Goal: Communication & Community: Answer question/provide support

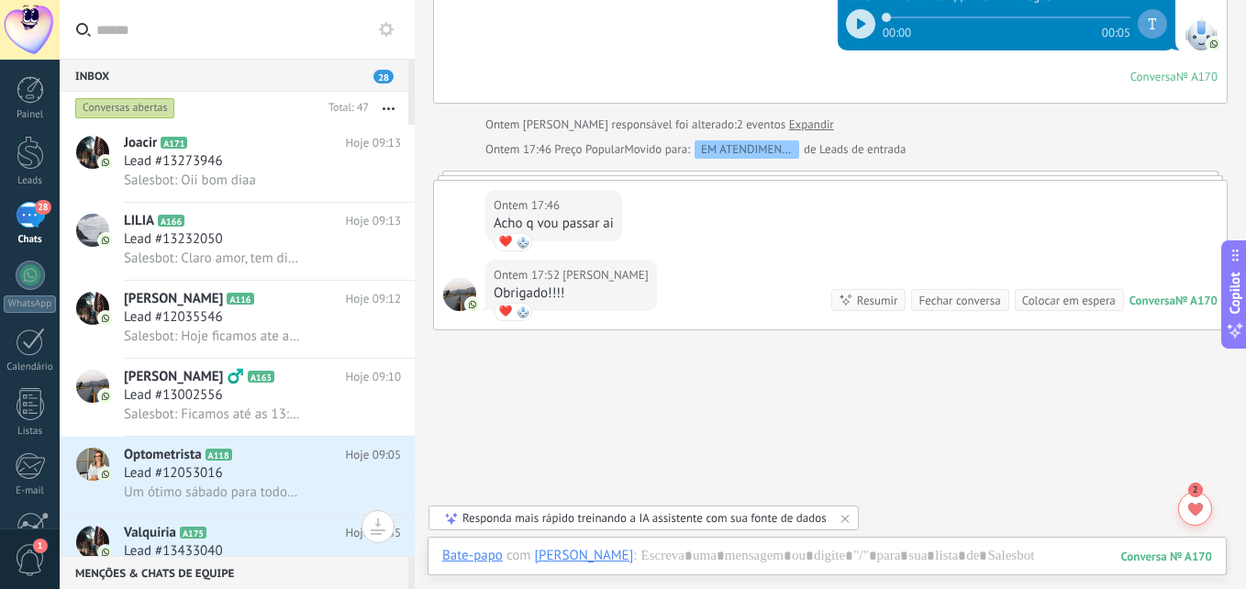
click at [206, 391] on span "Lead #13002556" at bounding box center [173, 395] width 99 height 18
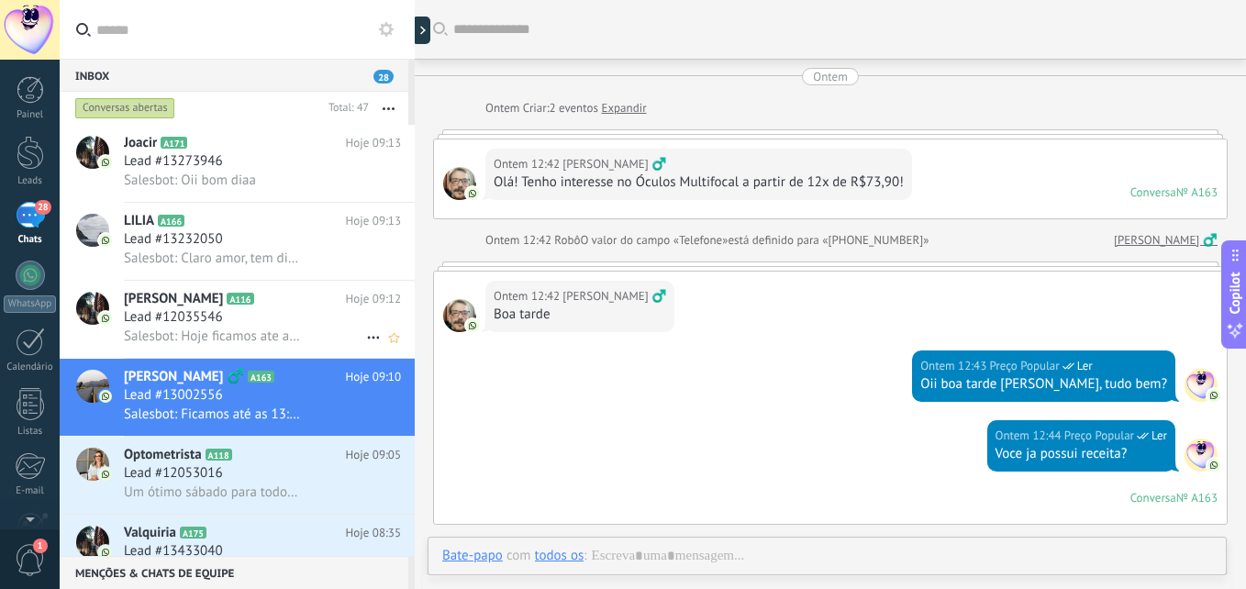
click at [224, 326] on h3 "Lead #12035546" at bounding box center [178, 317] width 108 height 18
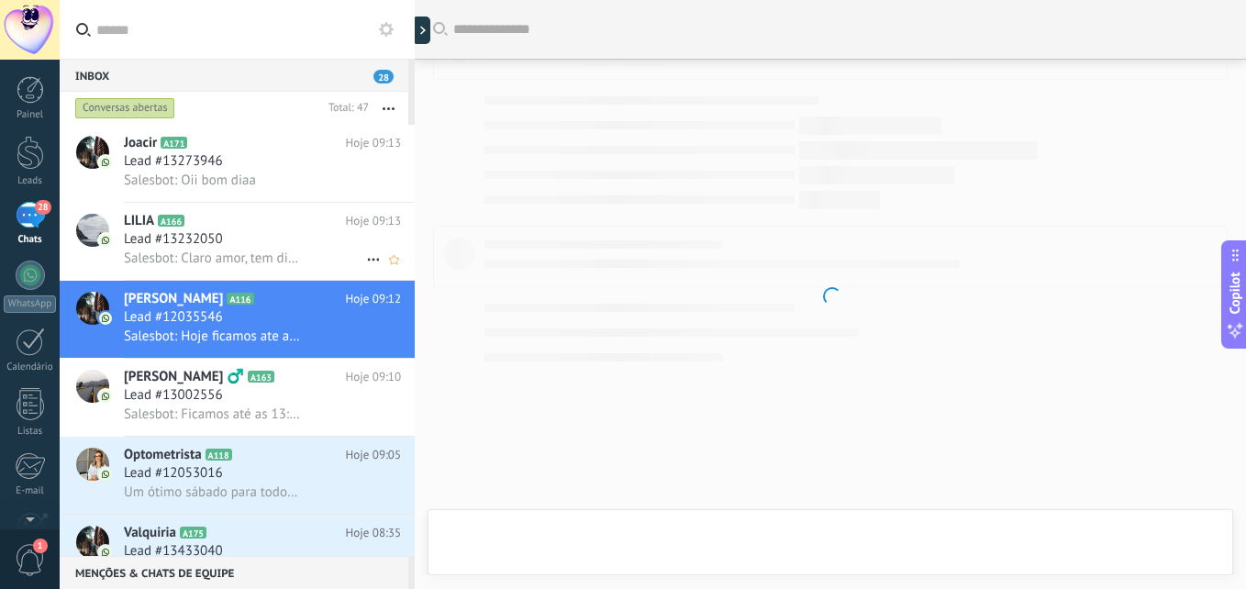
click at [244, 246] on div "Lead #13232050" at bounding box center [262, 239] width 277 height 18
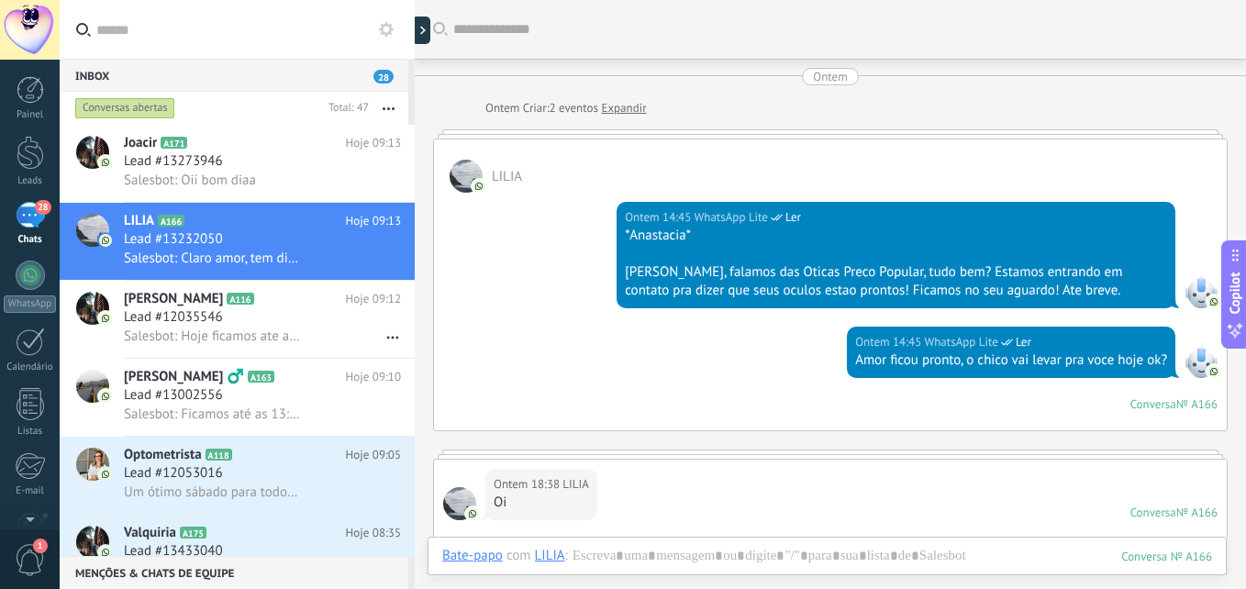
scroll to position [919, 0]
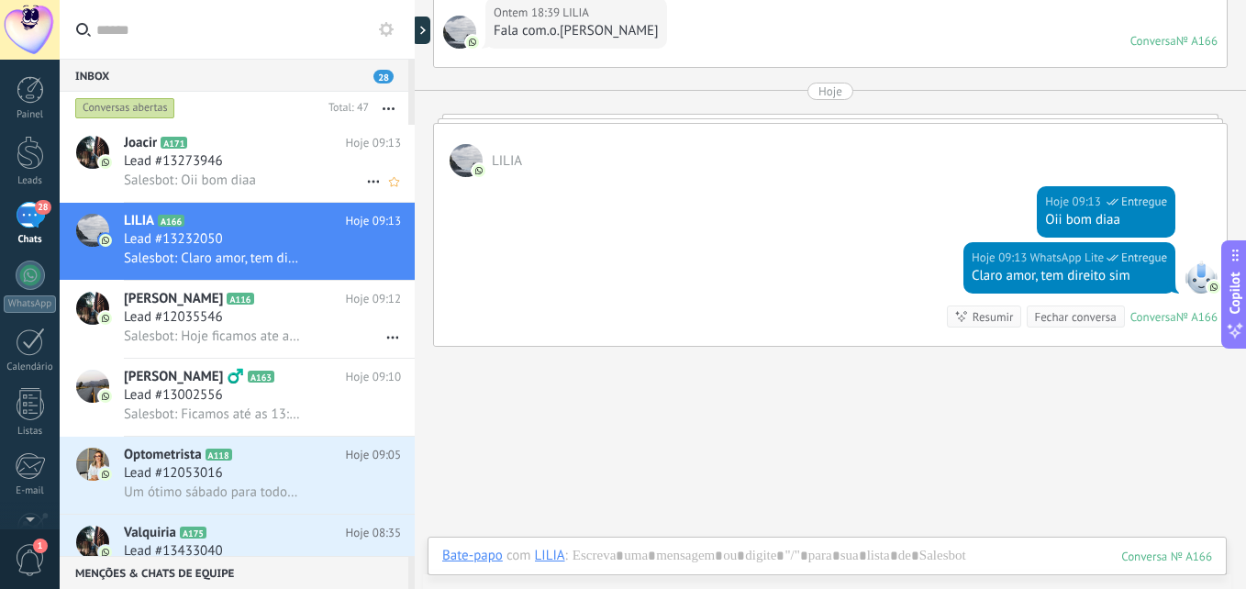
click at [244, 162] on div "Lead #13273946" at bounding box center [262, 161] width 277 height 18
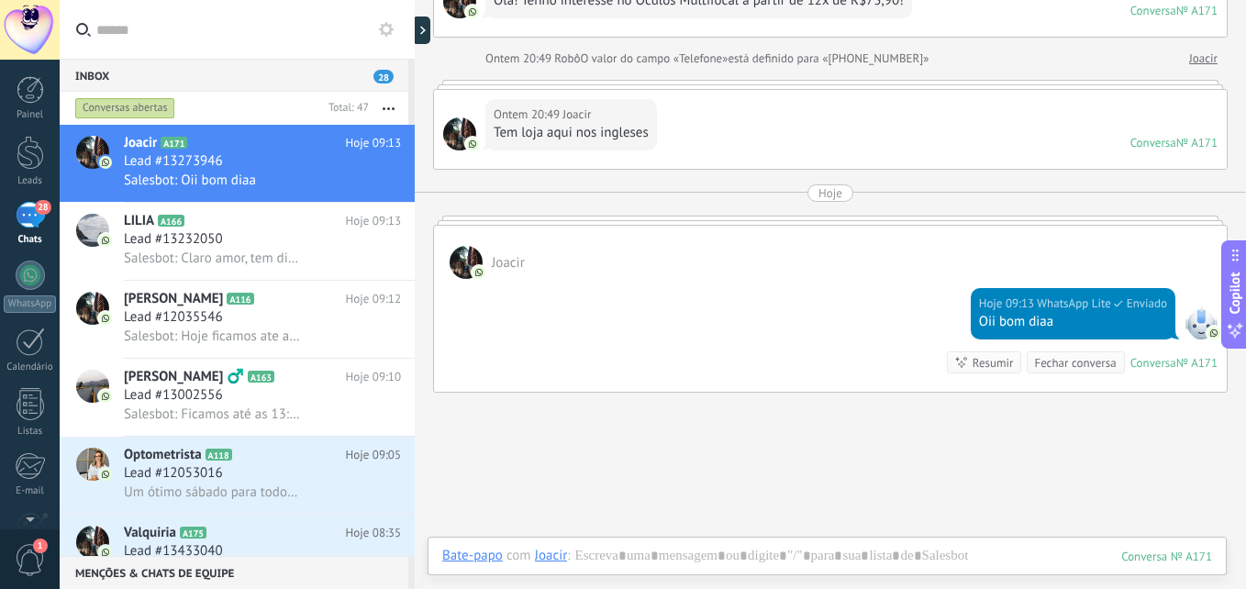
scroll to position [306, 0]
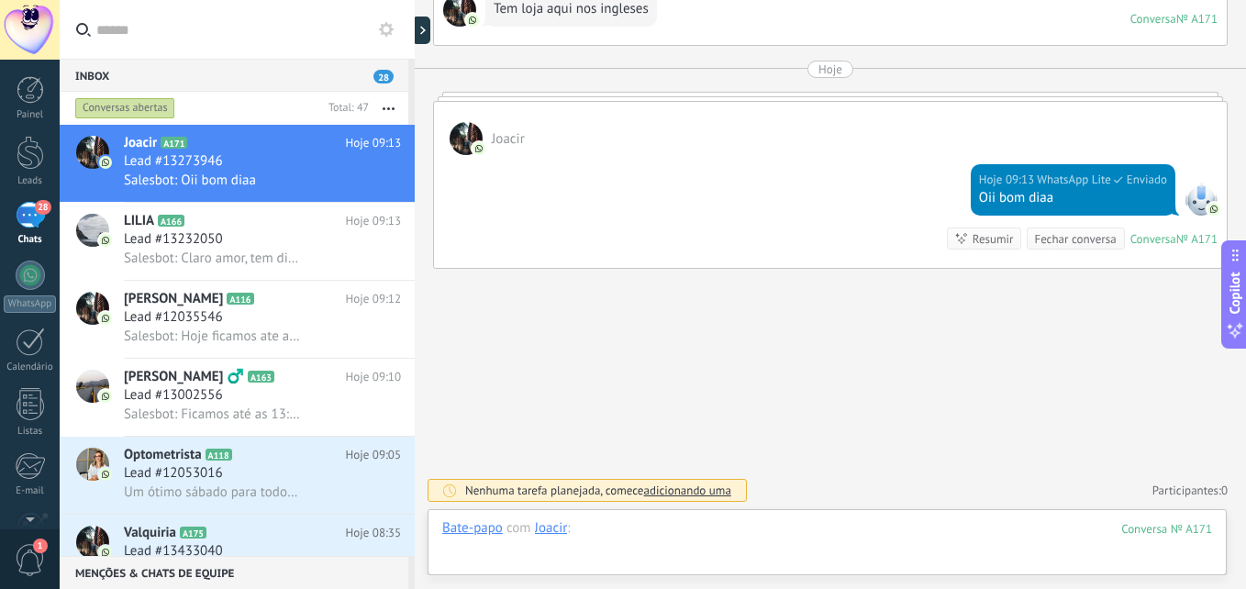
click at [812, 531] on div at bounding box center [827, 546] width 770 height 55
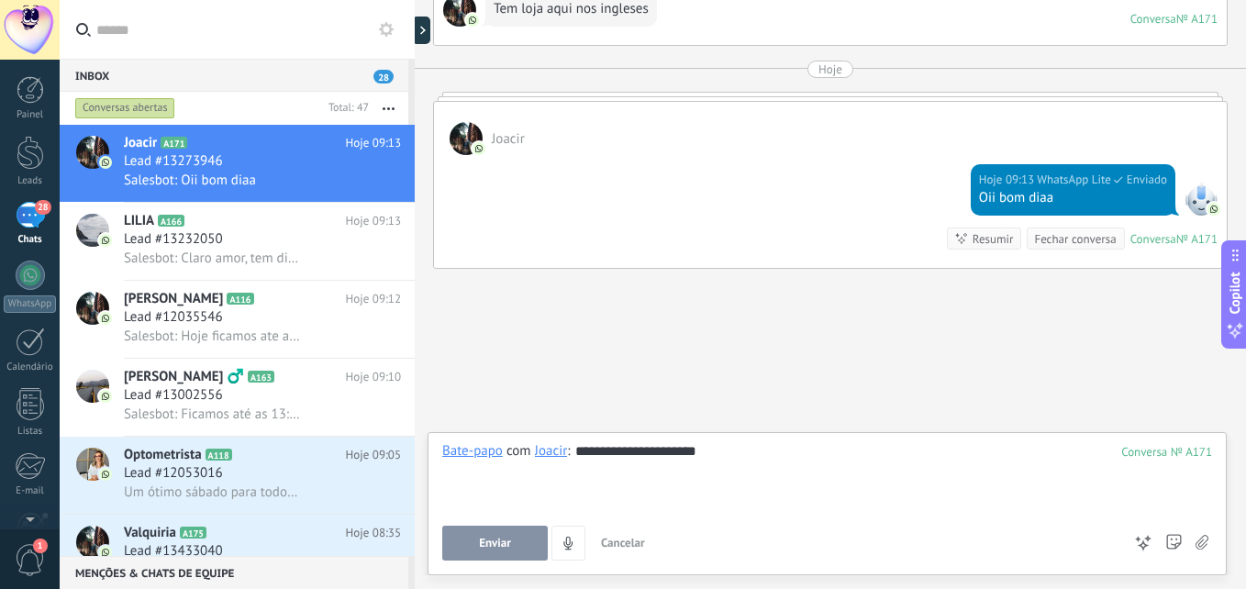
click at [514, 533] on button "Enviar" at bounding box center [495, 543] width 106 height 35
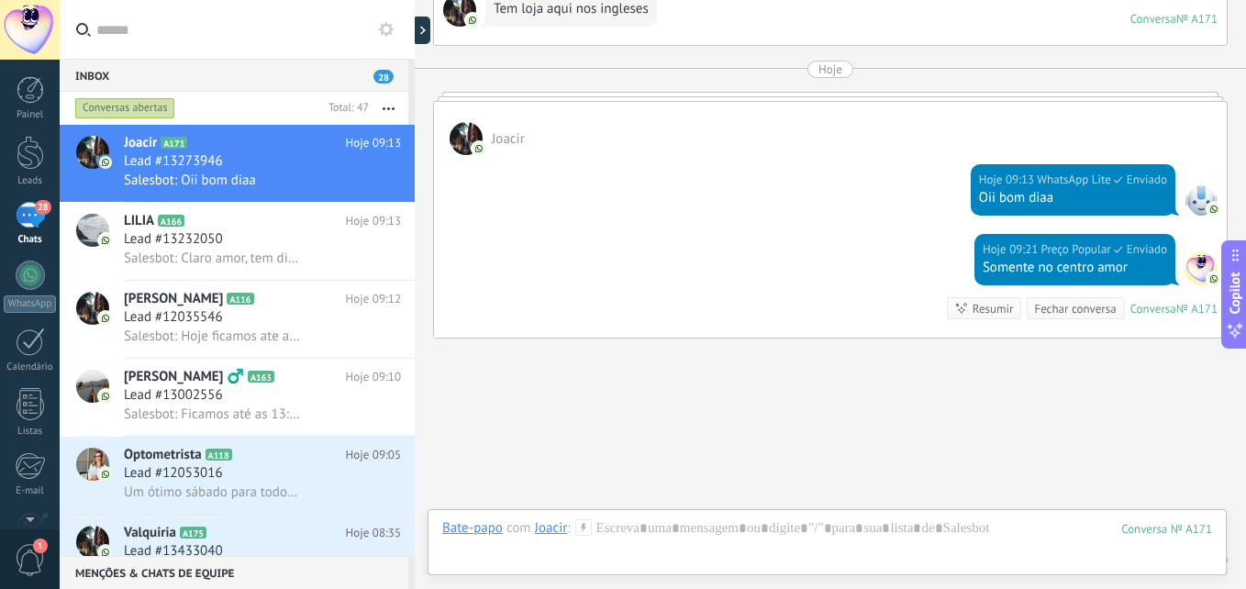
scroll to position [375, 0]
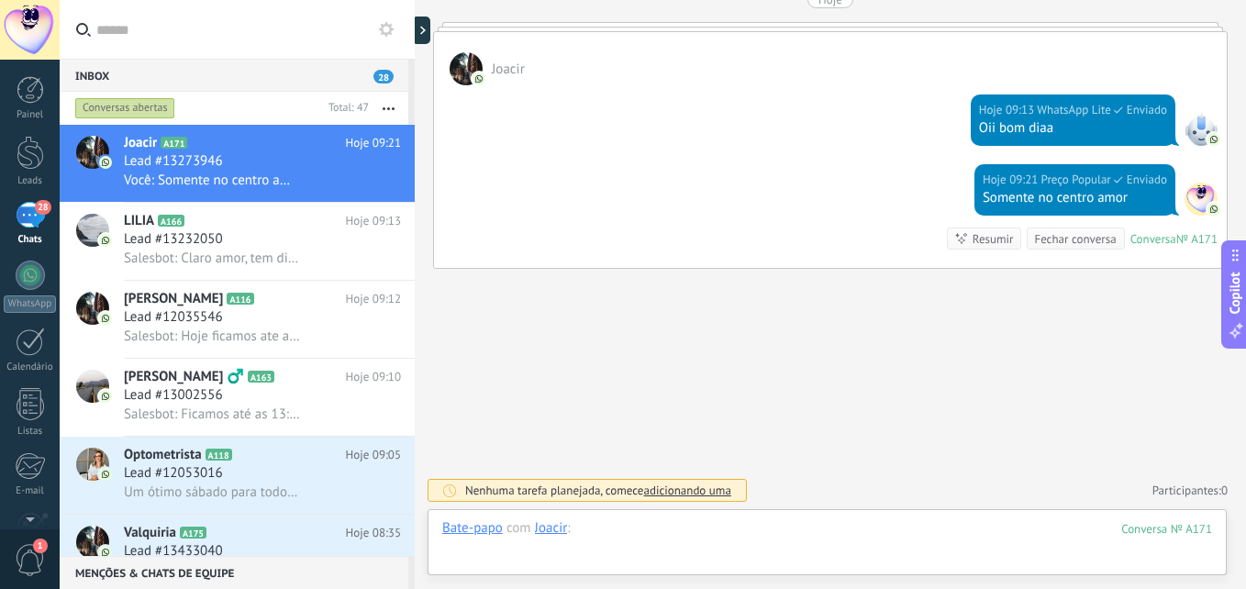
click at [717, 533] on div at bounding box center [827, 546] width 770 height 55
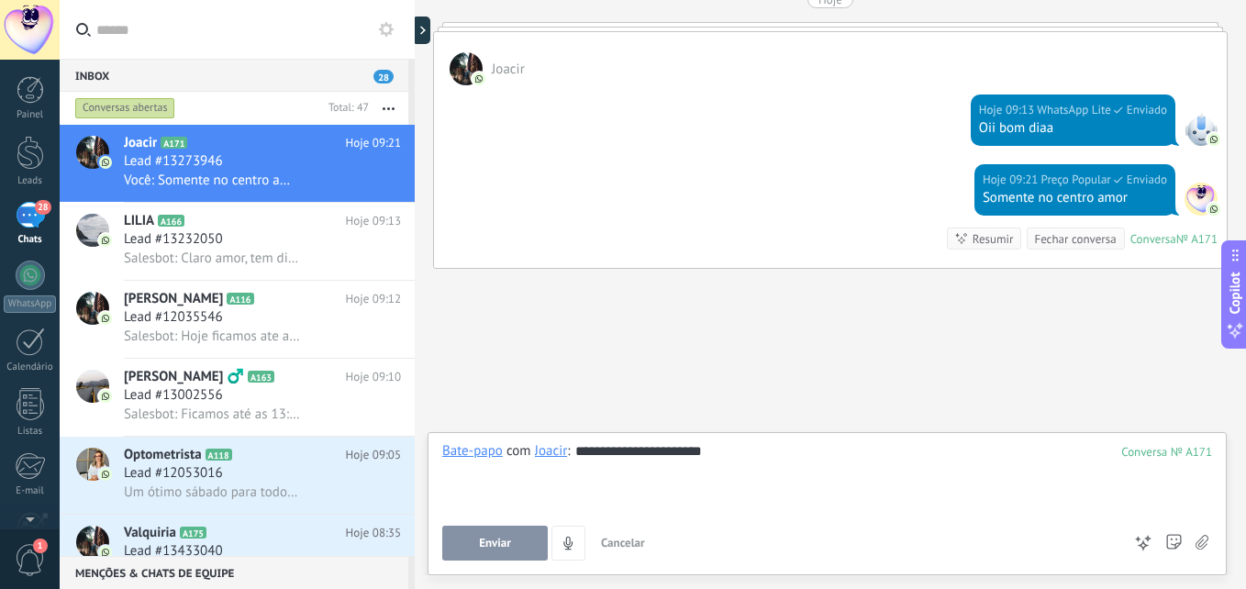
click at [505, 538] on span "Enviar" at bounding box center [495, 543] width 32 height 13
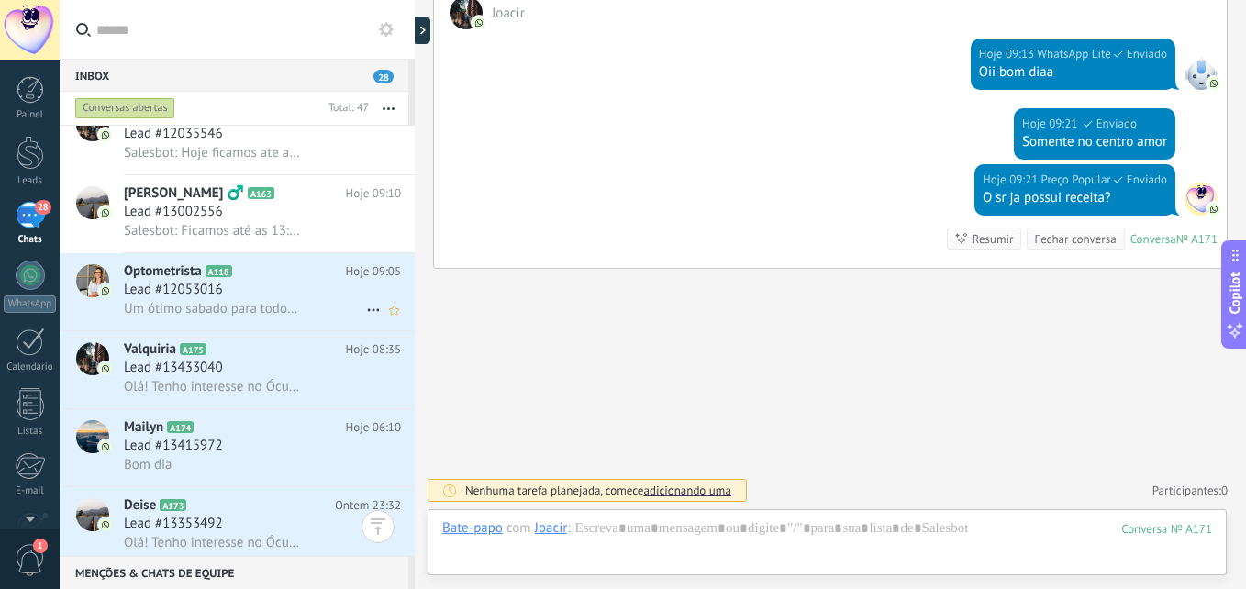
scroll to position [276, 0]
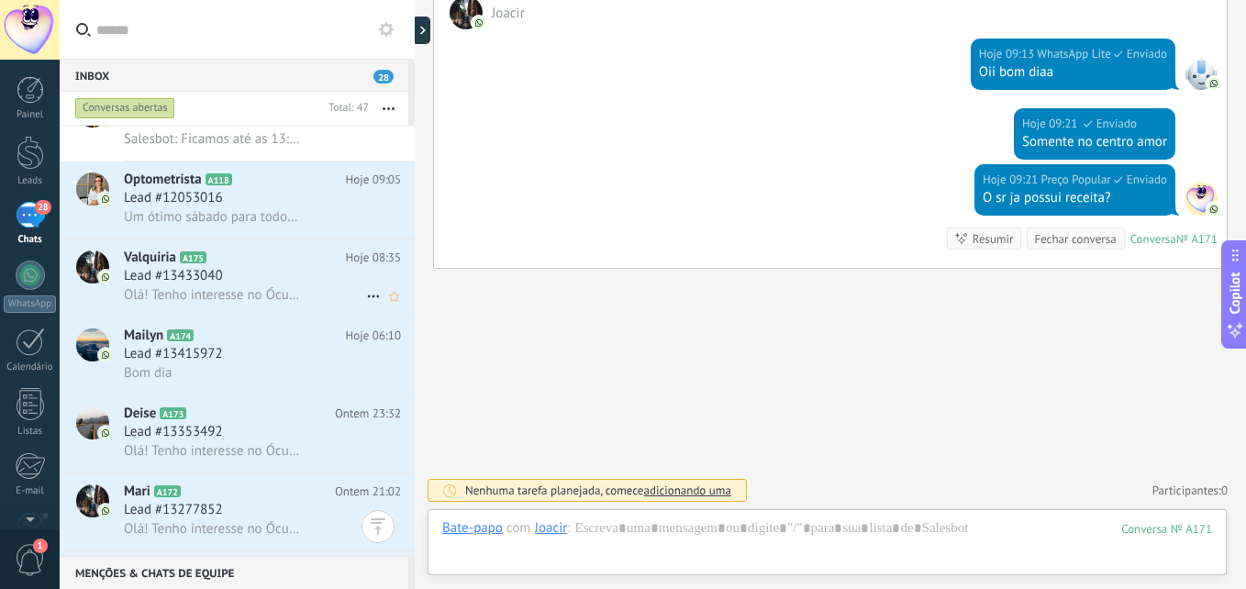
click at [267, 264] on h2 "Valquiria A175" at bounding box center [235, 258] width 222 height 18
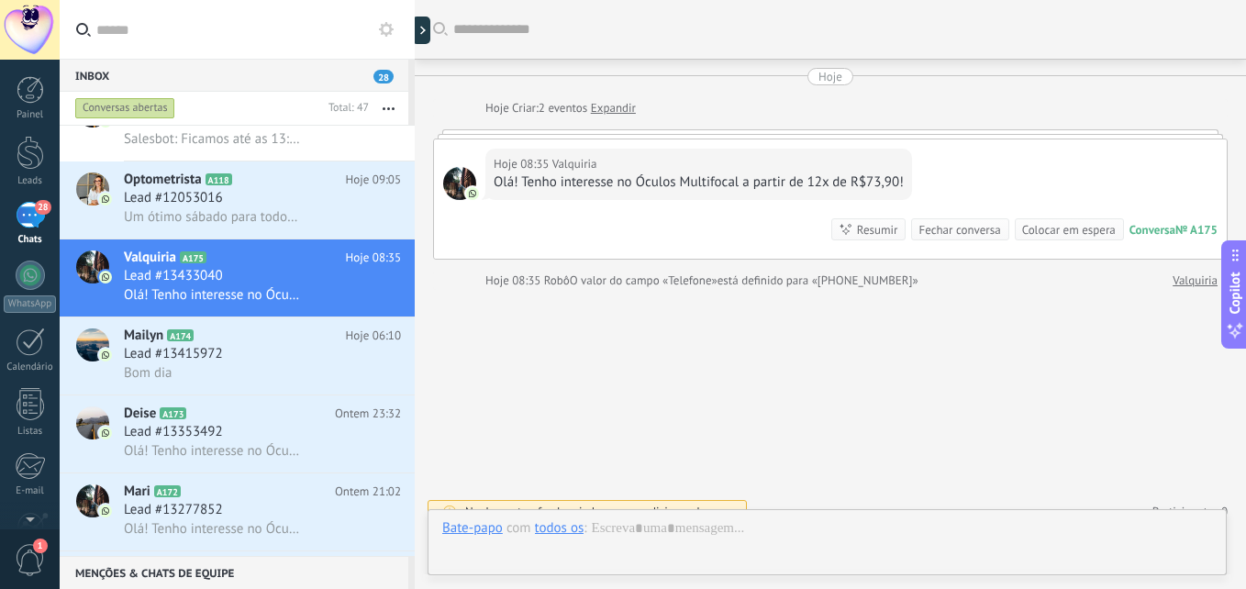
scroll to position [21, 0]
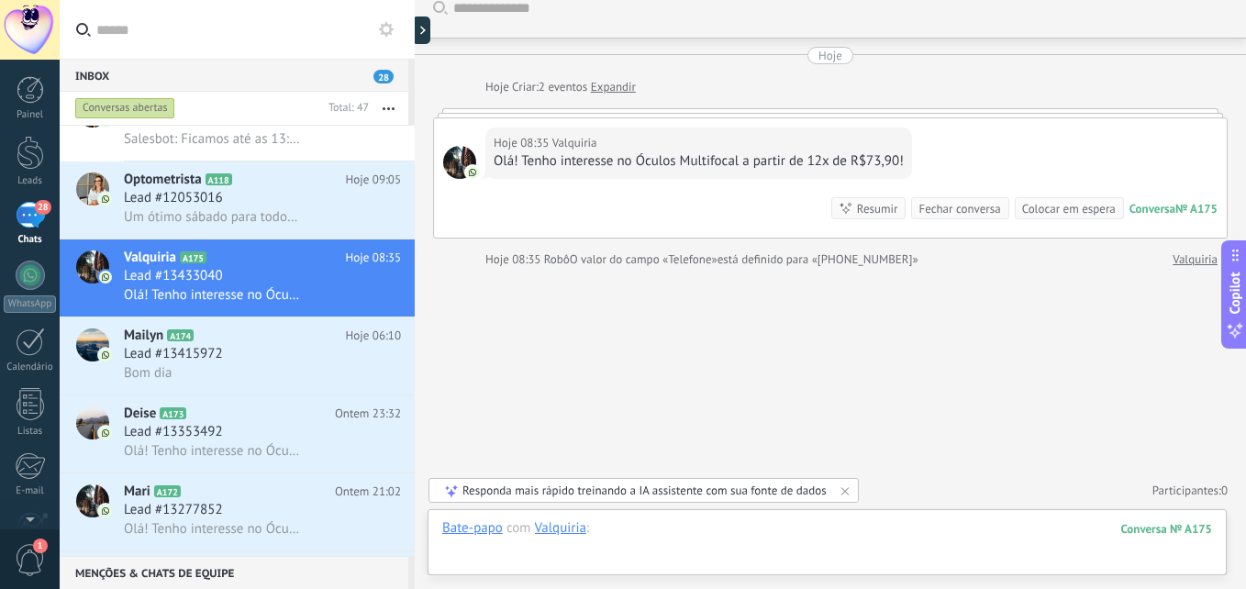
click at [655, 537] on div at bounding box center [827, 546] width 770 height 55
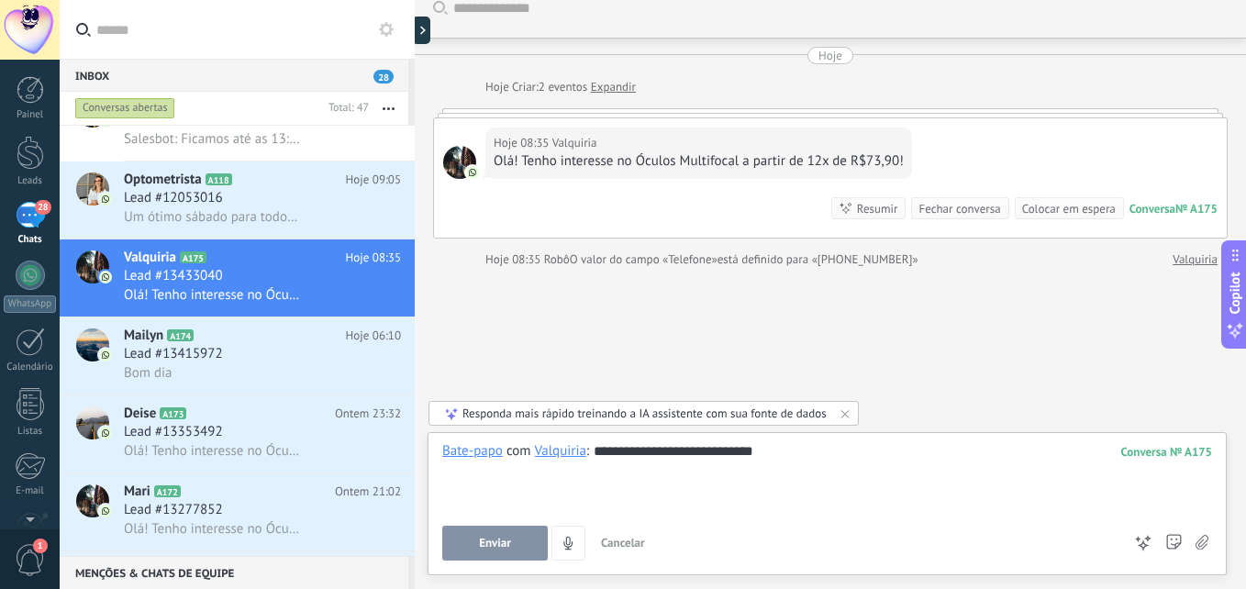
click at [476, 553] on button "Enviar" at bounding box center [495, 543] width 106 height 35
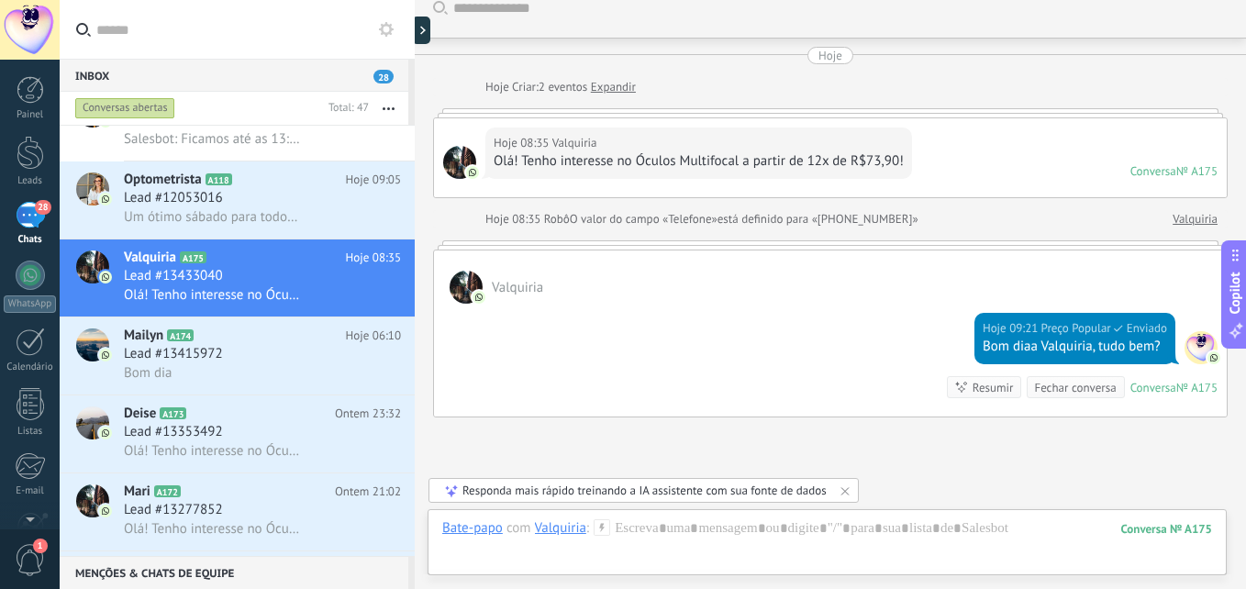
scroll to position [170, 0]
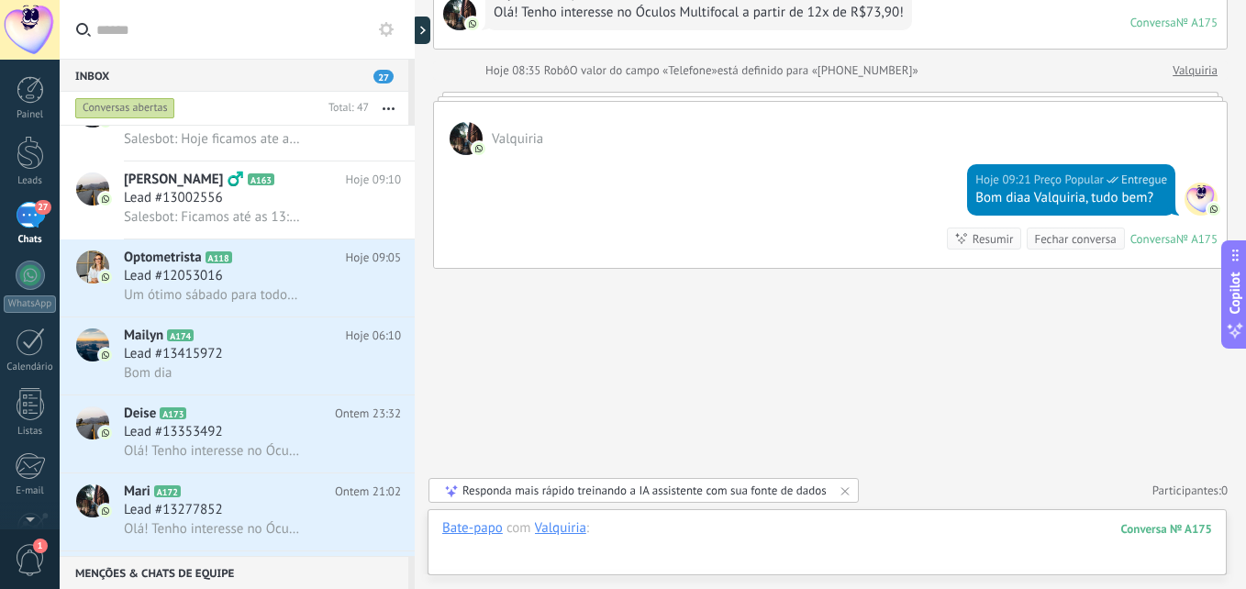
click at [672, 531] on div at bounding box center [827, 546] width 770 height 55
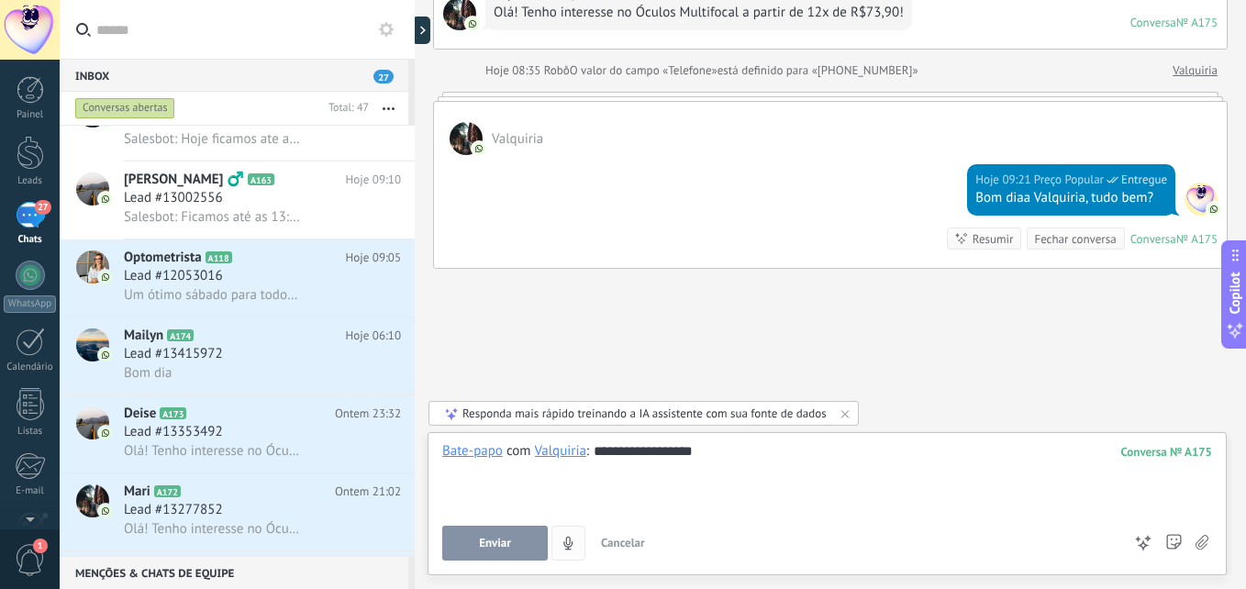
click at [495, 550] on button "Enviar" at bounding box center [495, 543] width 106 height 35
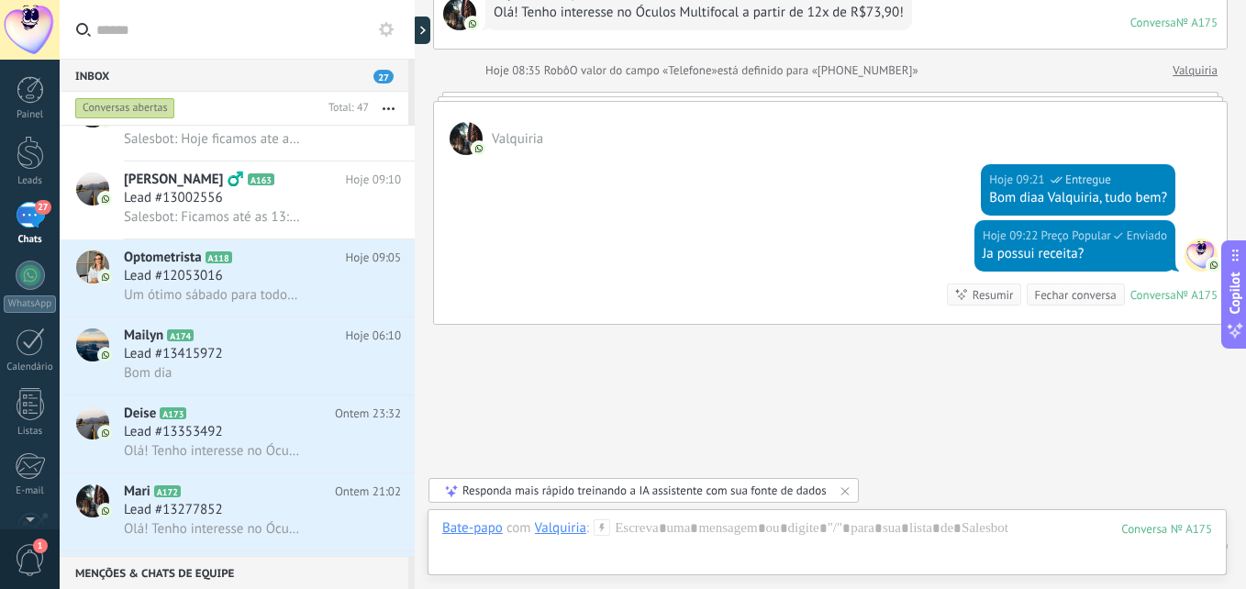
scroll to position [226, 0]
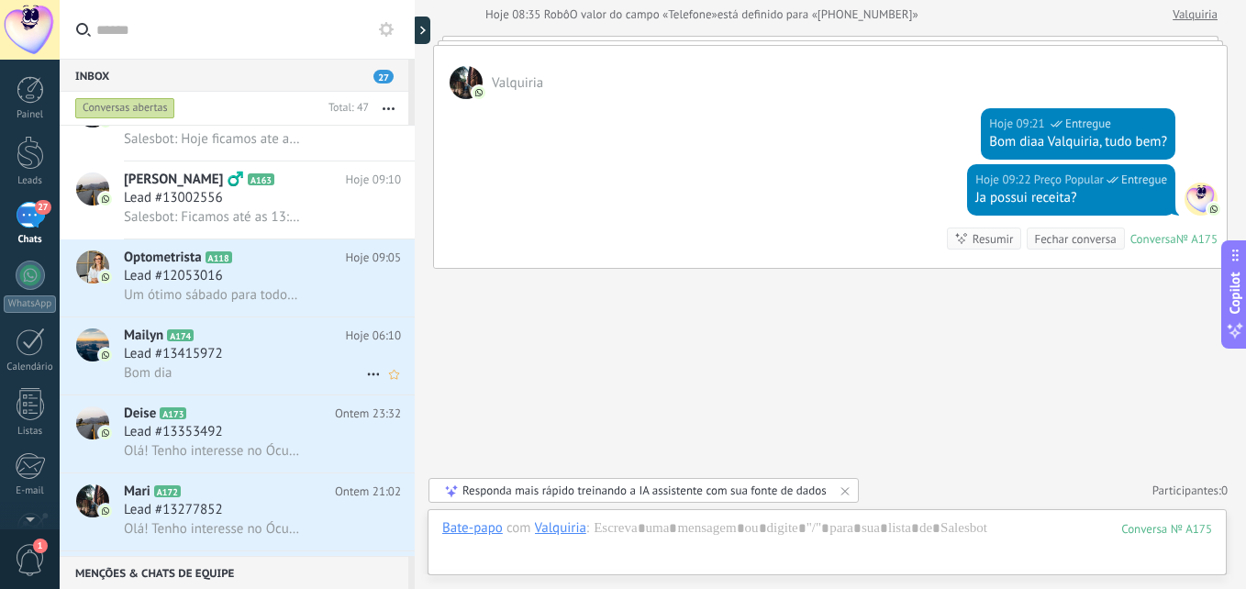
click at [239, 350] on div "Lead #13415972" at bounding box center [262, 354] width 277 height 18
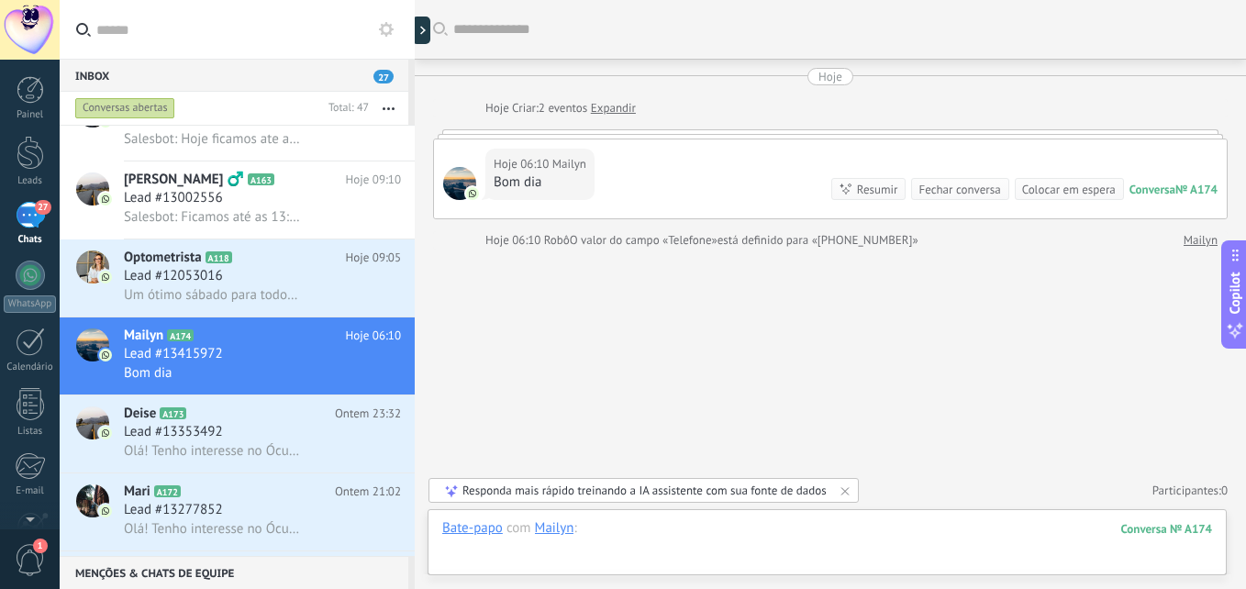
click at [793, 529] on div at bounding box center [827, 546] width 770 height 55
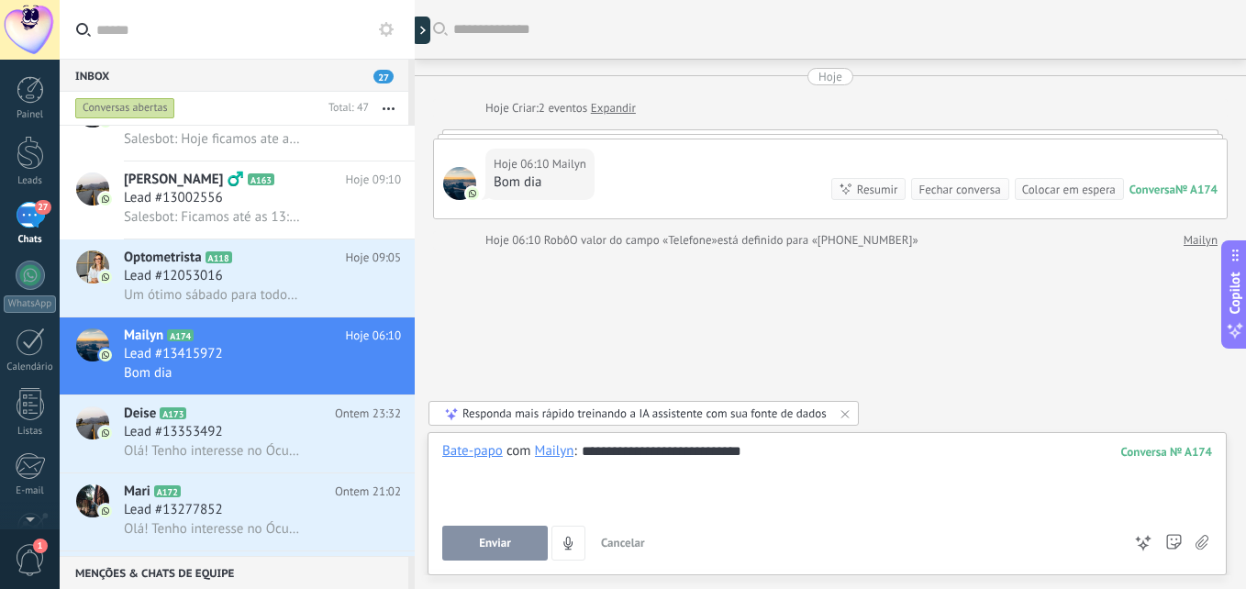
click at [509, 541] on span "Enviar" at bounding box center [495, 543] width 32 height 13
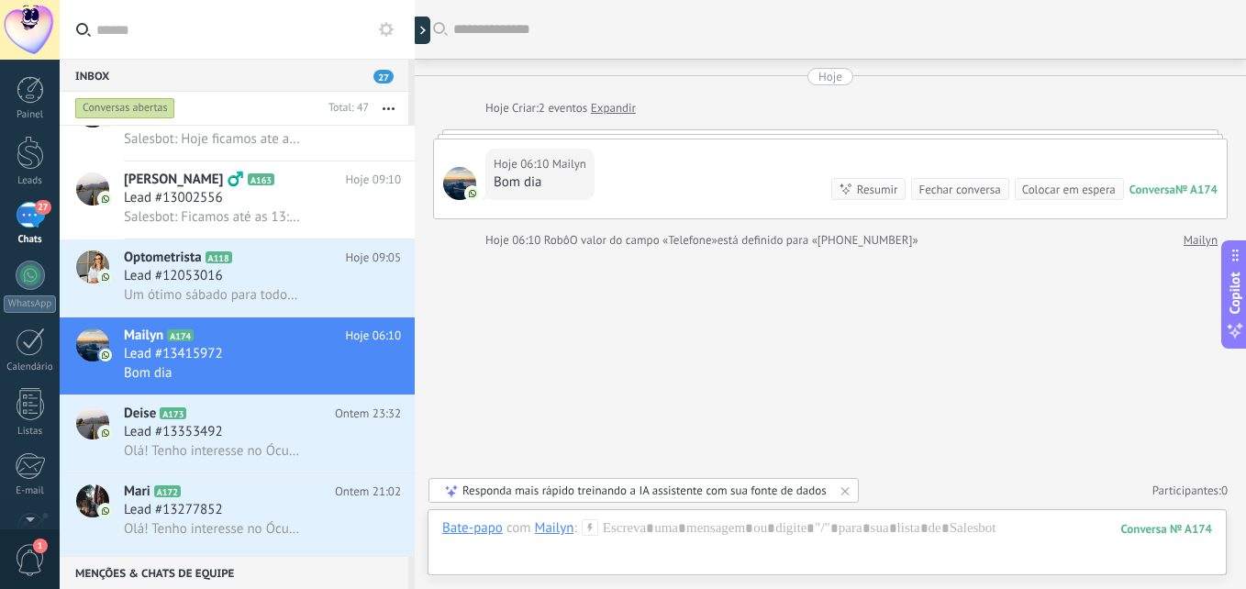
scroll to position [170, 0]
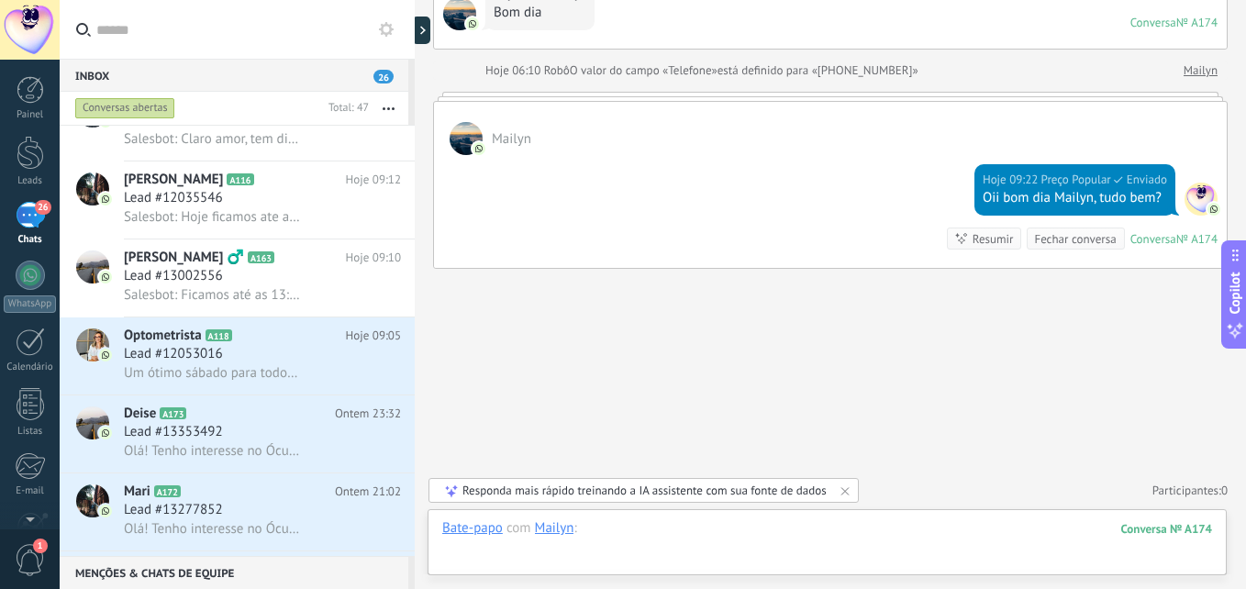
click at [660, 527] on div at bounding box center [827, 546] width 770 height 55
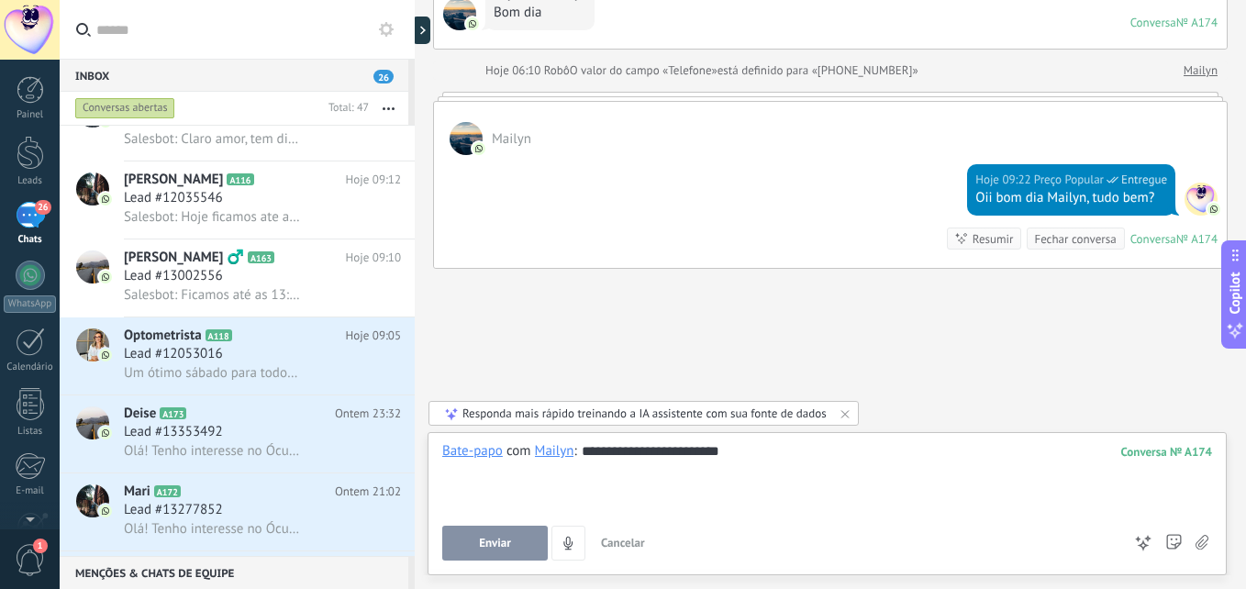
click at [494, 544] on span "Enviar" at bounding box center [495, 543] width 32 height 13
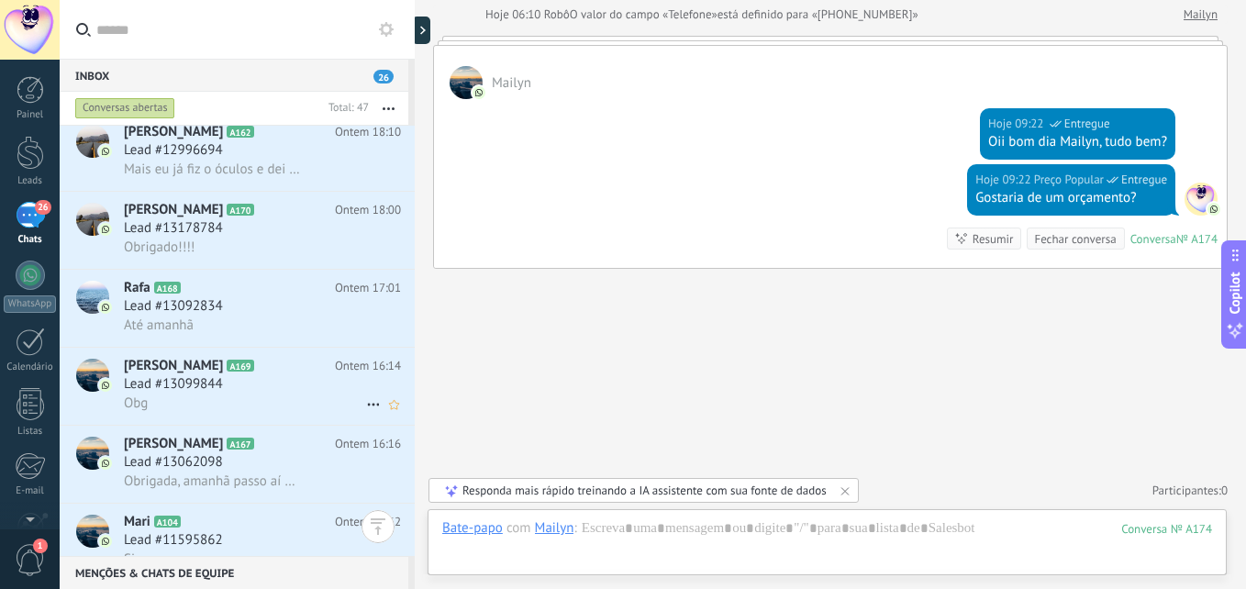
scroll to position [643, 0]
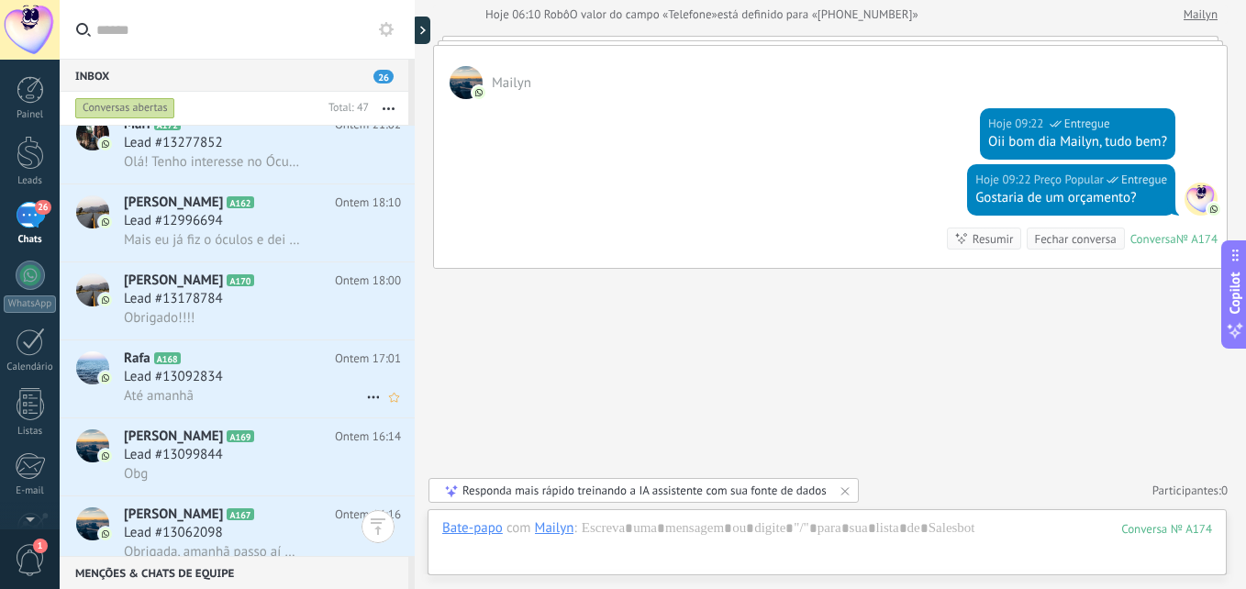
click at [231, 373] on h3 "Lead #13092834" at bounding box center [178, 377] width 108 height 18
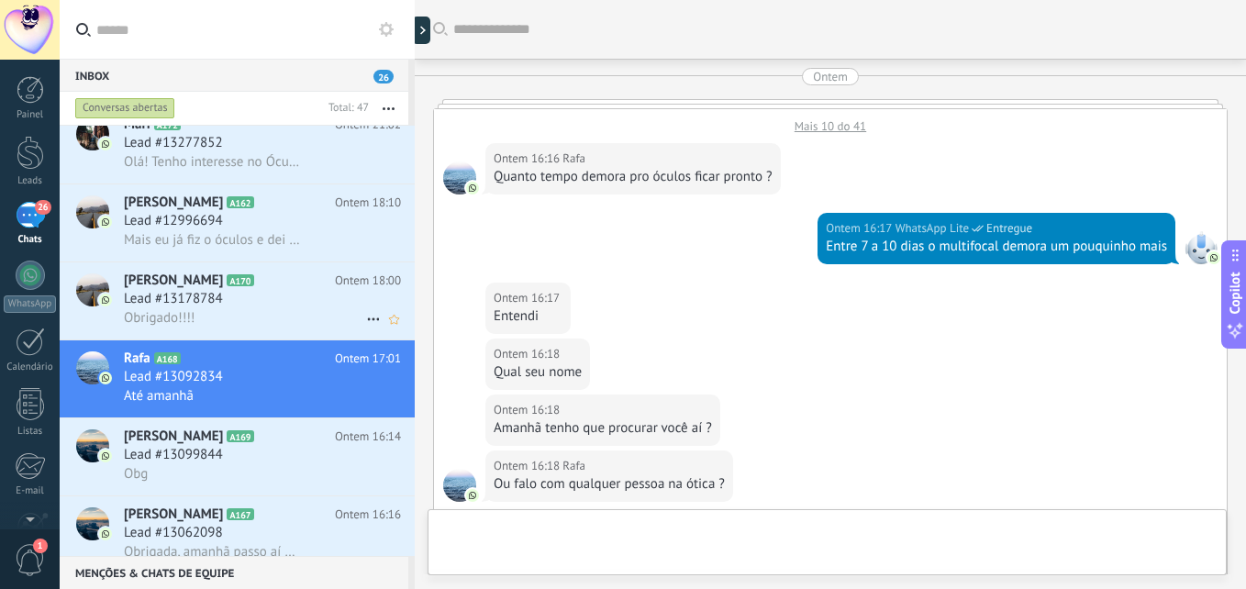
click at [212, 287] on span "[PERSON_NAME]" at bounding box center [173, 281] width 99 height 18
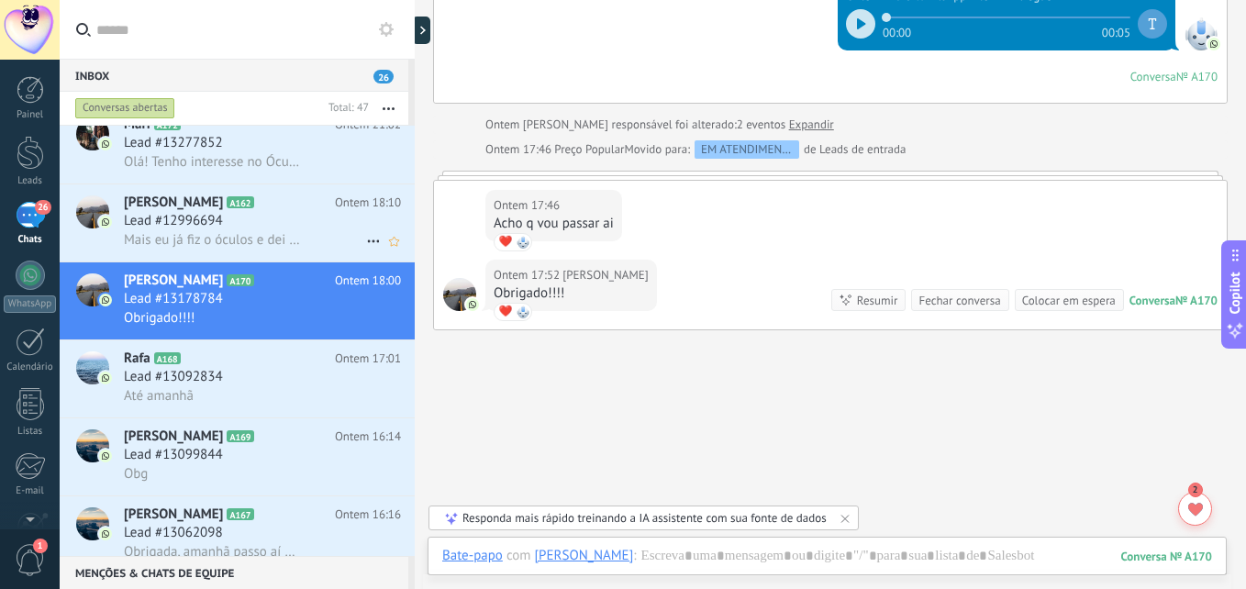
scroll to position [552, 0]
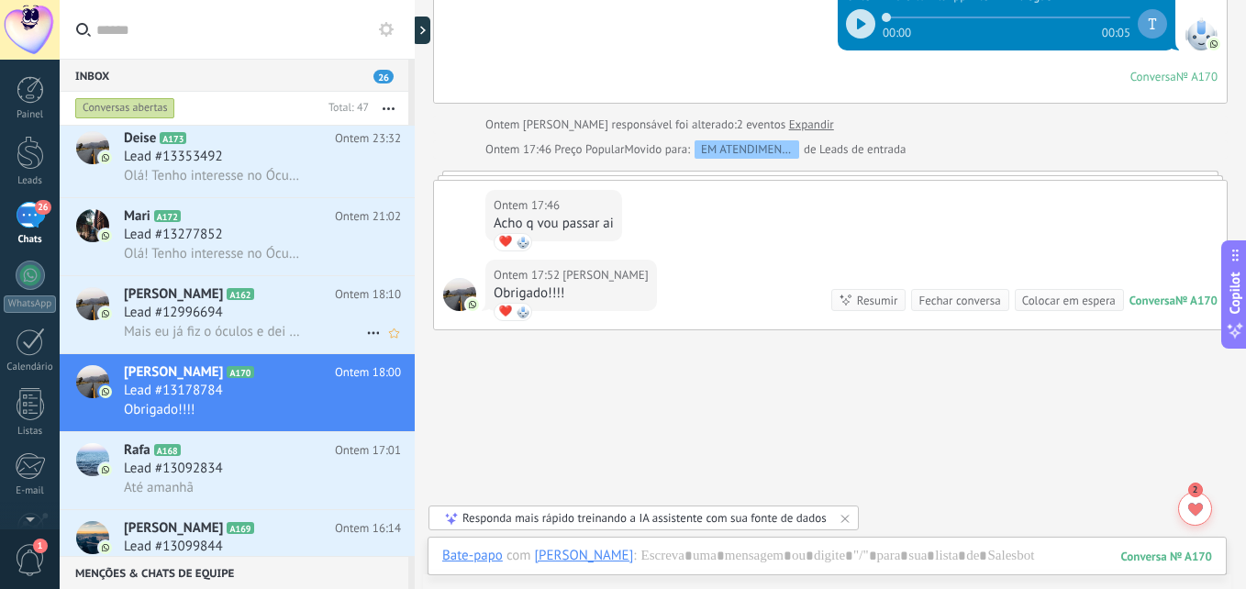
click at [262, 318] on div "Lead #12996694" at bounding box center [262, 313] width 277 height 18
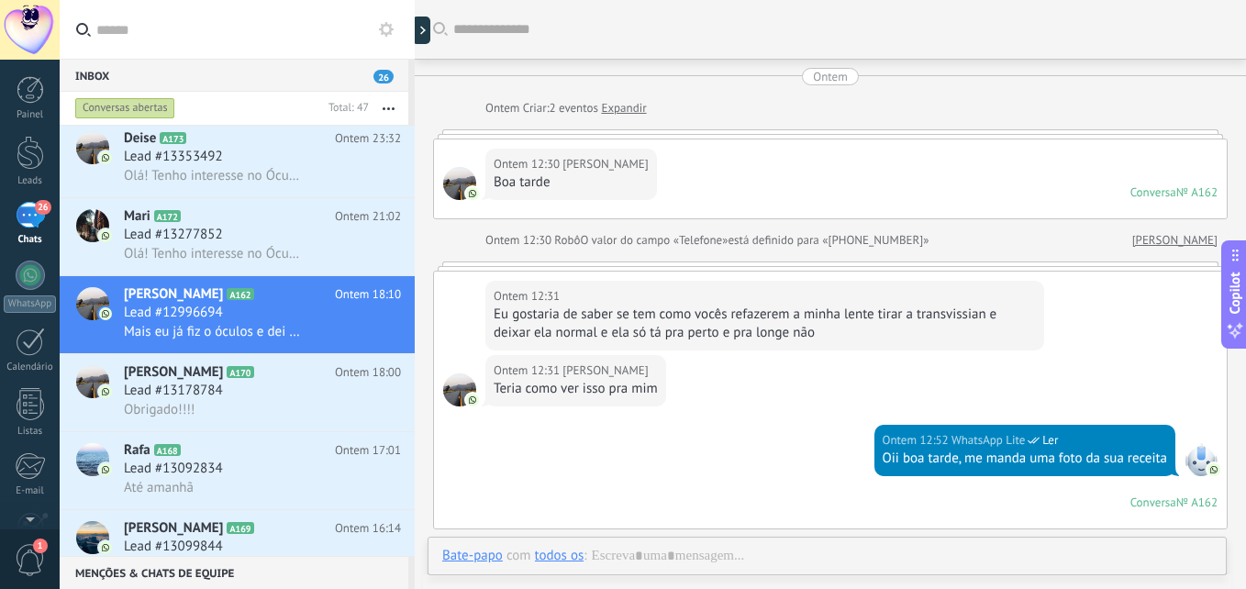
scroll to position [761, 0]
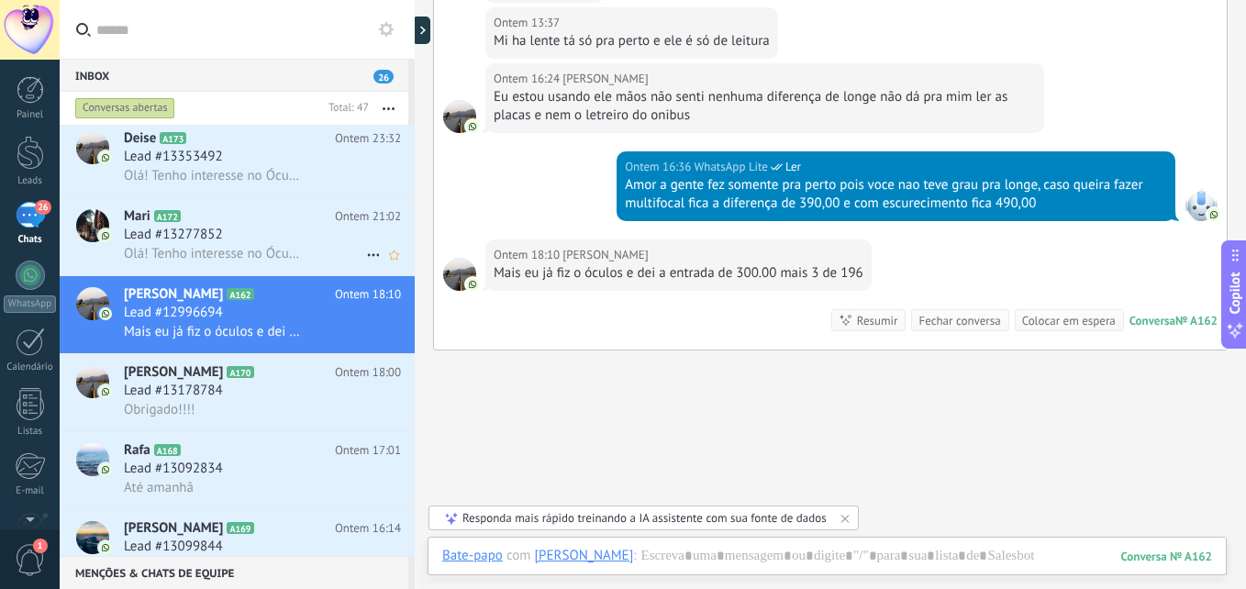
click at [245, 252] on span "Olá! Tenho interesse no Óculos Multifocal a partir de 12x de R$73,90!" at bounding box center [212, 253] width 176 height 17
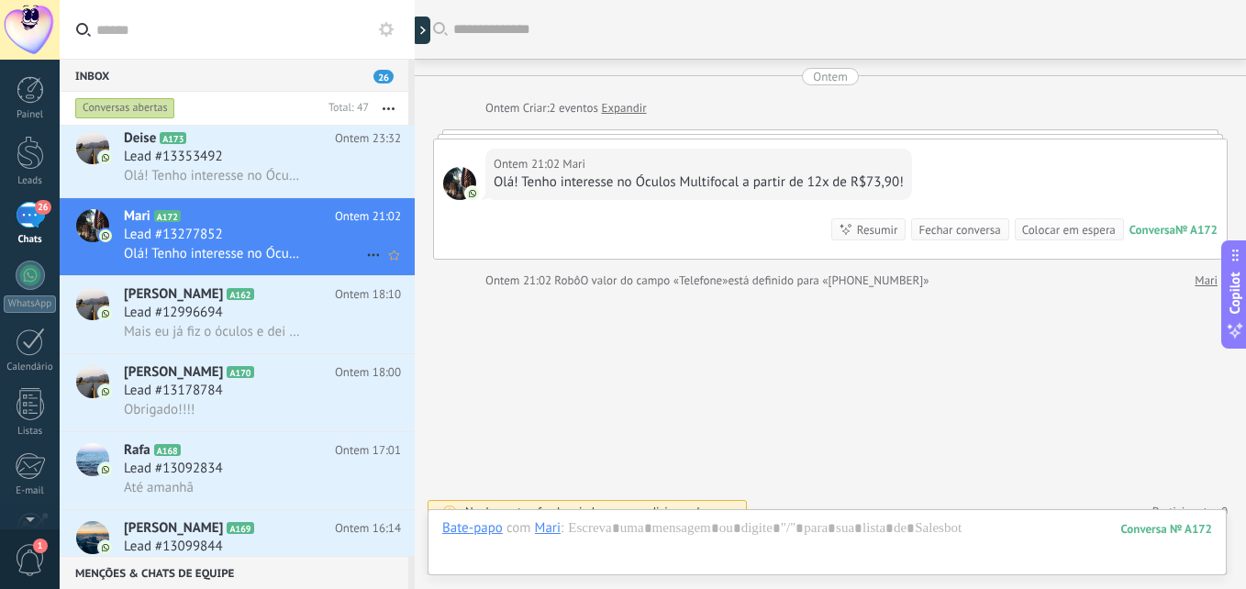
scroll to position [21, 0]
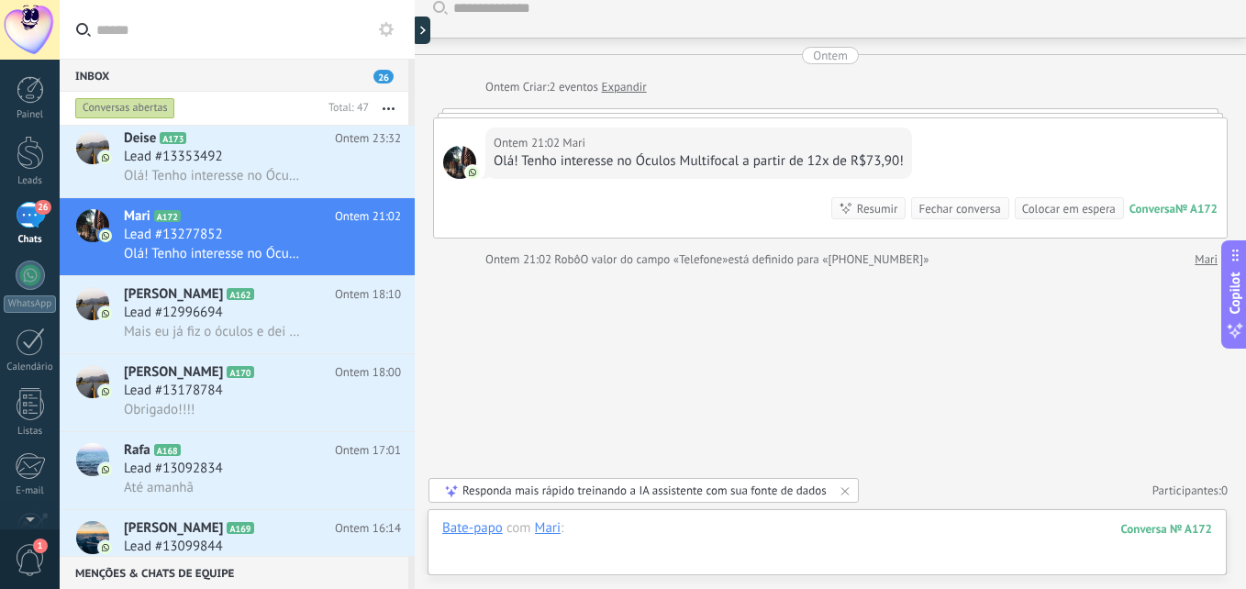
click at [858, 529] on div at bounding box center [827, 546] width 770 height 55
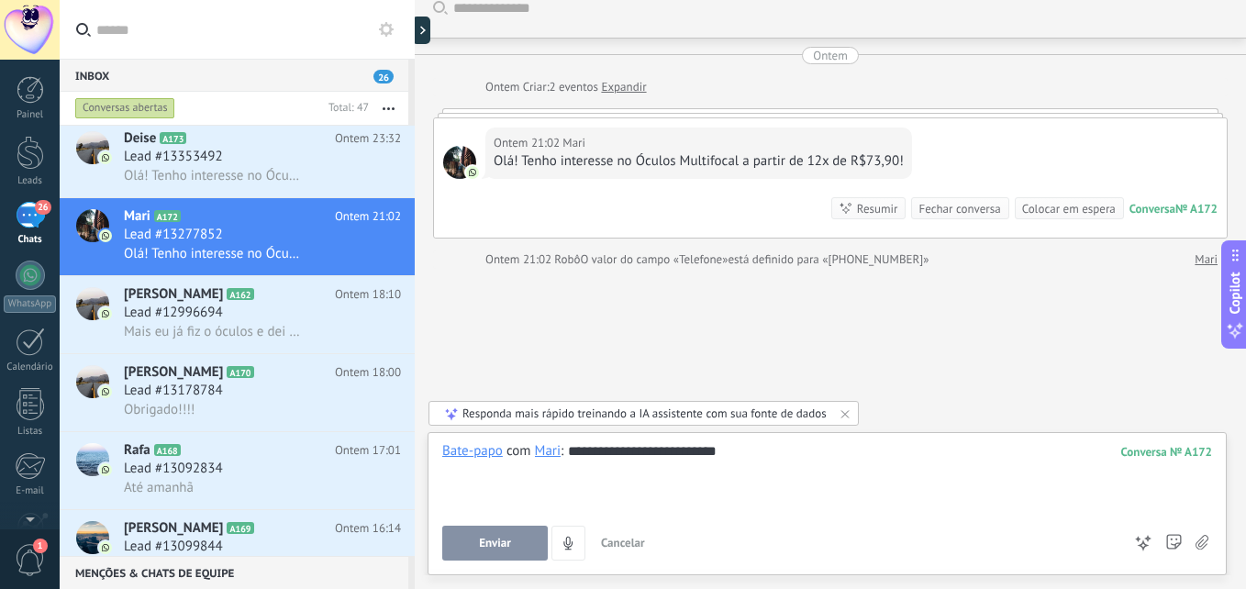
click at [496, 550] on span "Enviar" at bounding box center [495, 543] width 32 height 13
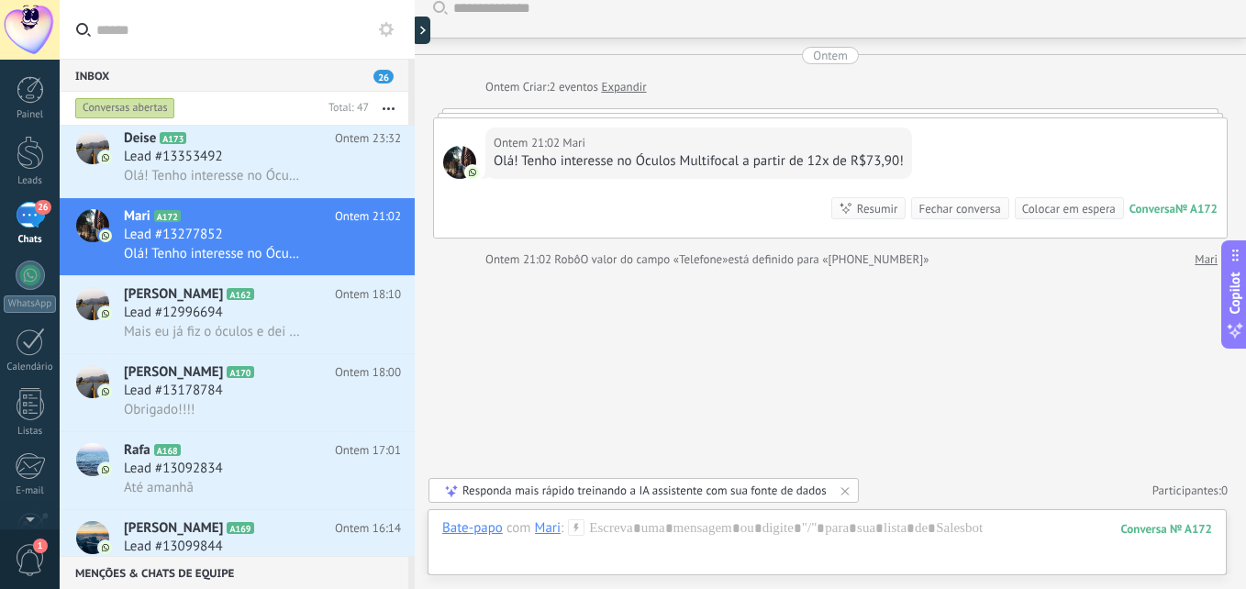
scroll to position [203, 0]
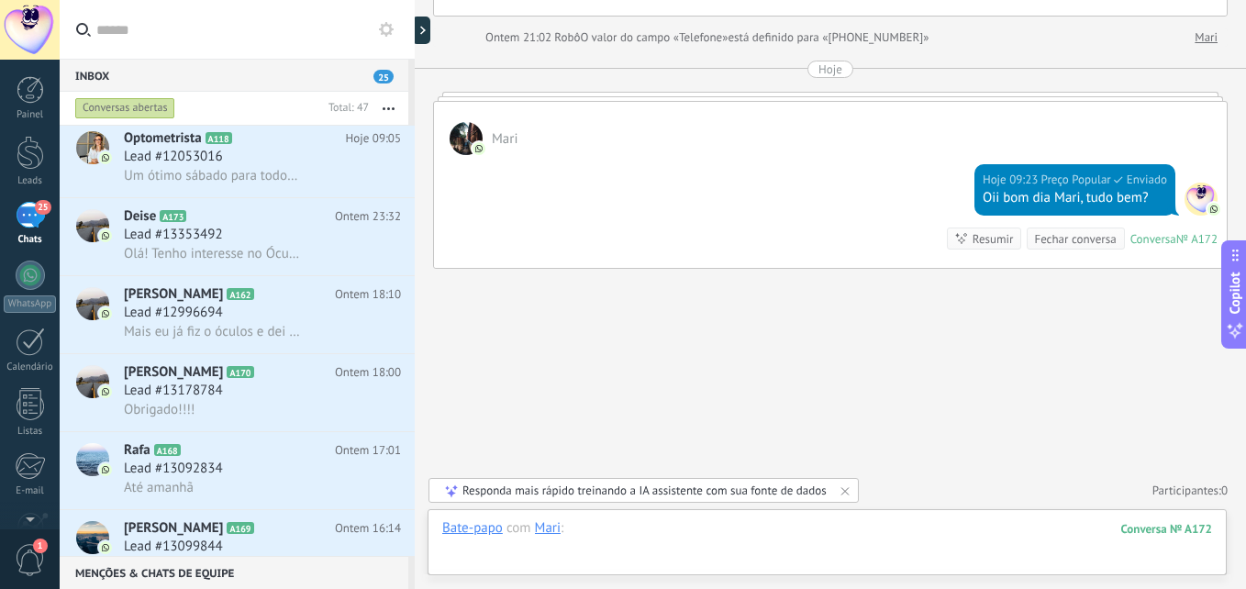
click at [762, 539] on div at bounding box center [827, 546] width 770 height 55
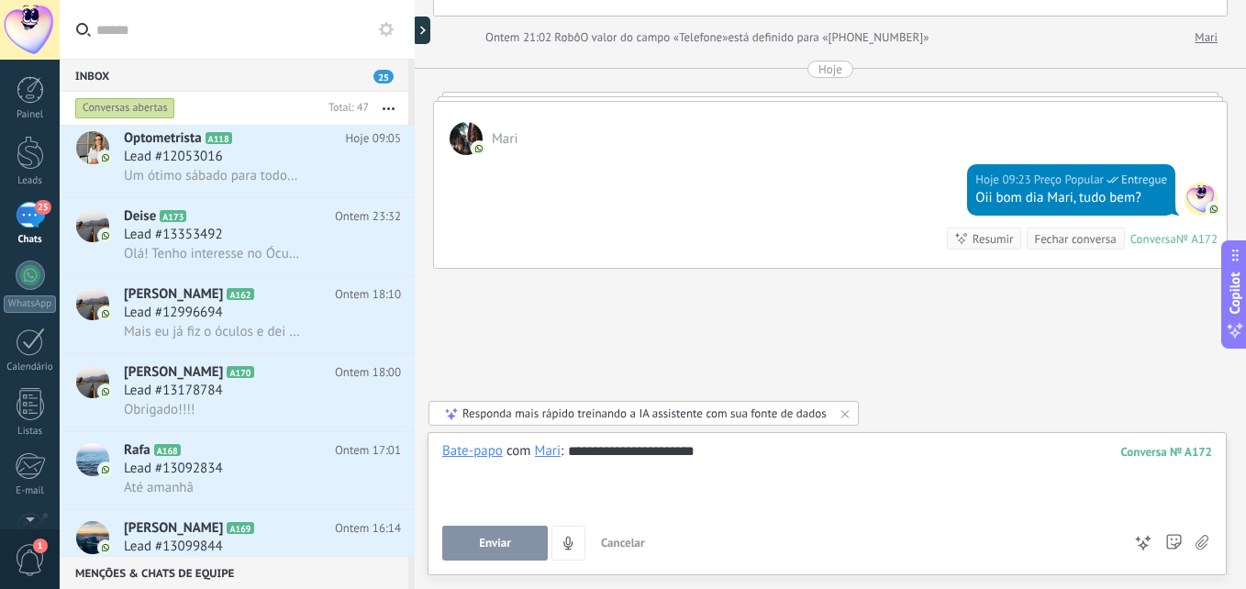
click at [482, 538] on span "Enviar" at bounding box center [495, 543] width 32 height 13
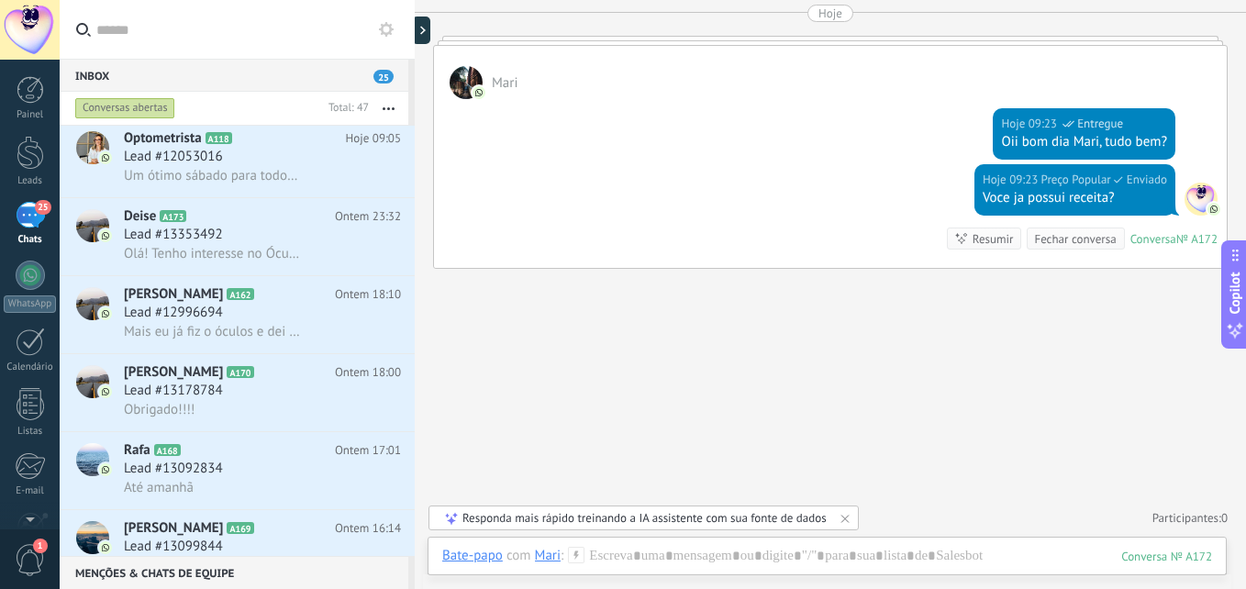
scroll to position [0, 0]
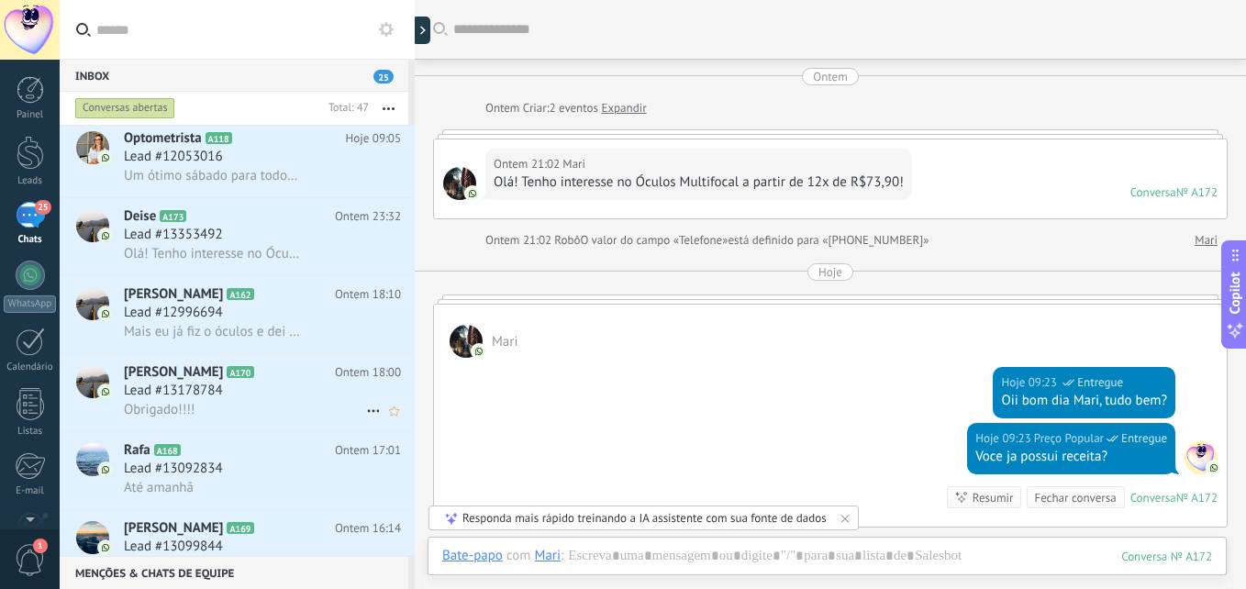
click at [223, 367] on span "[PERSON_NAME]" at bounding box center [173, 372] width 99 height 18
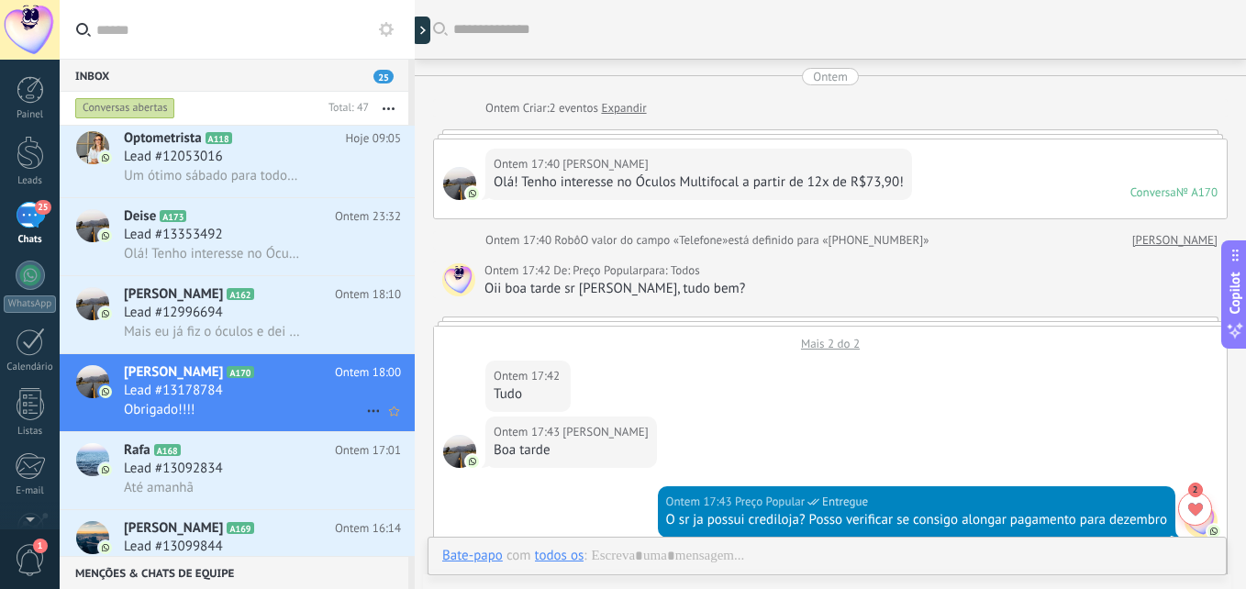
scroll to position [985, 0]
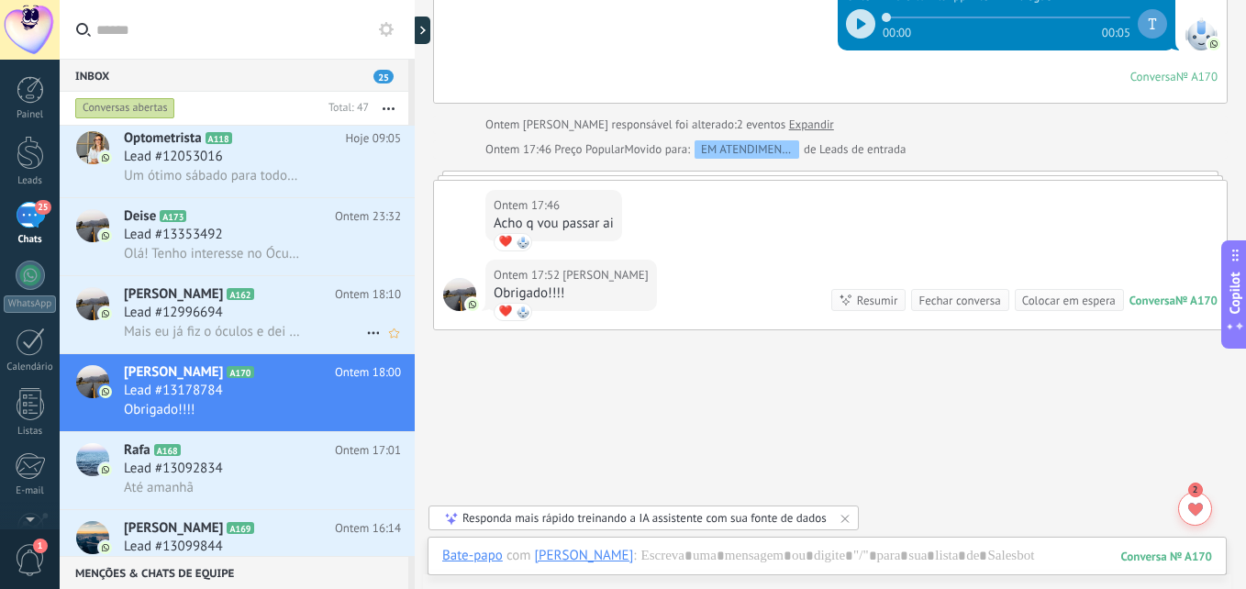
click at [218, 319] on span "Lead #12996694" at bounding box center [173, 313] width 99 height 18
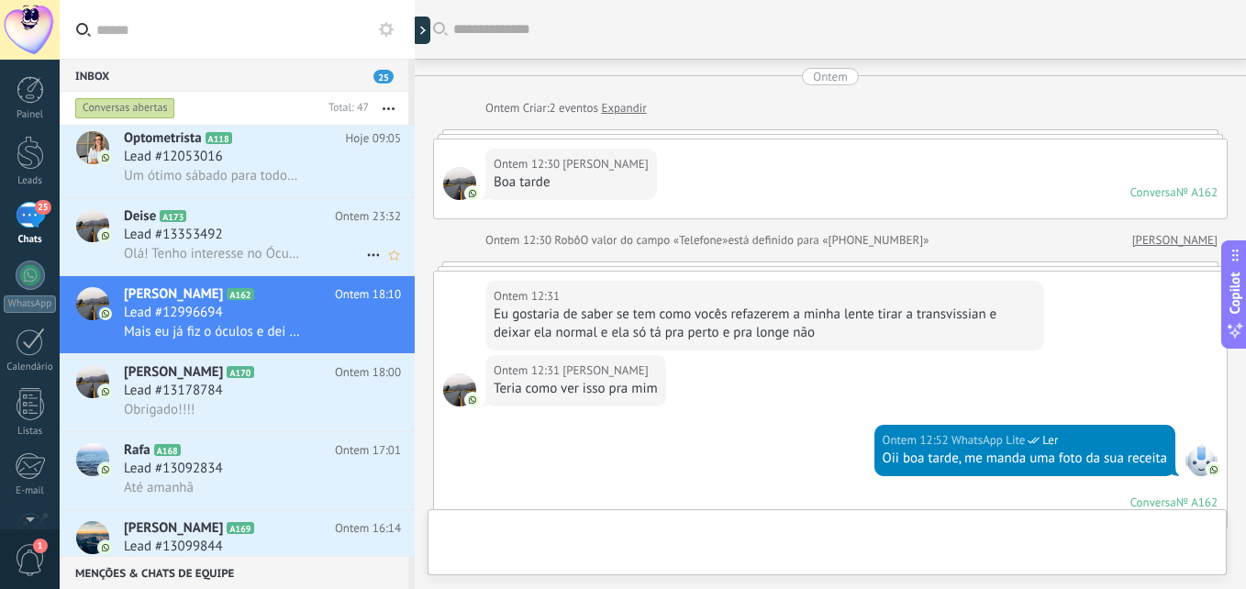
click at [229, 240] on h3 "Lead #13353492" at bounding box center [178, 235] width 108 height 18
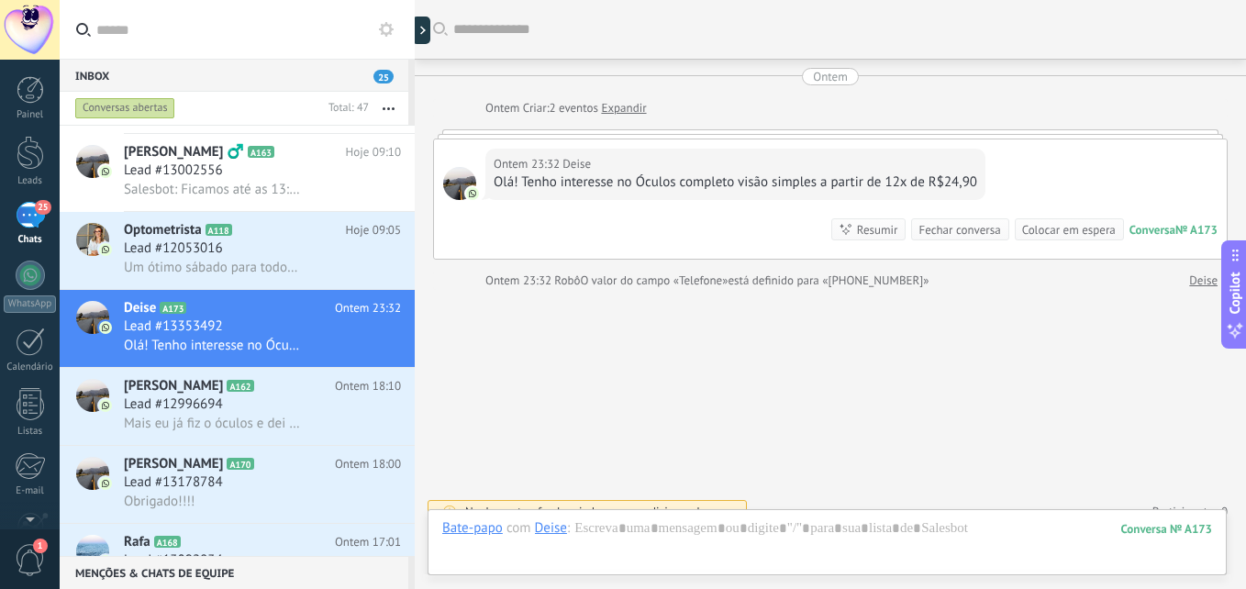
scroll to position [21, 0]
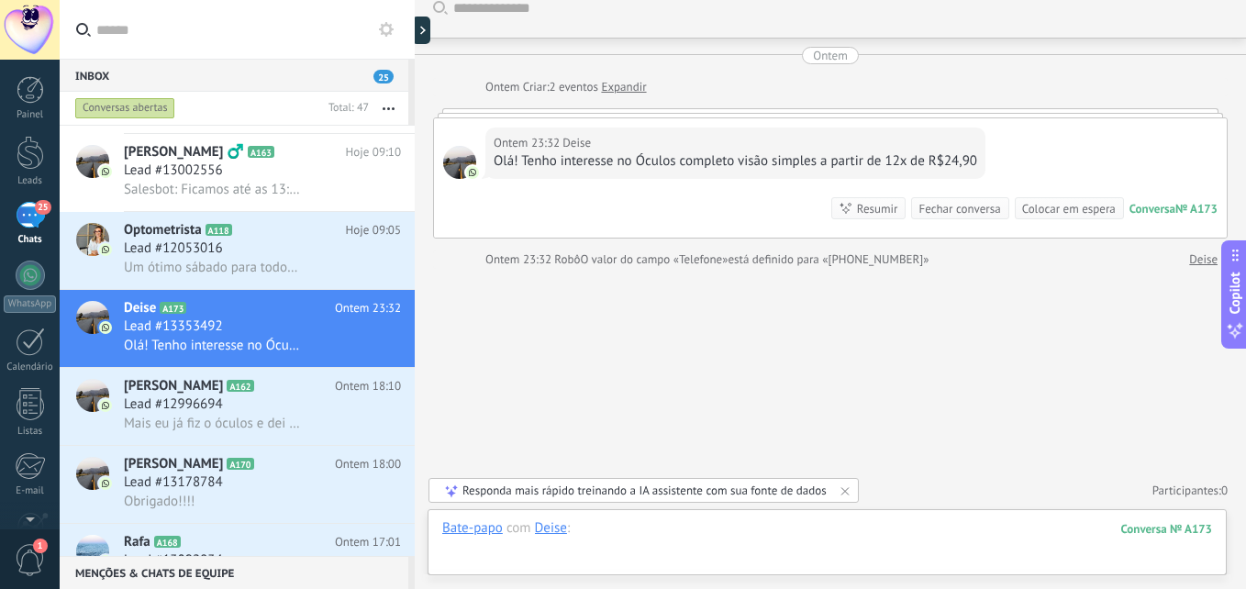
click at [774, 546] on div at bounding box center [827, 546] width 770 height 55
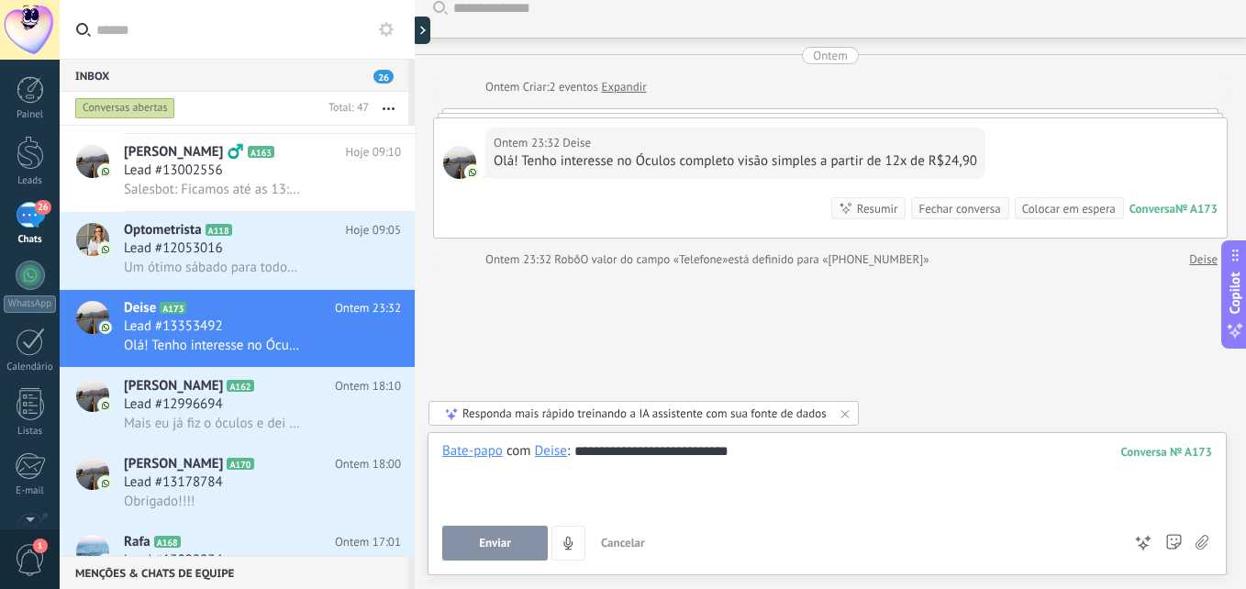
click at [507, 540] on span "Enviar" at bounding box center [495, 543] width 32 height 13
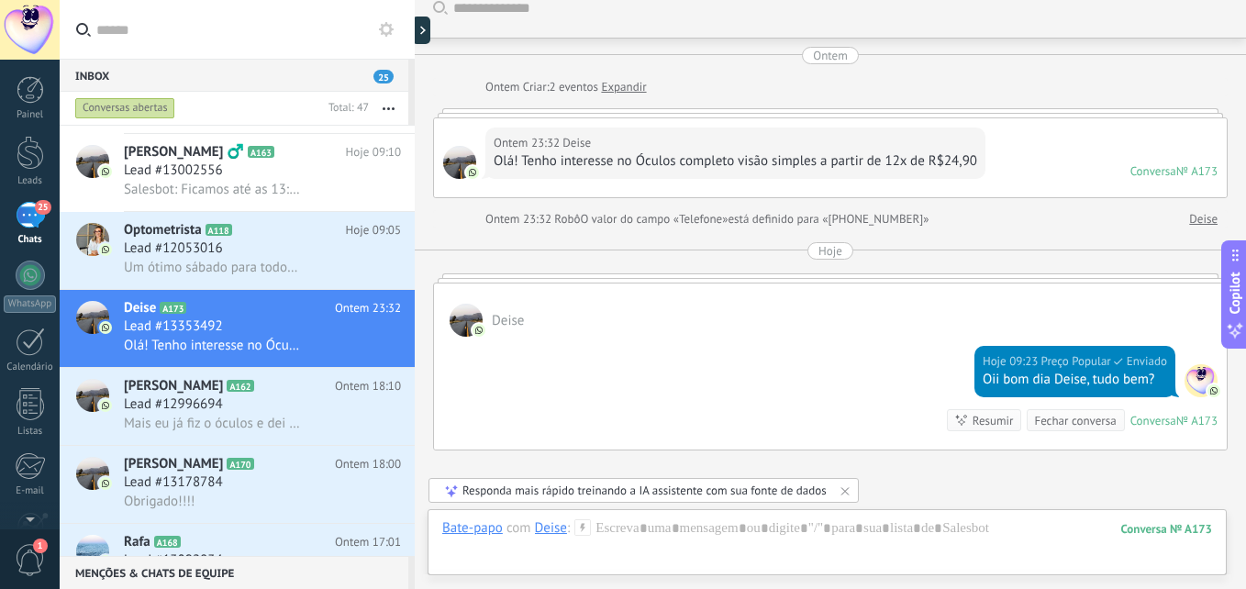
scroll to position [203, 0]
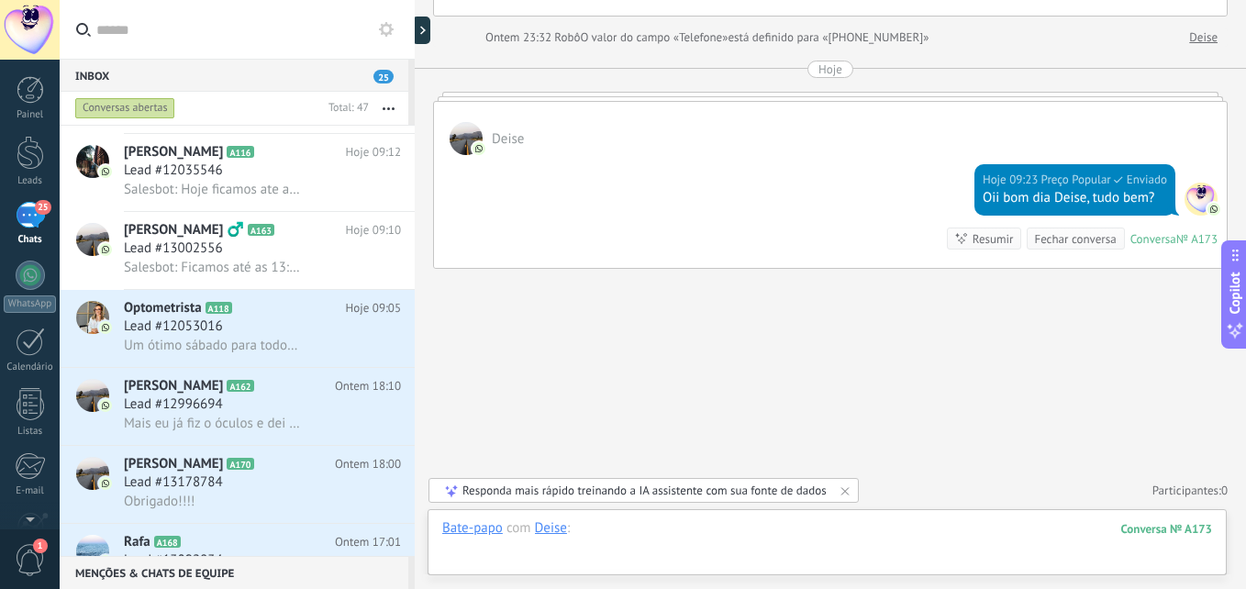
click at [703, 529] on div at bounding box center [827, 546] width 770 height 55
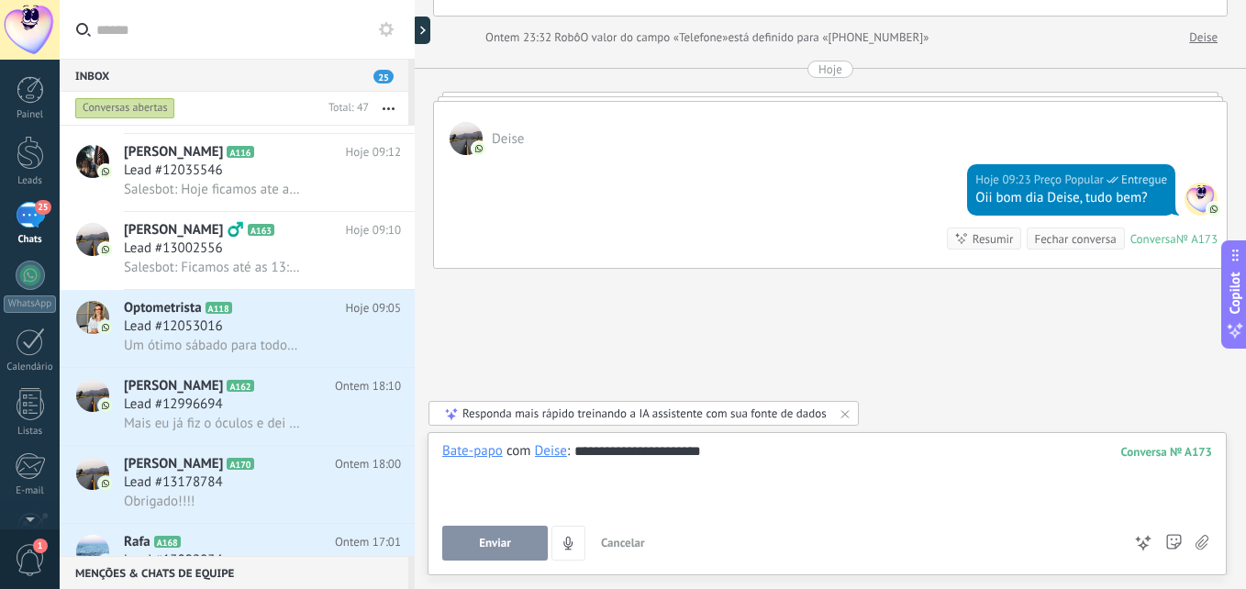
click at [480, 554] on button "Enviar" at bounding box center [495, 543] width 106 height 35
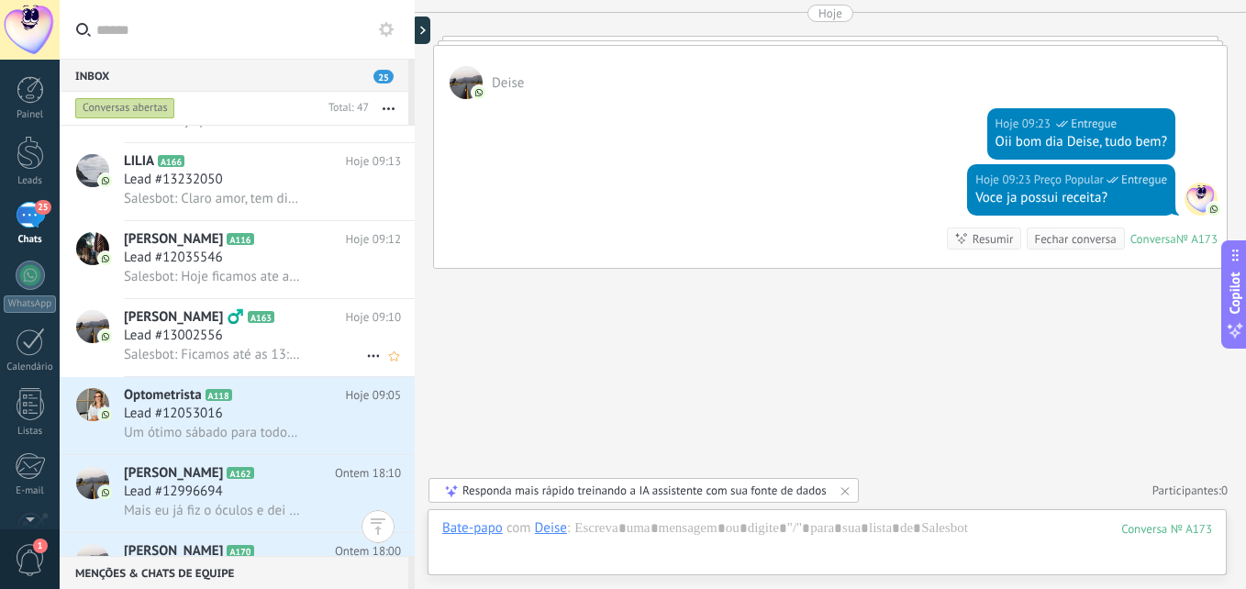
scroll to position [276, 0]
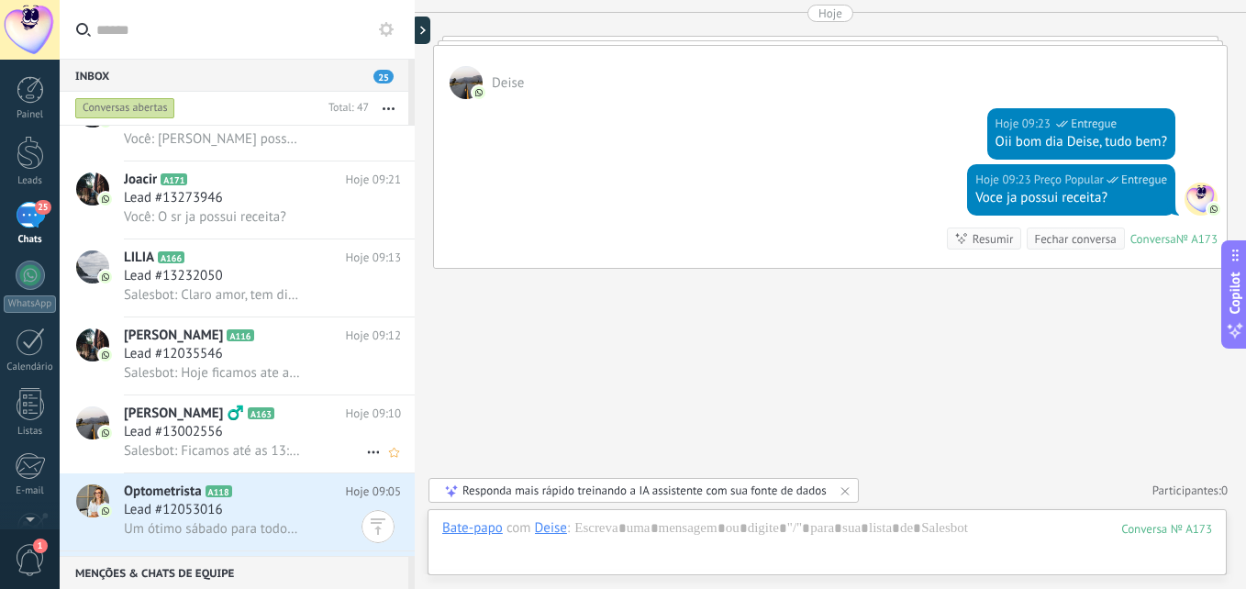
click at [272, 440] on div "Lead #13002556" at bounding box center [262, 432] width 277 height 18
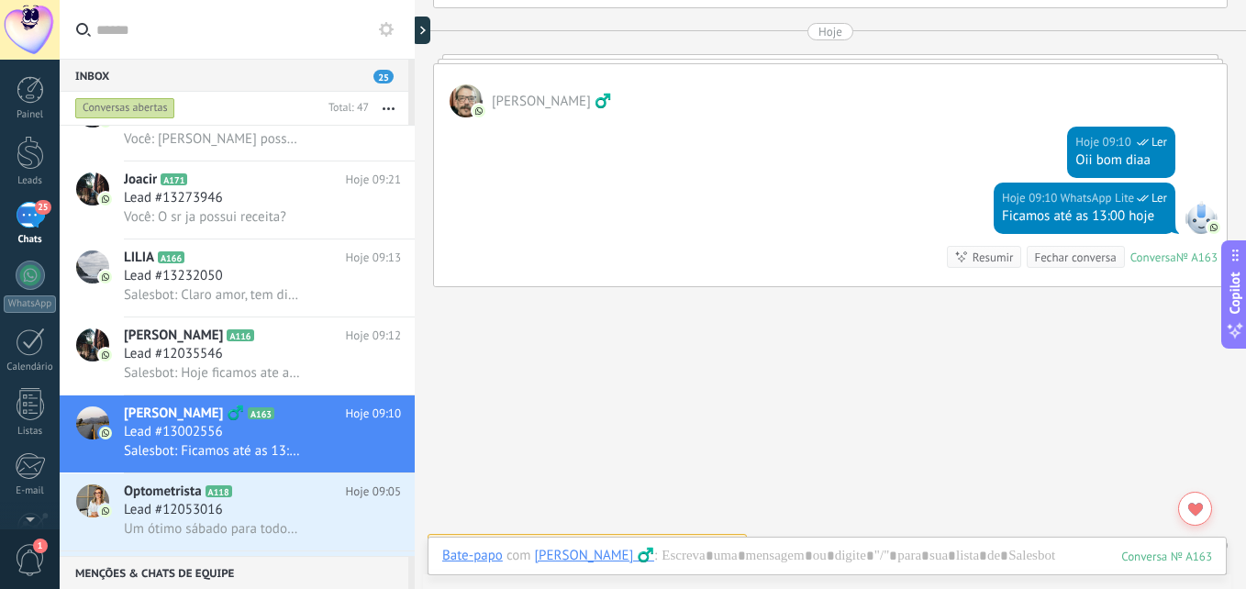
scroll to position [1390, 0]
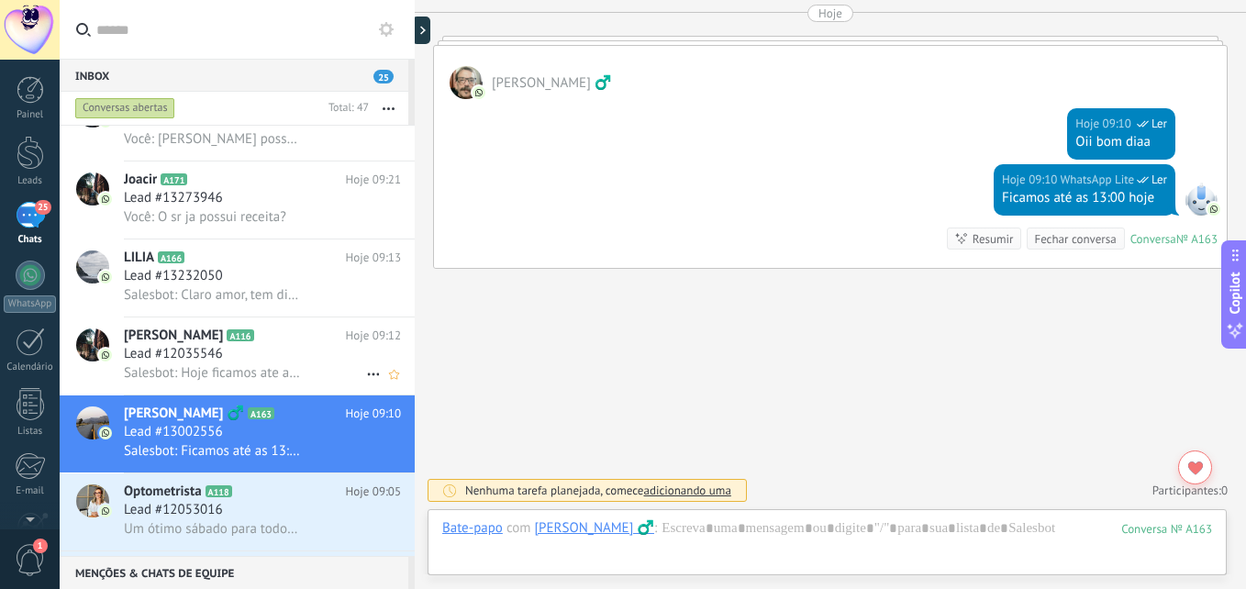
click at [228, 368] on span "Salesbot: Hoje ficamos ate as 13:00" at bounding box center [212, 372] width 176 height 17
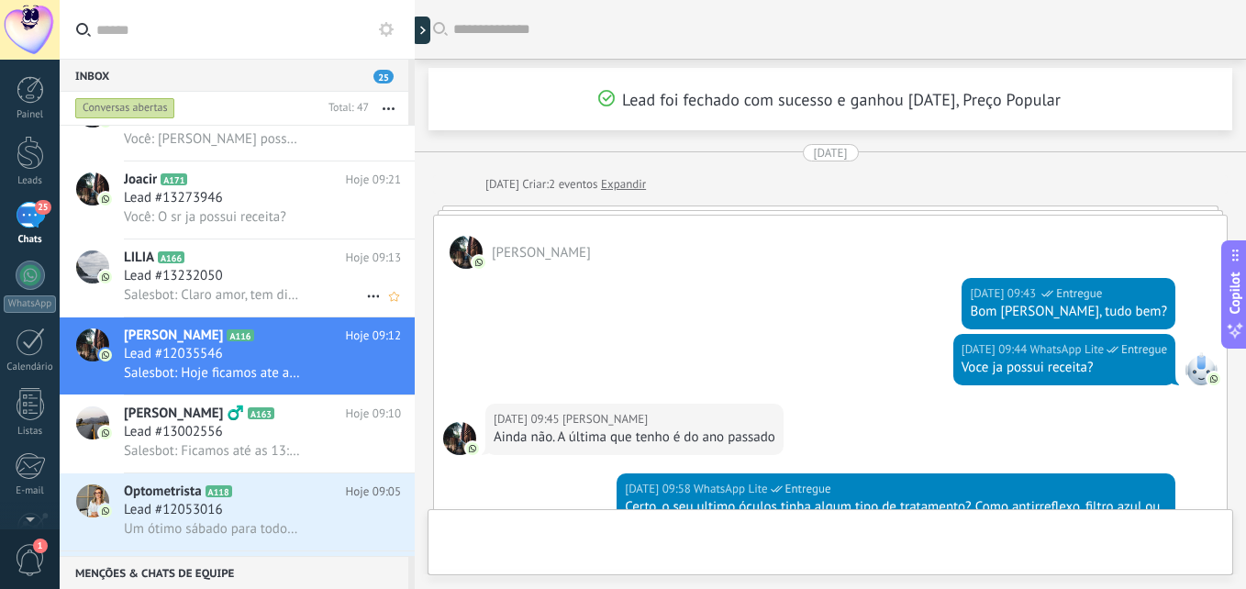
click at [241, 267] on div "Lead #13232050" at bounding box center [262, 276] width 277 height 18
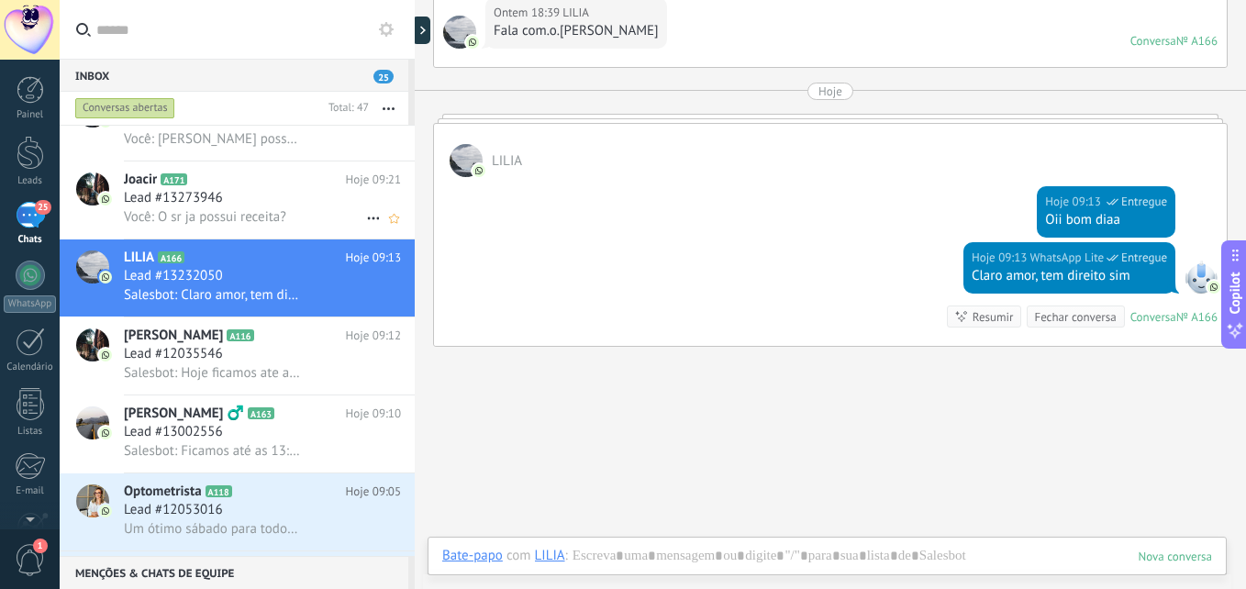
scroll to position [93, 0]
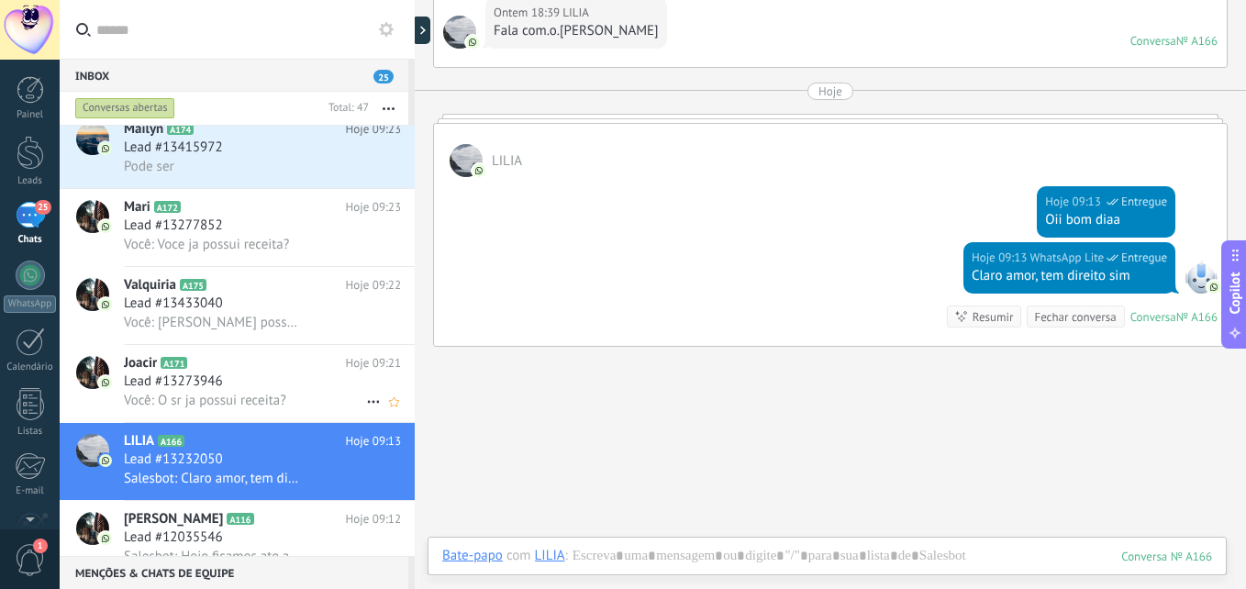
click at [287, 377] on div "Lead #13273946" at bounding box center [262, 382] width 277 height 18
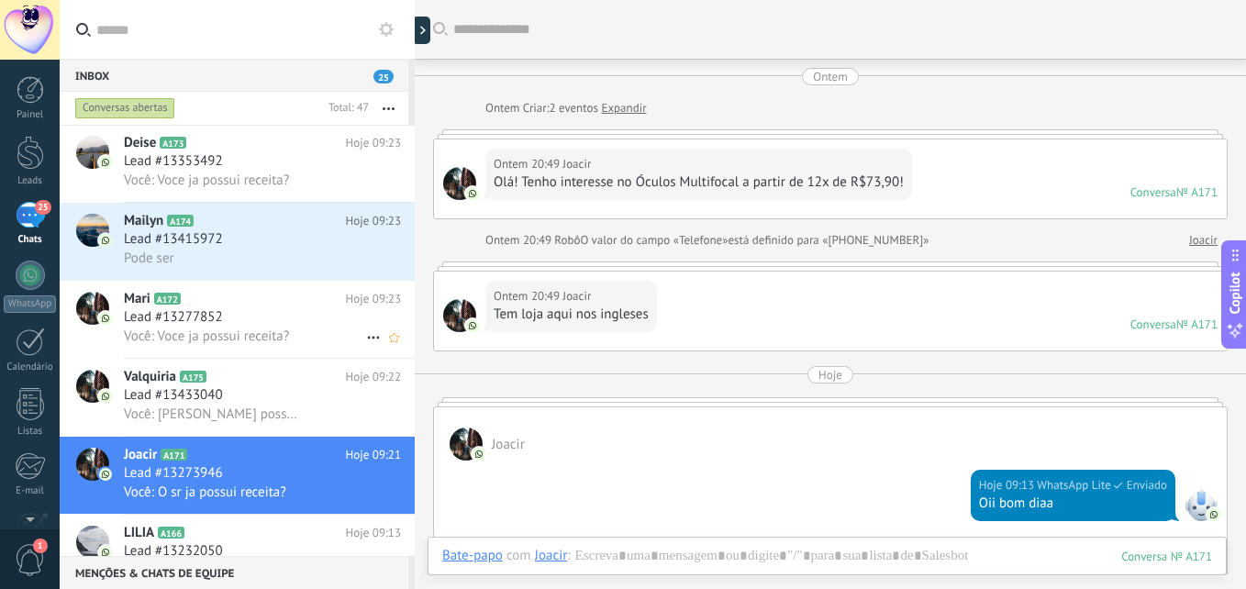
scroll to position [353, 0]
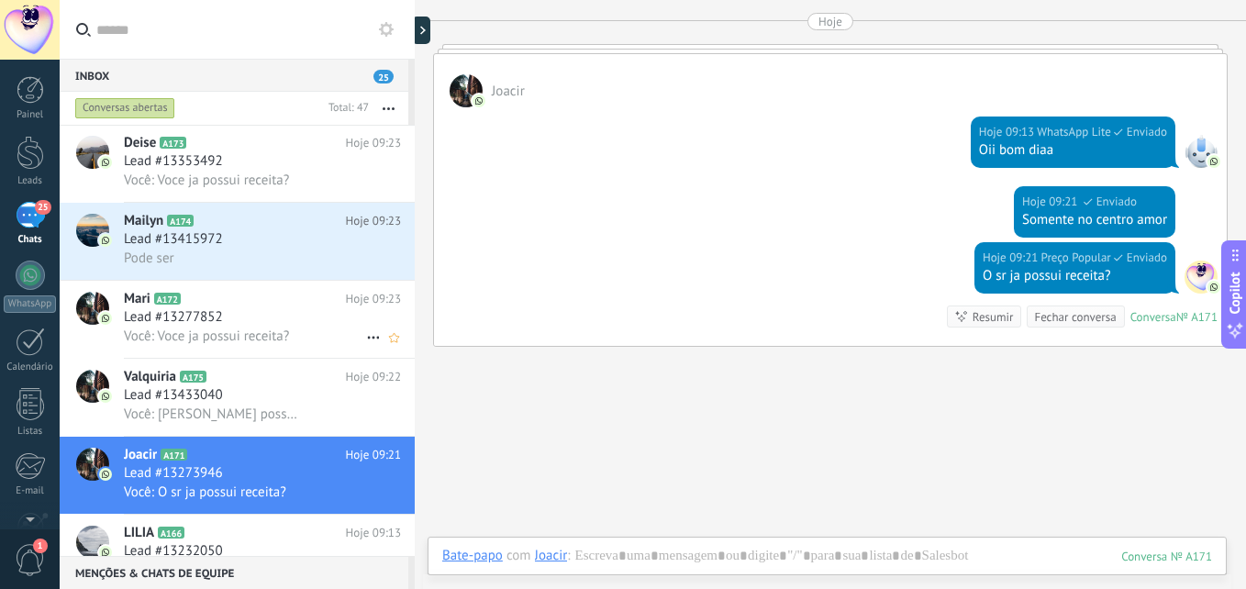
click at [258, 330] on span "Você: Voce ja possui receita?" at bounding box center [206, 336] width 165 height 17
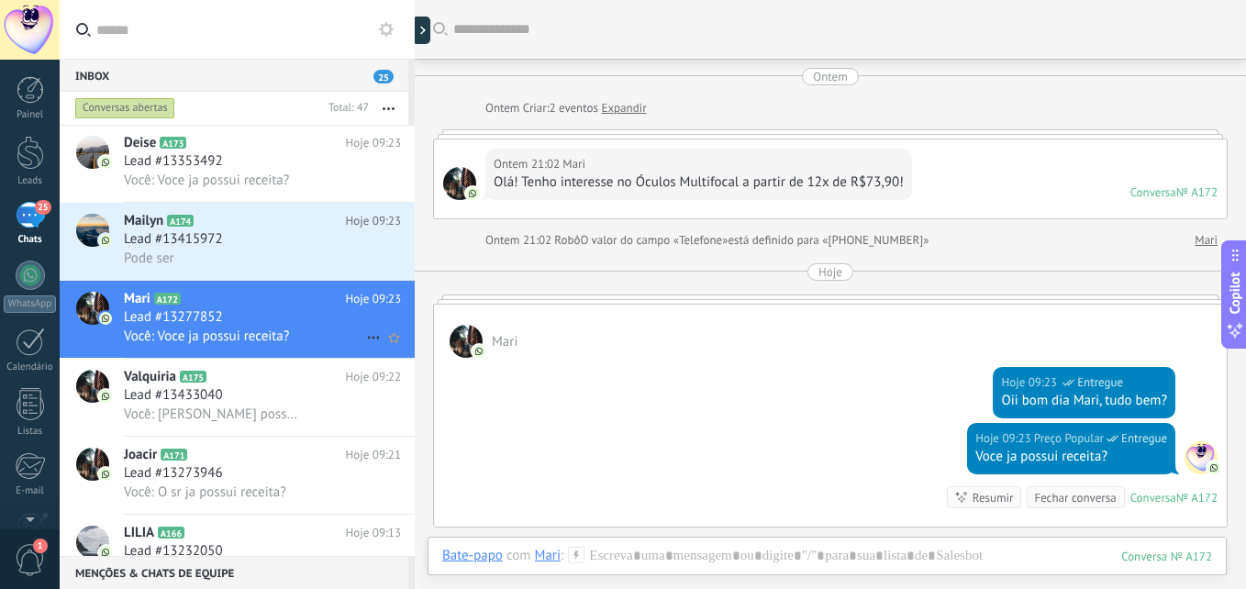
scroll to position [181, 0]
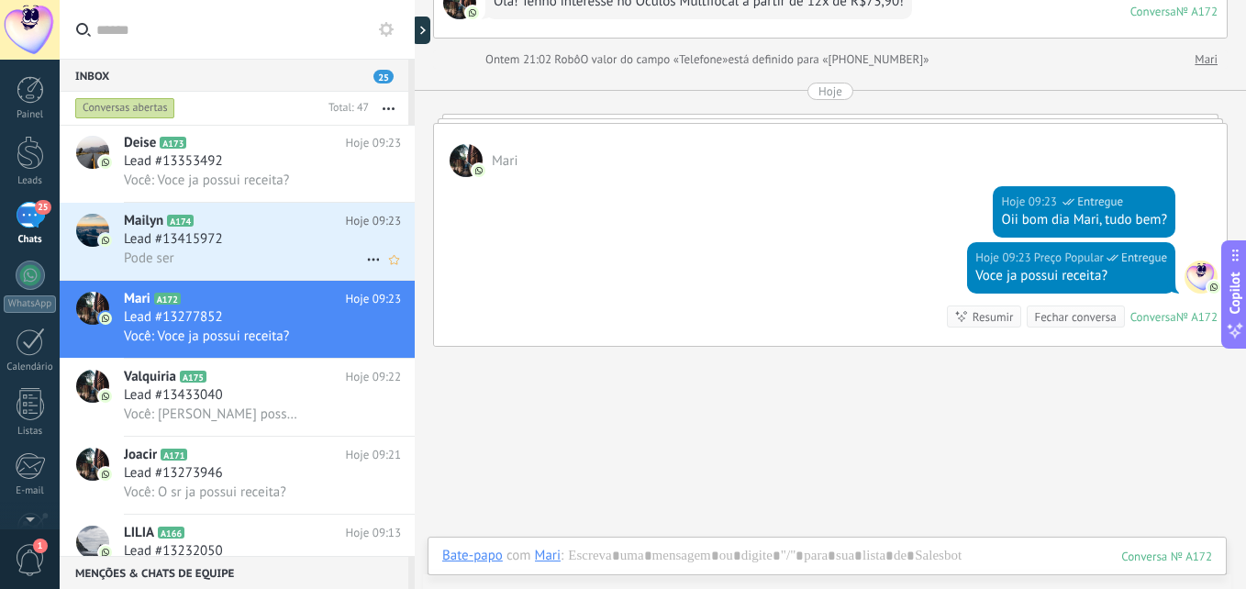
click at [270, 269] on div "Mailyn A174 Hoje 09:23 Lead #13415972 Pode ser" at bounding box center [269, 241] width 291 height 77
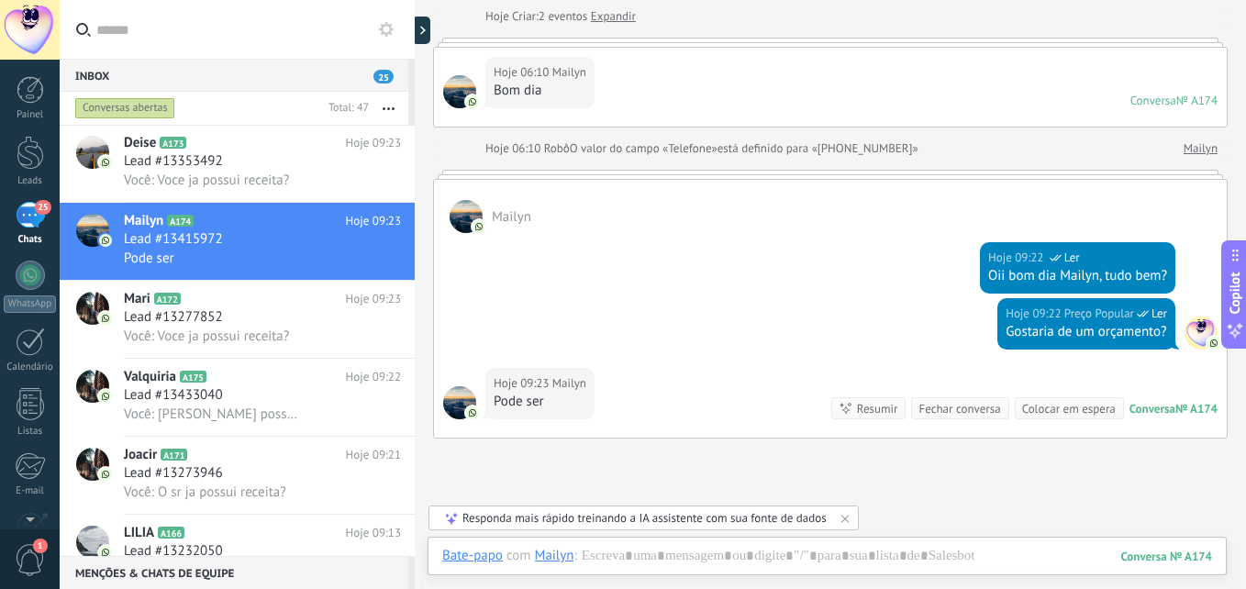
scroll to position [262, 0]
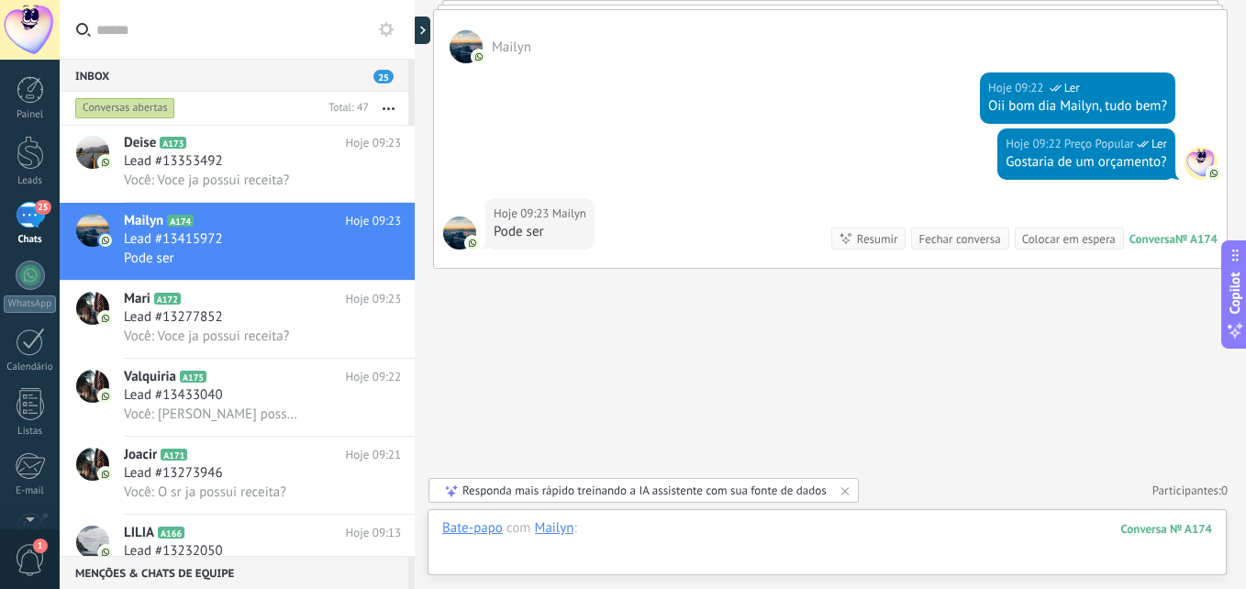
click at [819, 535] on div at bounding box center [827, 546] width 770 height 55
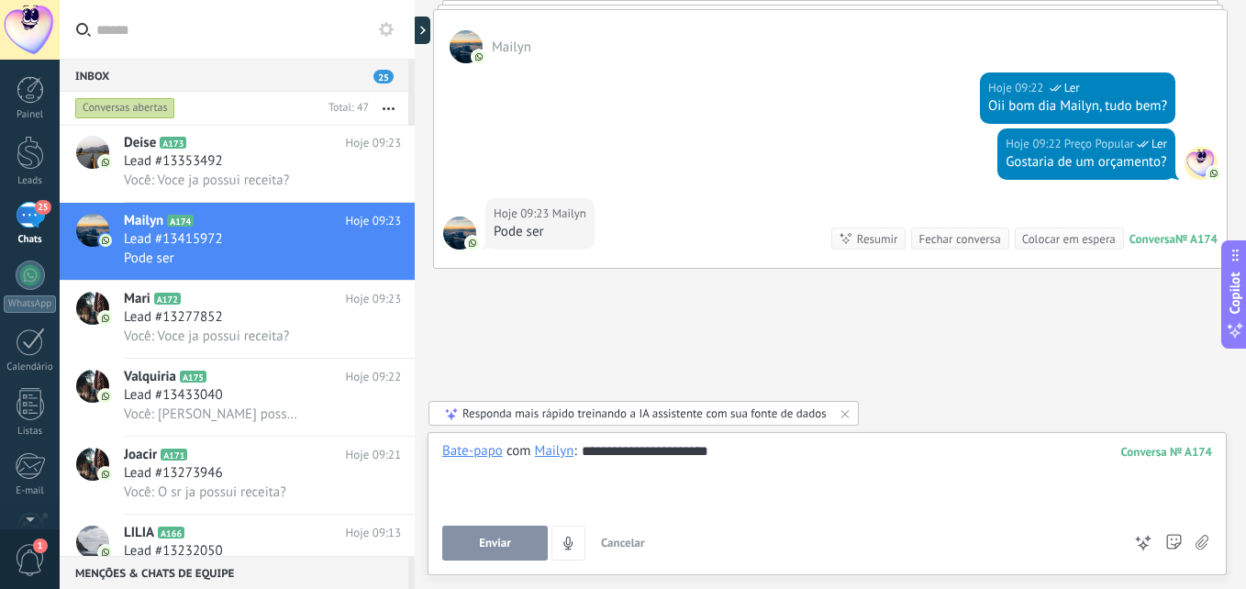
click at [518, 537] on button "Enviar" at bounding box center [495, 543] width 106 height 35
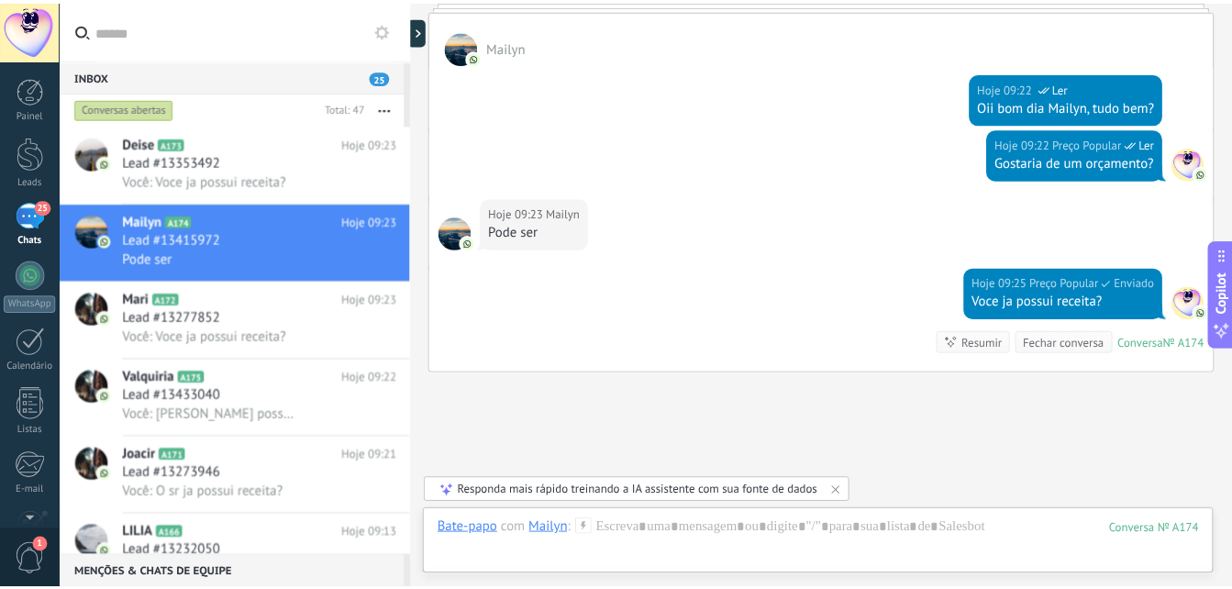
scroll to position [365, 0]
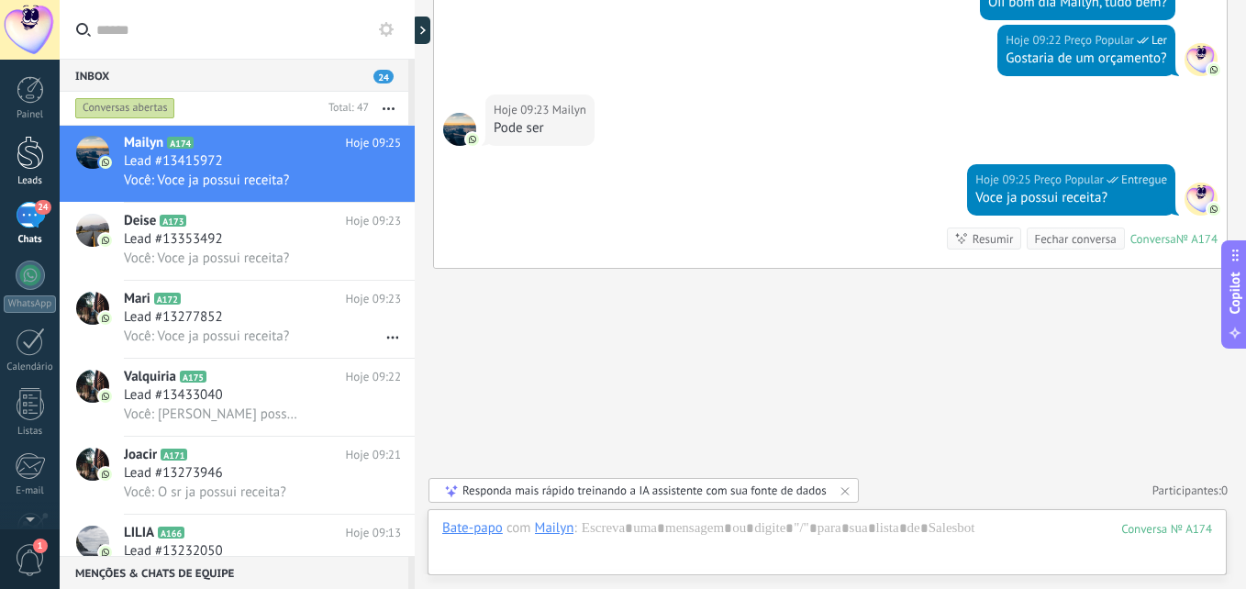
click at [19, 147] on div at bounding box center [31, 153] width 28 height 34
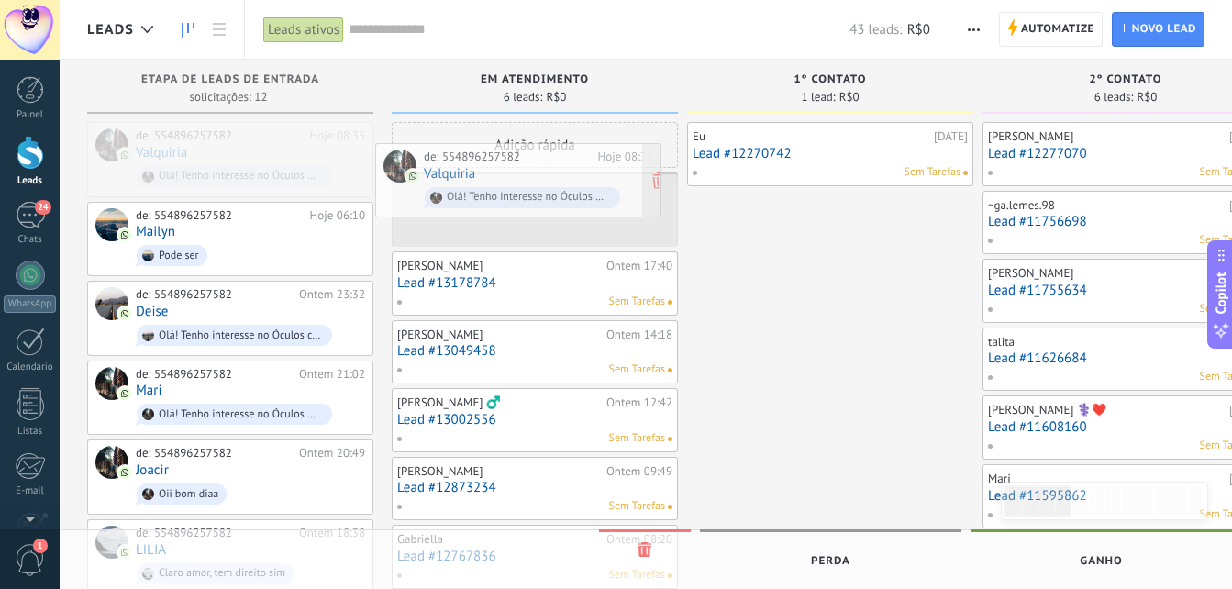
drag, startPoint x: 268, startPoint y: 156, endPoint x: 556, endPoint y: 177, distance: 288.9
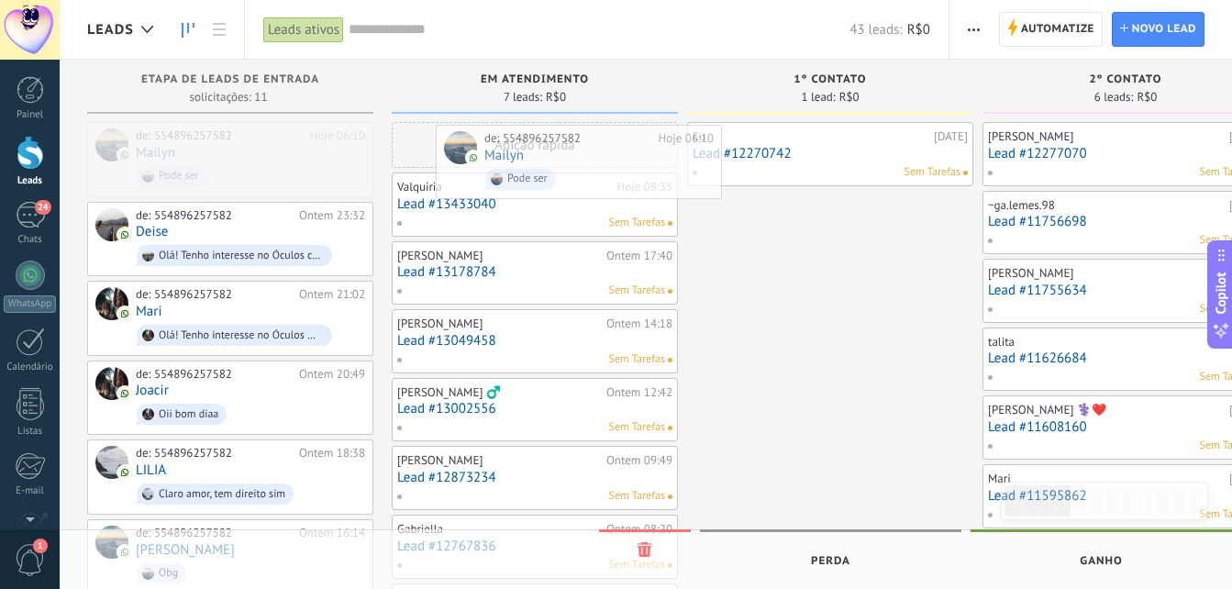
drag, startPoint x: 206, startPoint y: 165, endPoint x: 545, endPoint y: 167, distance: 338.6
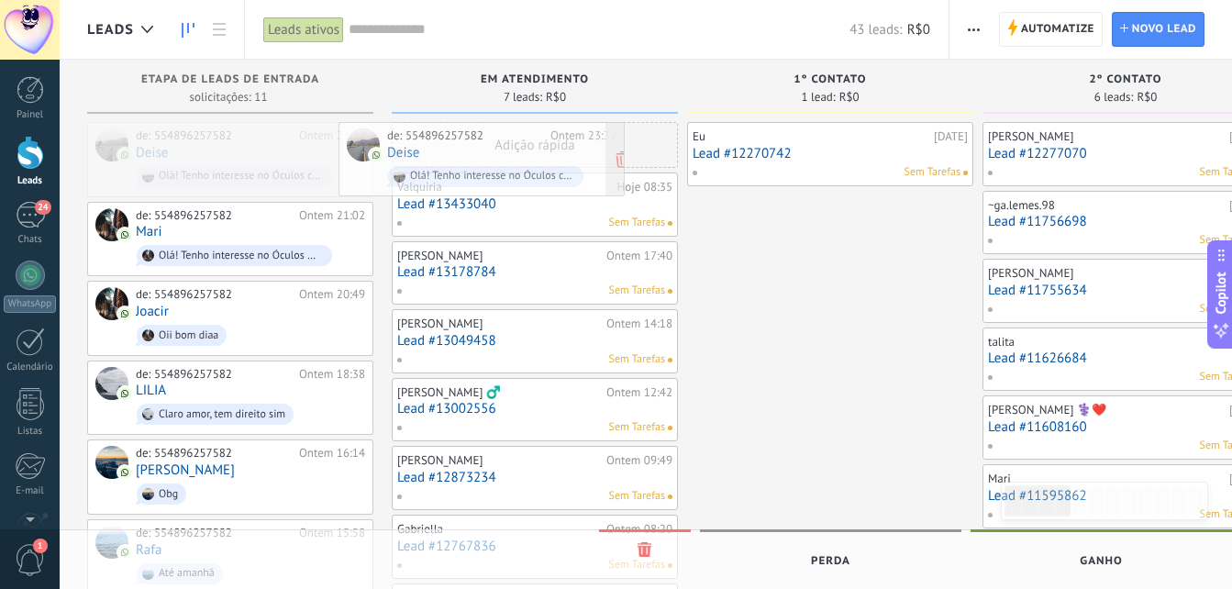
drag, startPoint x: 200, startPoint y: 155, endPoint x: 467, endPoint y: 153, distance: 267.0
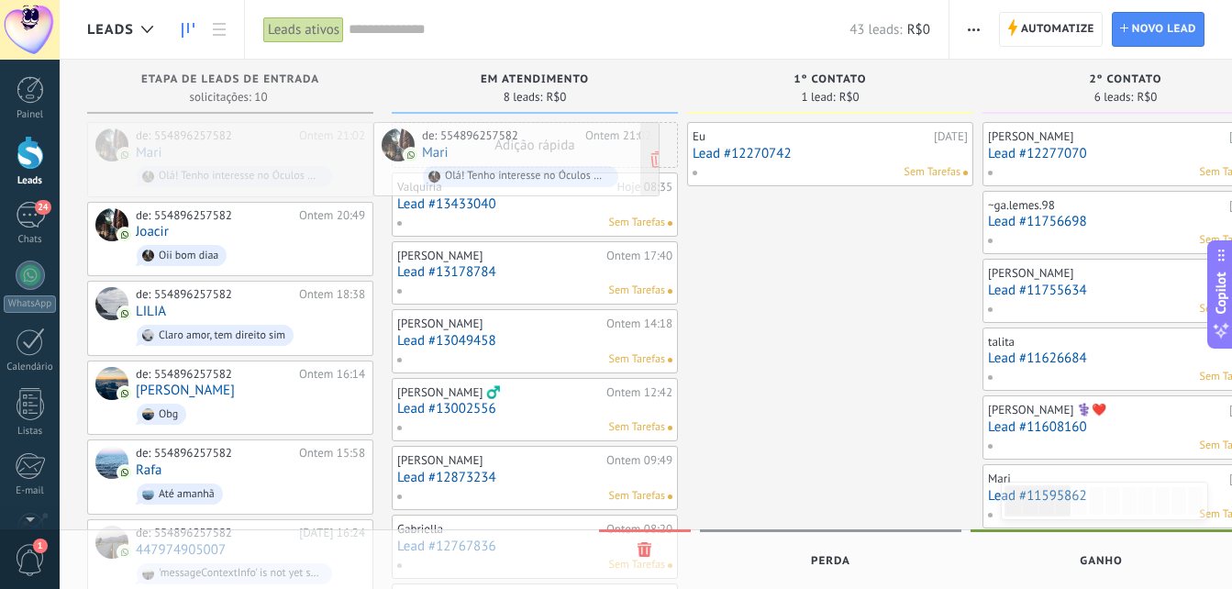
drag, startPoint x: 200, startPoint y: 155, endPoint x: 490, endPoint y: 155, distance: 290.0
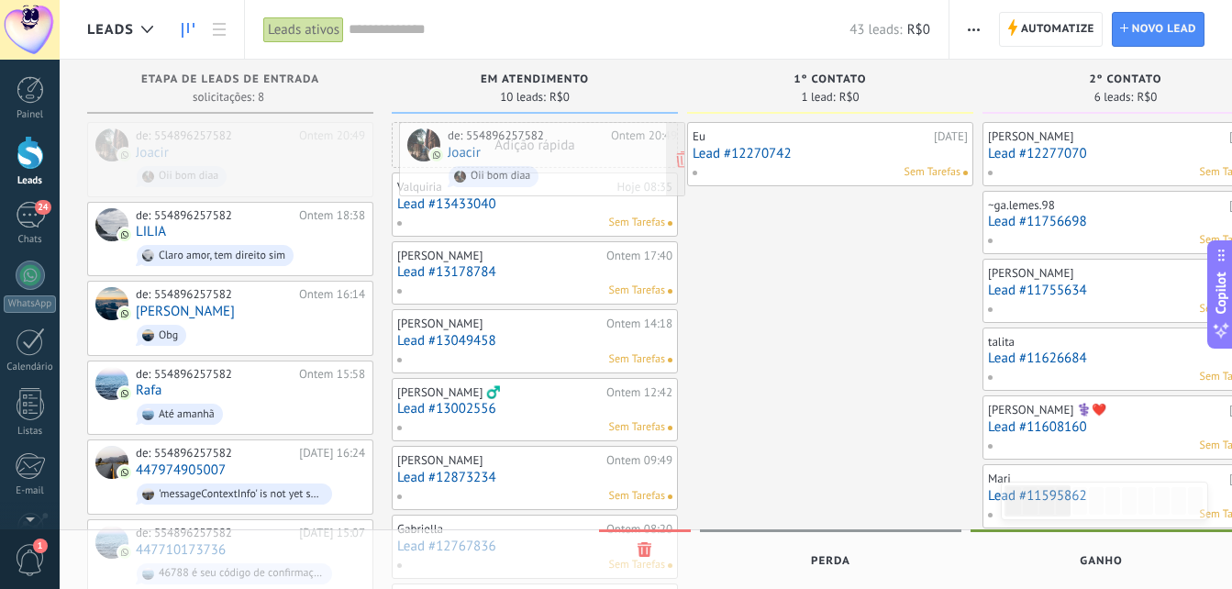
drag, startPoint x: 184, startPoint y: 159, endPoint x: 496, endPoint y: 159, distance: 312.0
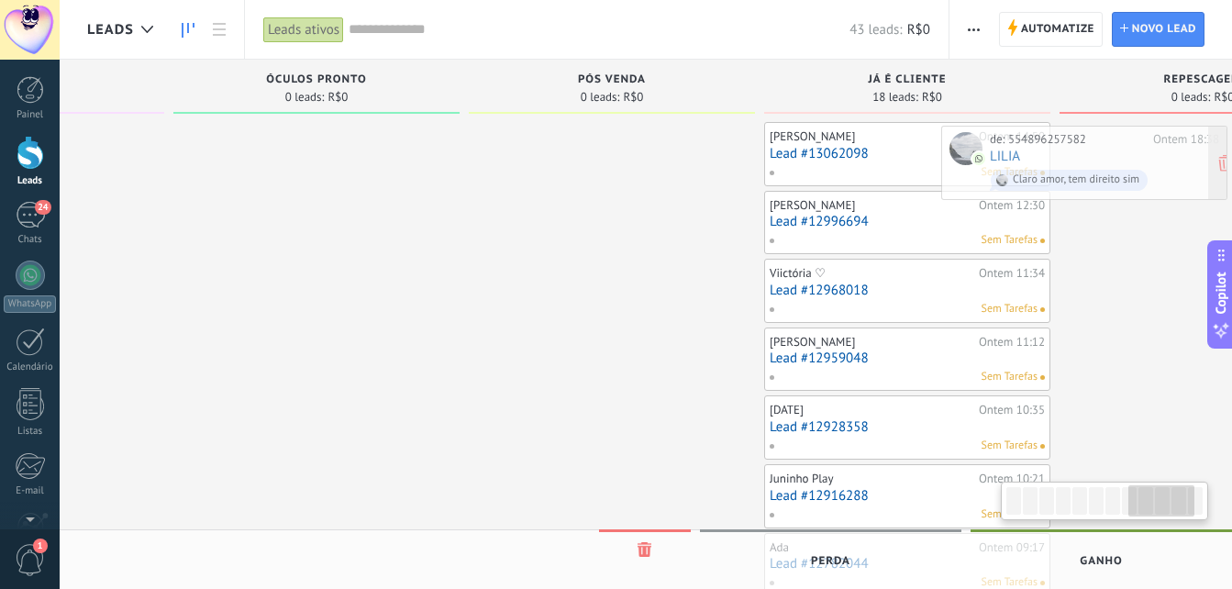
scroll to position [0, 2335]
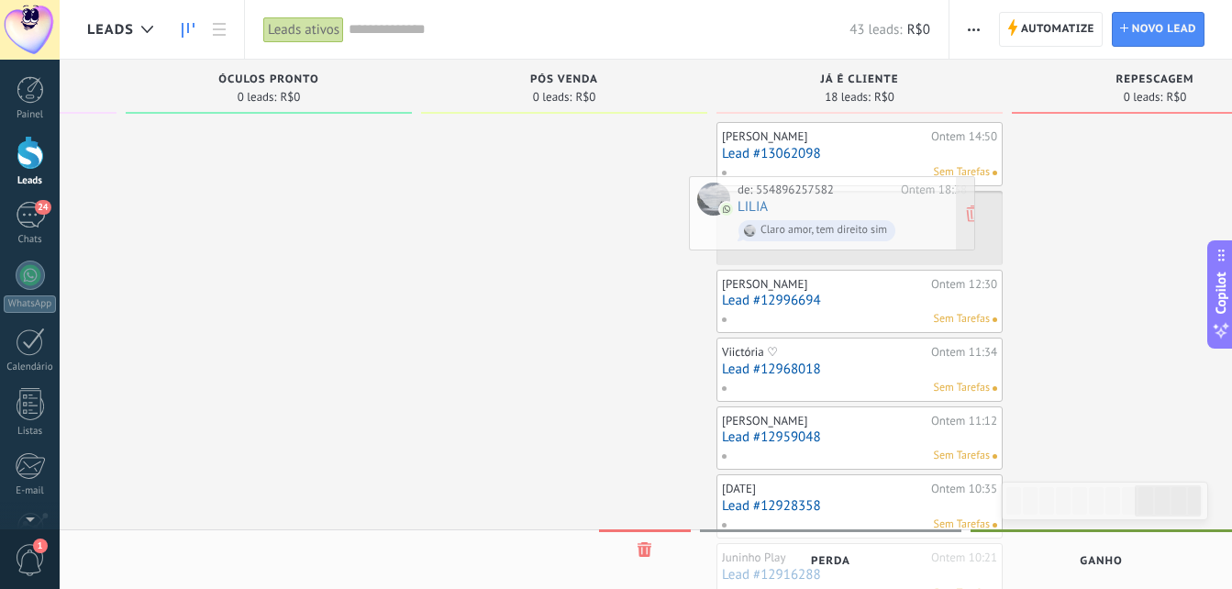
drag, startPoint x: 195, startPoint y: 143, endPoint x: 797, endPoint y: 197, distance: 604.4
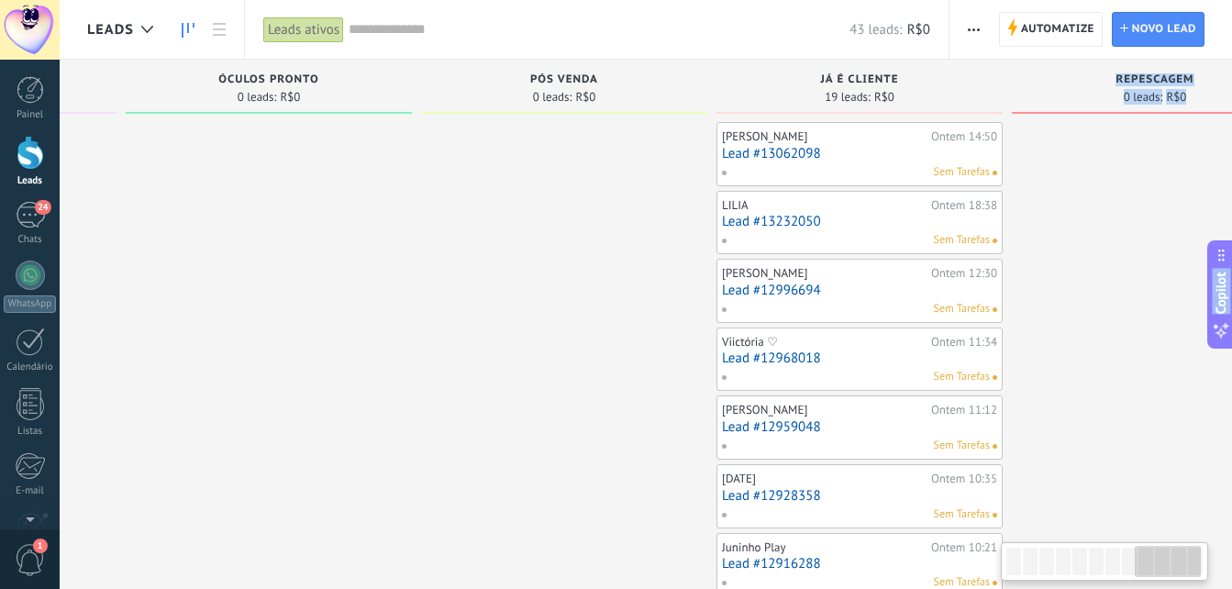
drag, startPoint x: 1117, startPoint y: 563, endPoint x: 919, endPoint y: 571, distance: 198.4
click at [919, 571] on body ".abecls-1,.abecls-2{fill-rule:evenodd}.abecls-2{fill:#fff} .abhcls-1{fill:none}…" at bounding box center [616, 294] width 1232 height 589
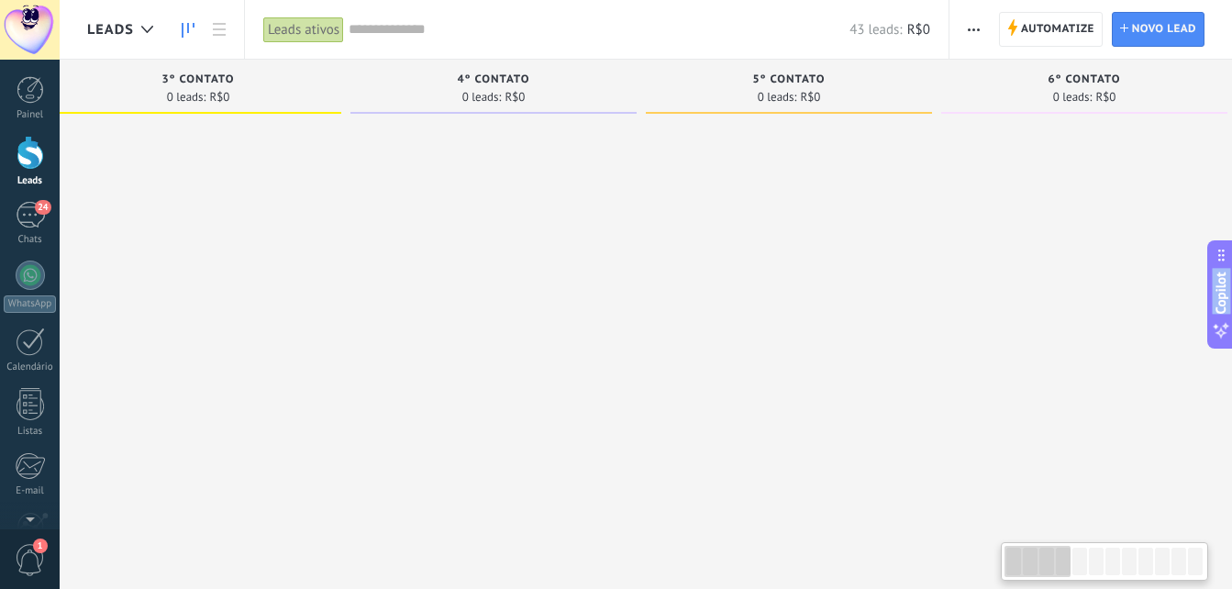
scroll to position [0, 0]
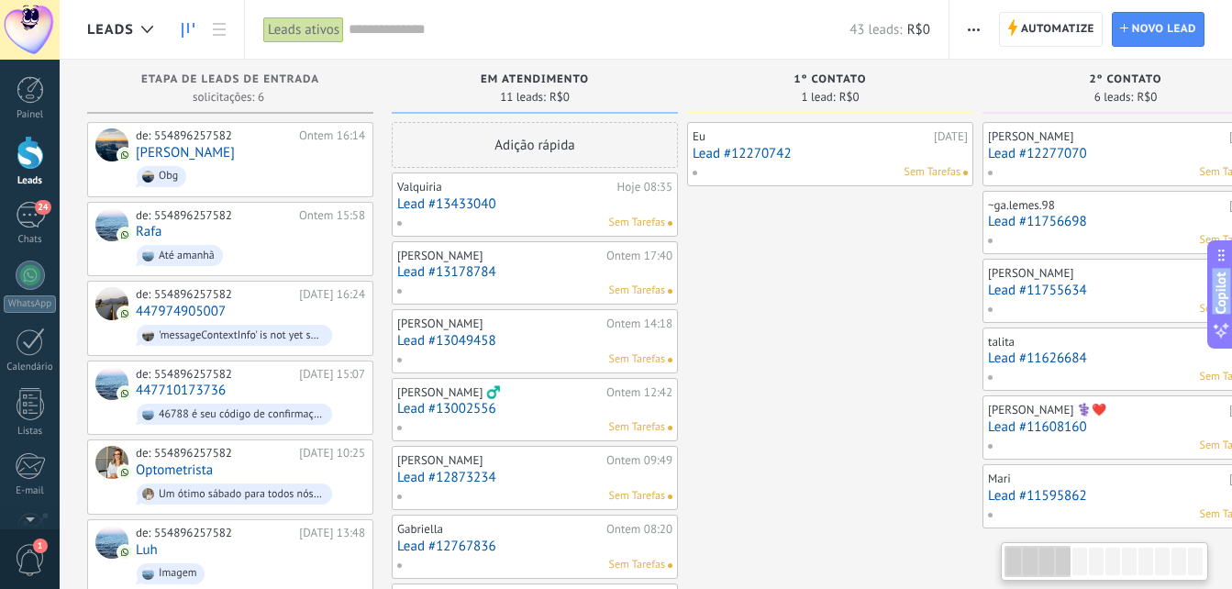
drag, startPoint x: 1158, startPoint y: 563, endPoint x: 749, endPoint y: 557, distance: 409.3
click at [868, 576] on body ".abecls-1,.abecls-2{fill-rule:evenodd}.abecls-2{fill:#fff} .abhcls-1{fill:none}…" at bounding box center [616, 294] width 1232 height 589
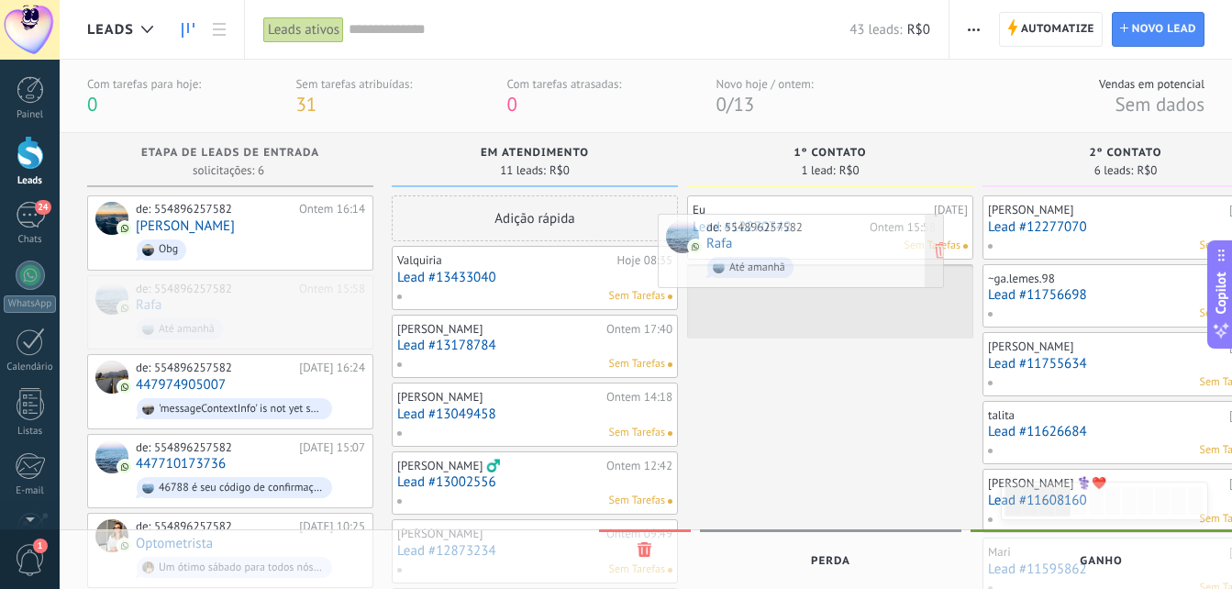
drag, startPoint x: 220, startPoint y: 311, endPoint x: 791, endPoint y: 251, distance: 574.0
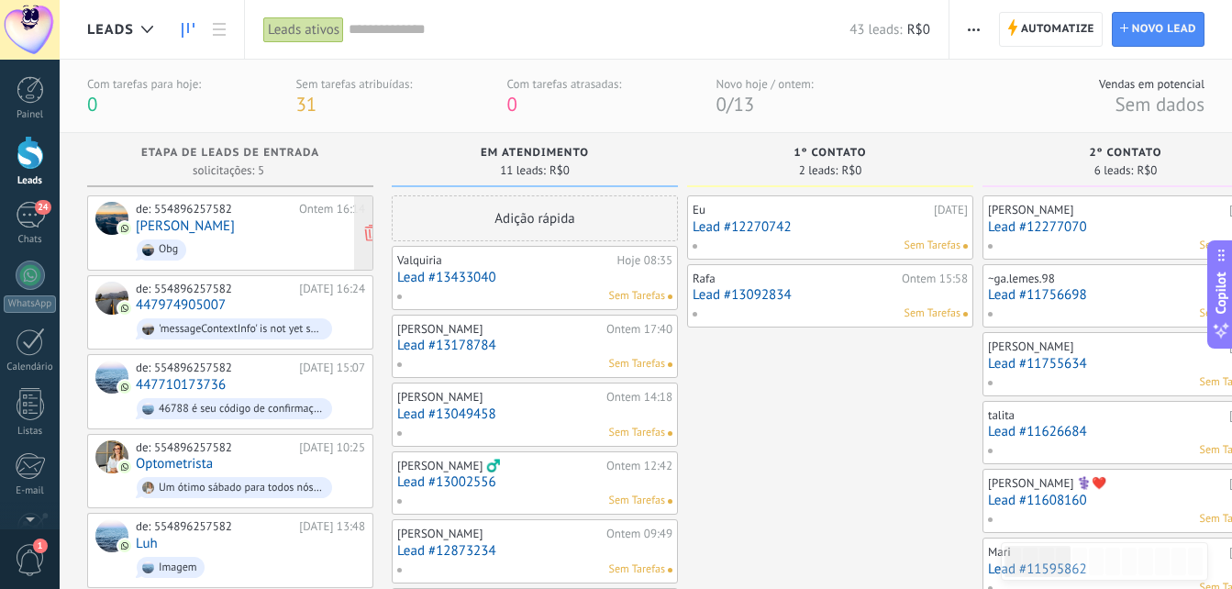
click at [217, 244] on span "Obg" at bounding box center [250, 250] width 229 height 28
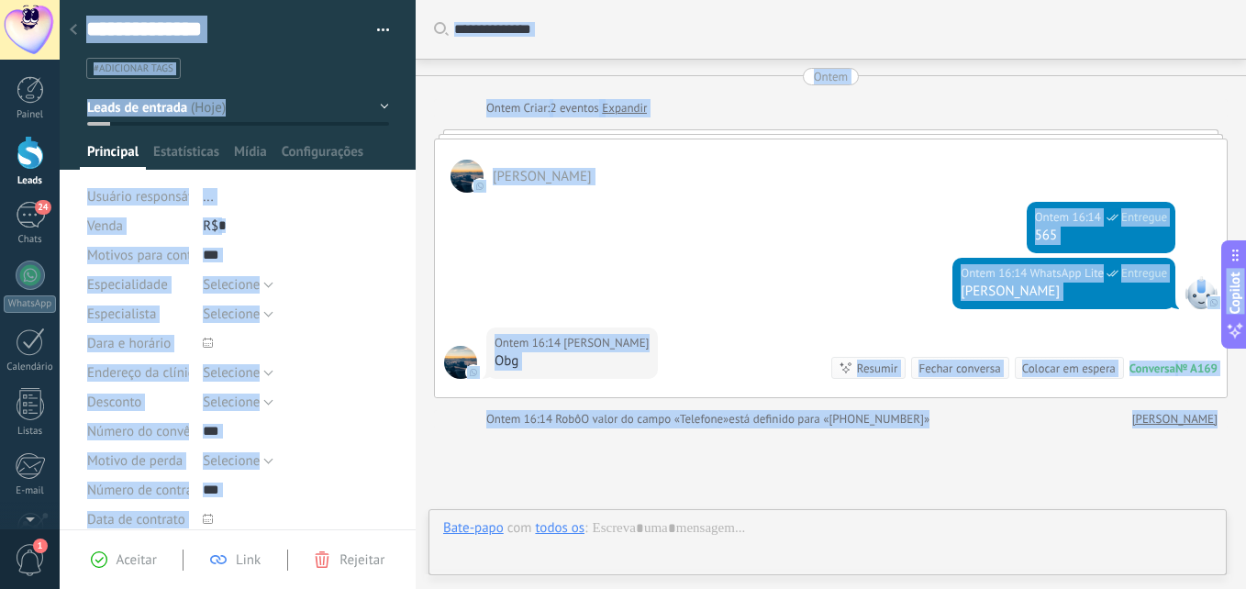
scroll to position [160, 0]
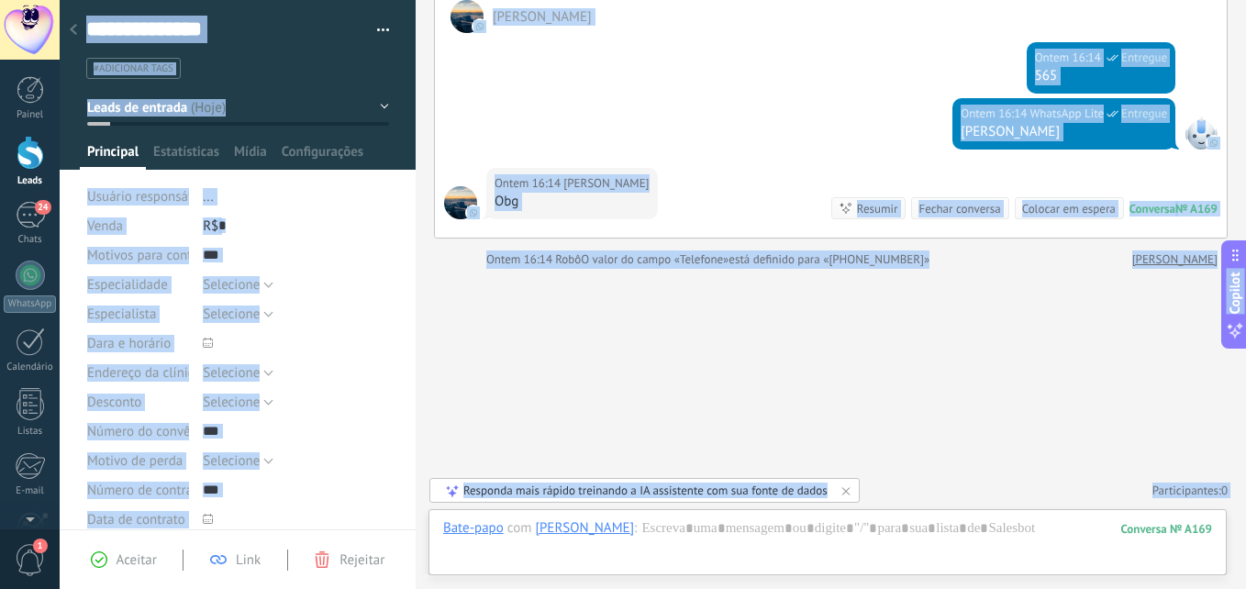
click at [274, 222] on div "R$ 0" at bounding box center [296, 225] width 186 height 29
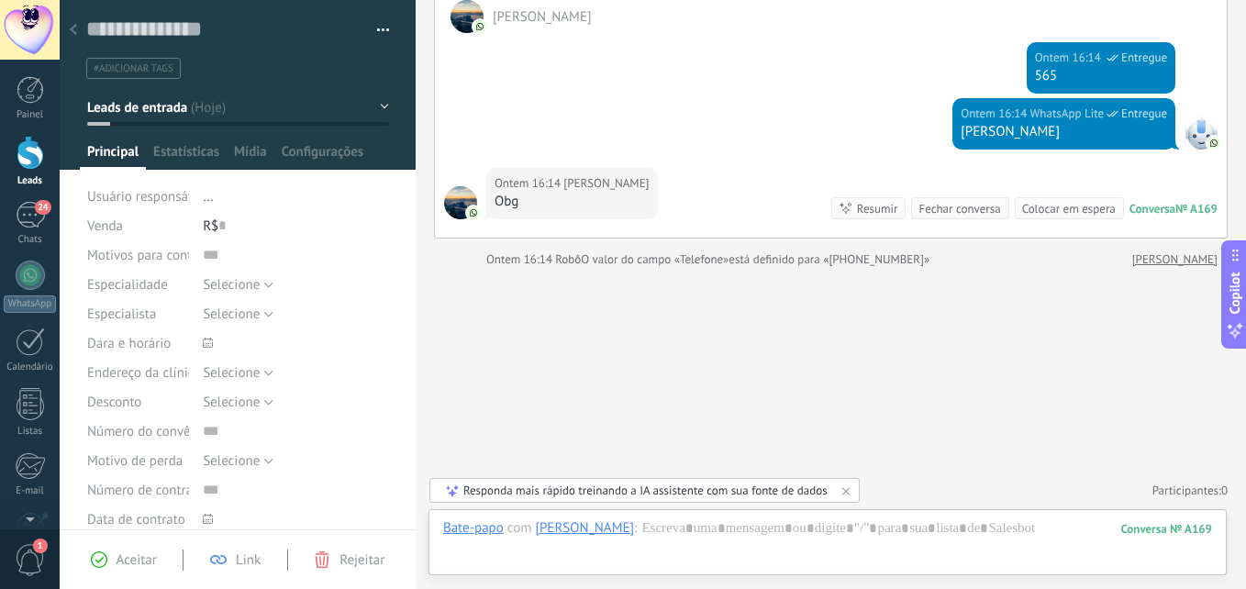
click at [25, 156] on div at bounding box center [31, 153] width 28 height 34
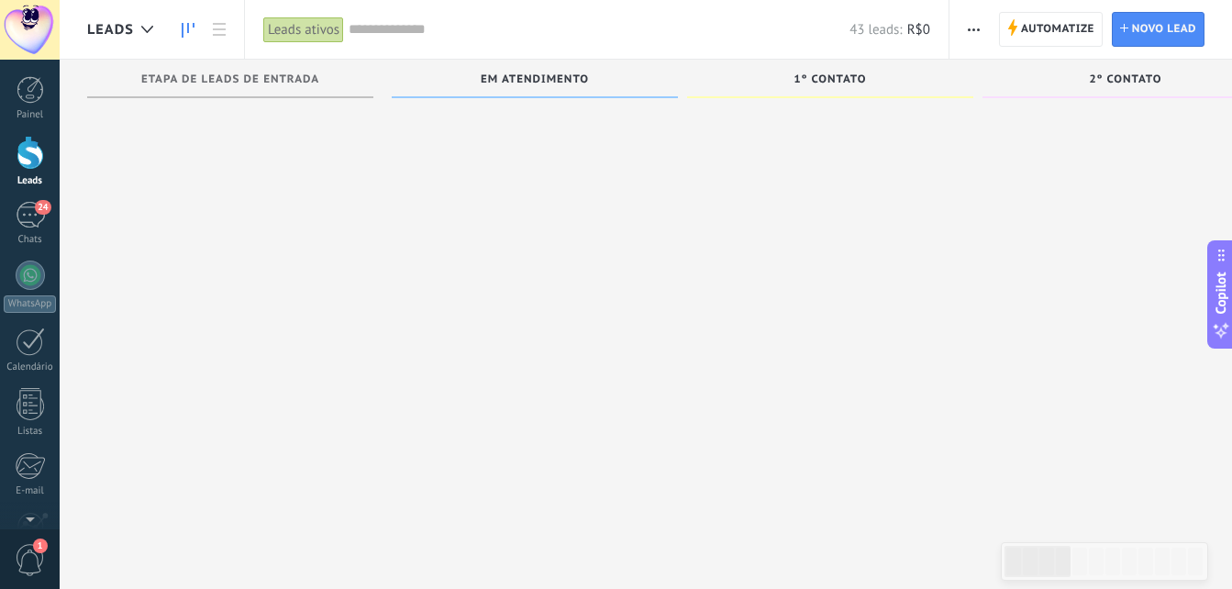
scroll to position [367, 0]
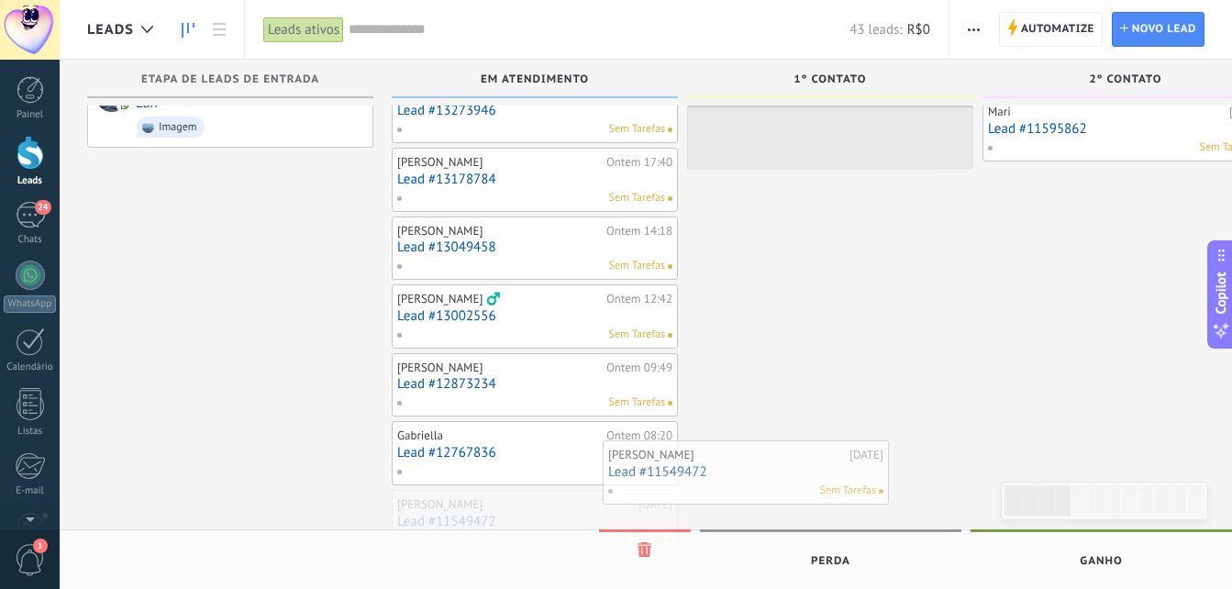
drag, startPoint x: 545, startPoint y: 505, endPoint x: 787, endPoint y: 442, distance: 250.2
drag, startPoint x: 539, startPoint y: 450, endPoint x: 862, endPoint y: 342, distance: 340.4
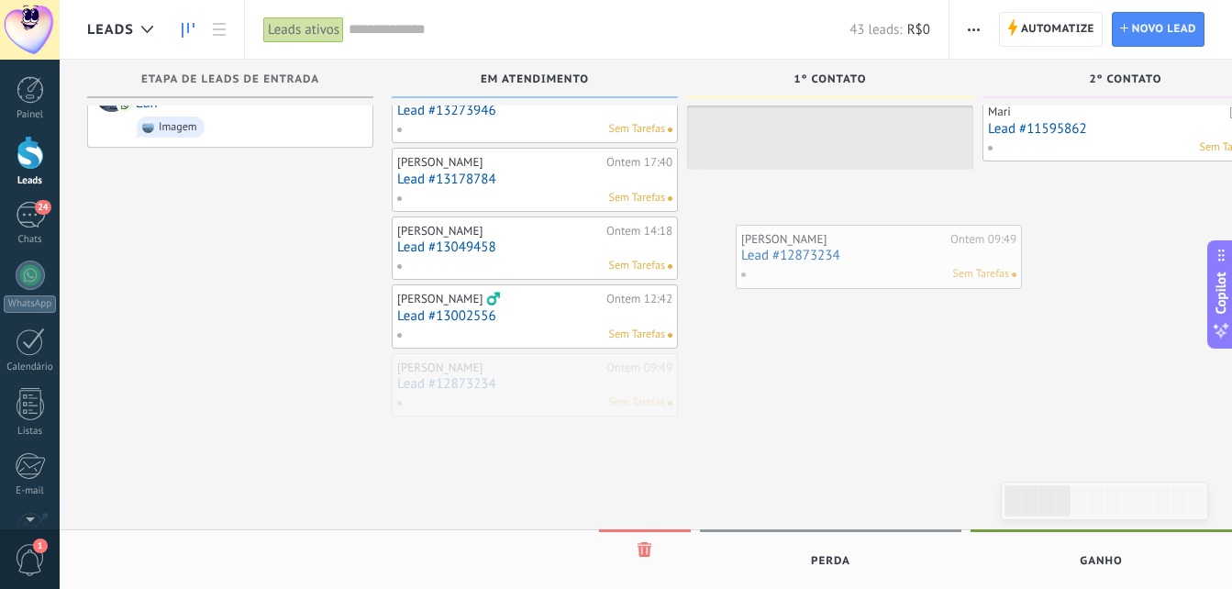
drag, startPoint x: 474, startPoint y: 376, endPoint x: 819, endPoint y: 248, distance: 367.3
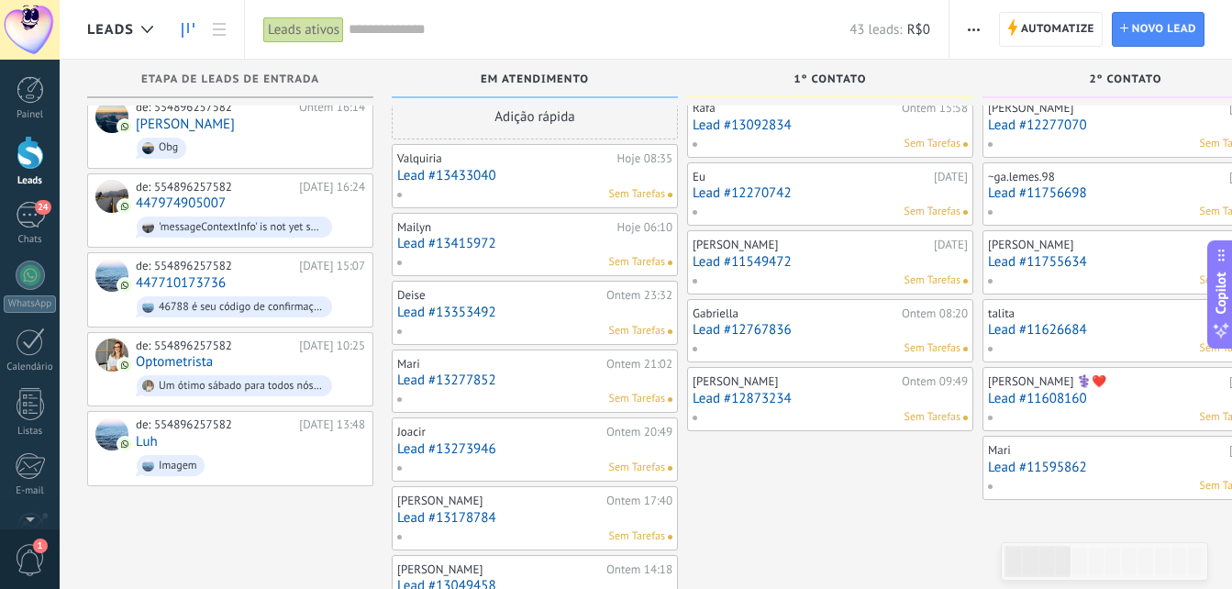
scroll to position [0, 0]
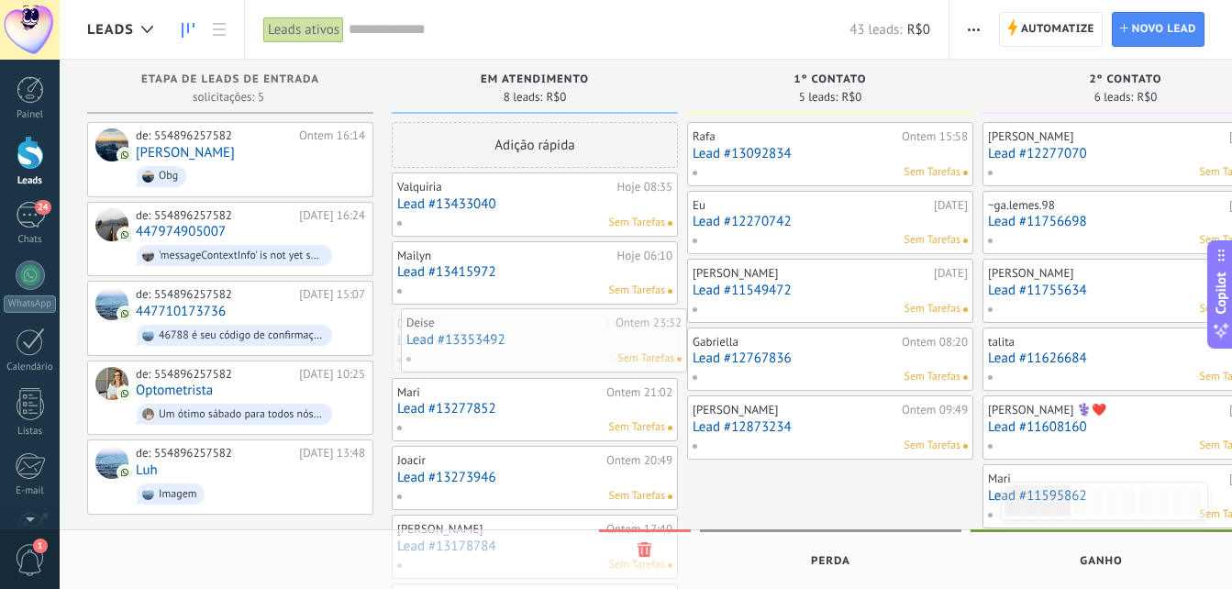
drag, startPoint x: 496, startPoint y: 342, endPoint x: 506, endPoint y: 341, distance: 9.2
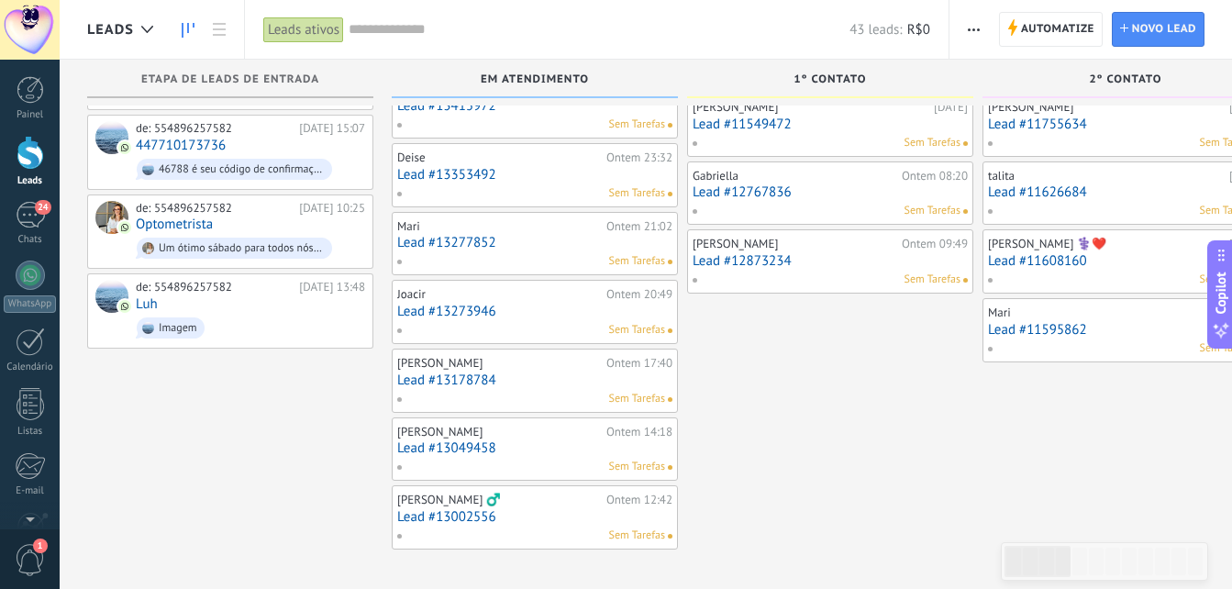
scroll to position [184, 0]
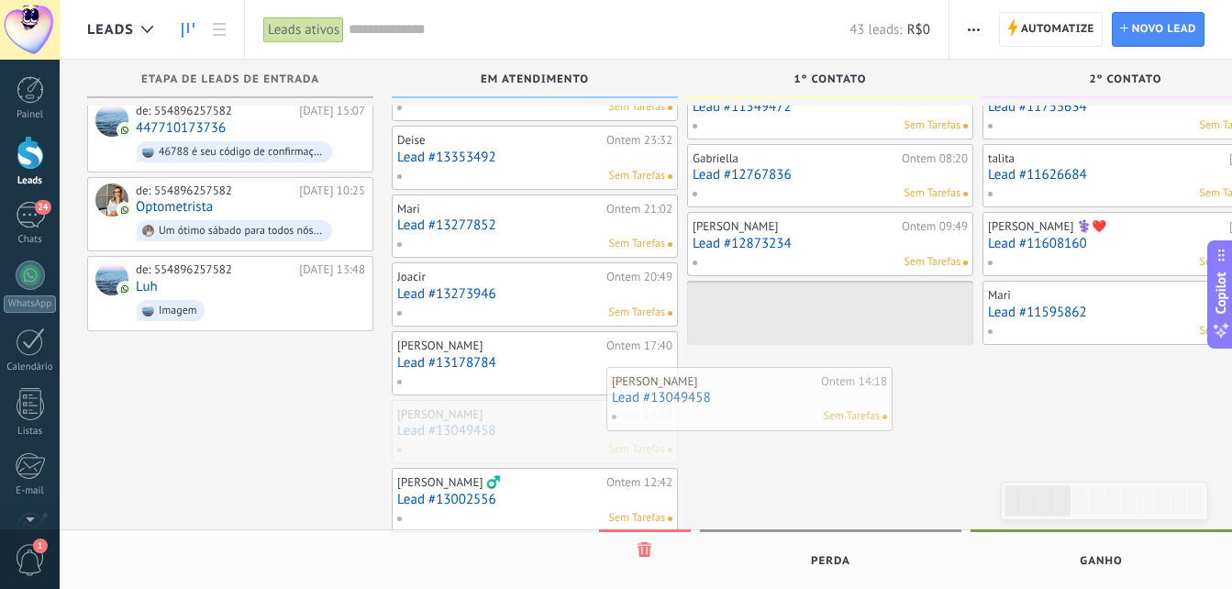
drag, startPoint x: 529, startPoint y: 441, endPoint x: 737, endPoint y: 408, distance: 210.0
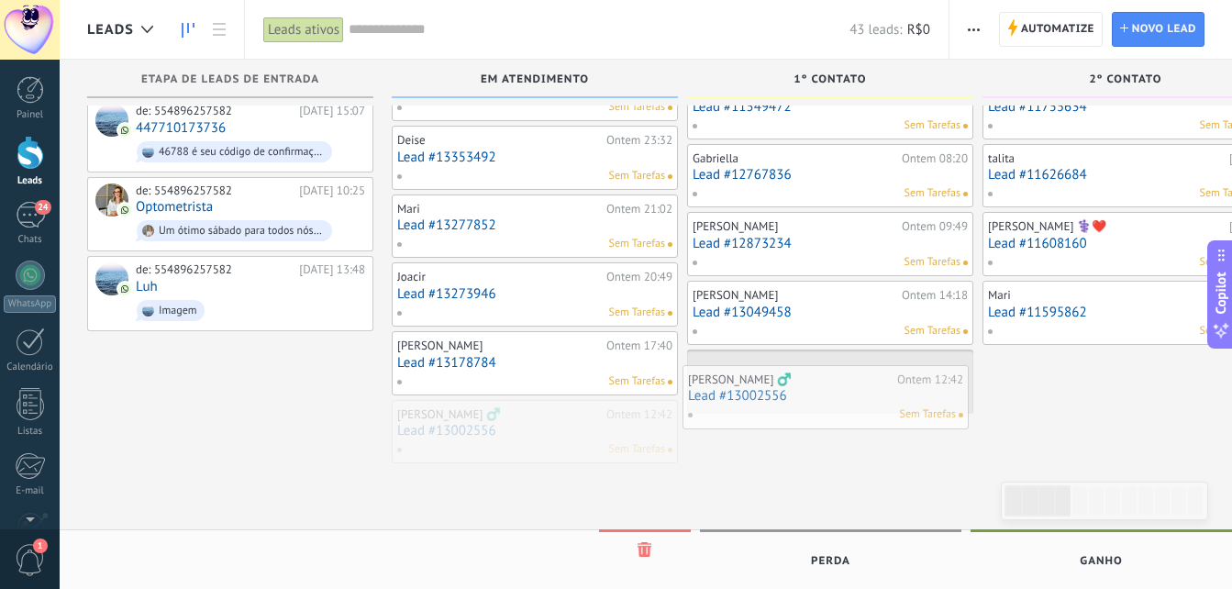
drag, startPoint x: 505, startPoint y: 424, endPoint x: 802, endPoint y: 386, distance: 299.7
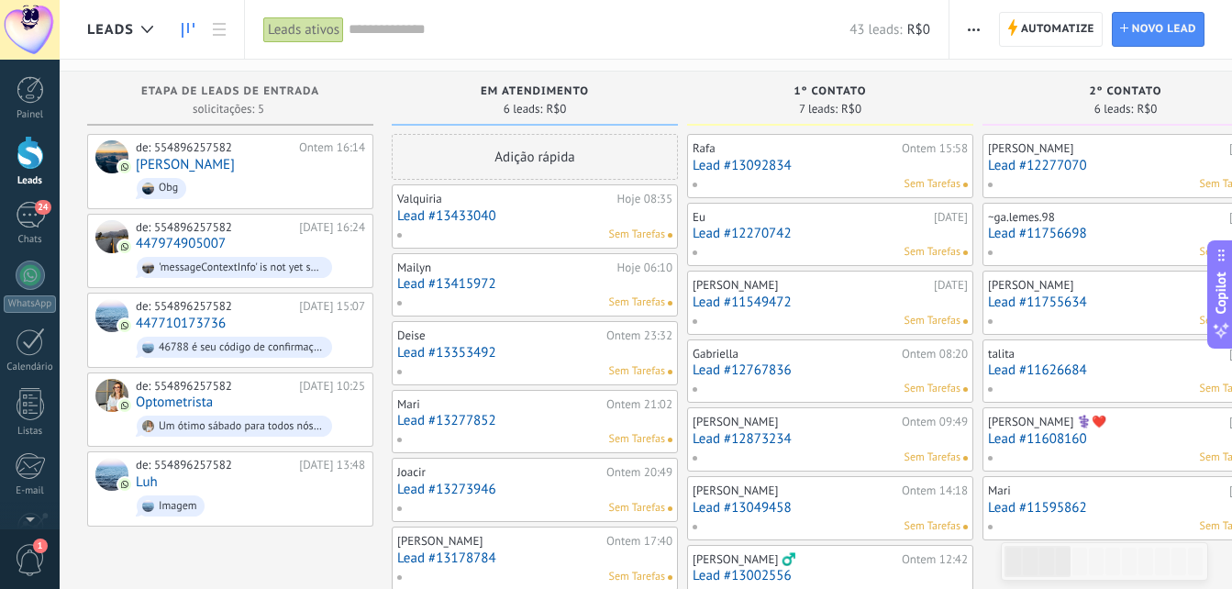
scroll to position [0, 0]
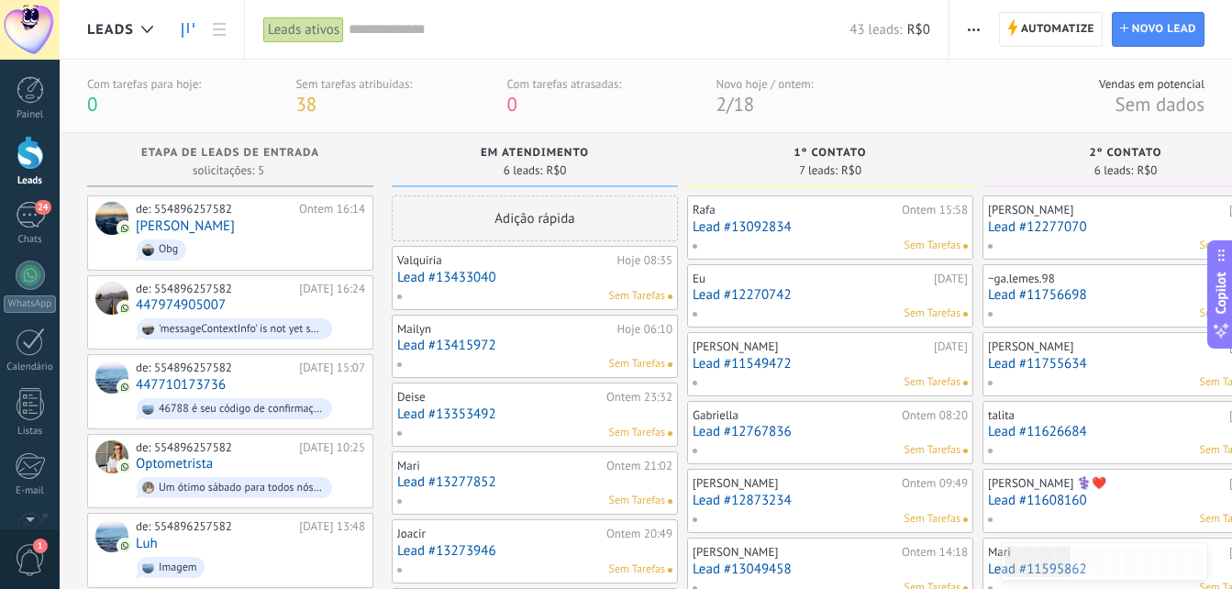
click at [829, 239] on div "Sem Tarefas" at bounding box center [826, 246] width 269 height 17
click at [31, 92] on div at bounding box center [31, 90] width 28 height 28
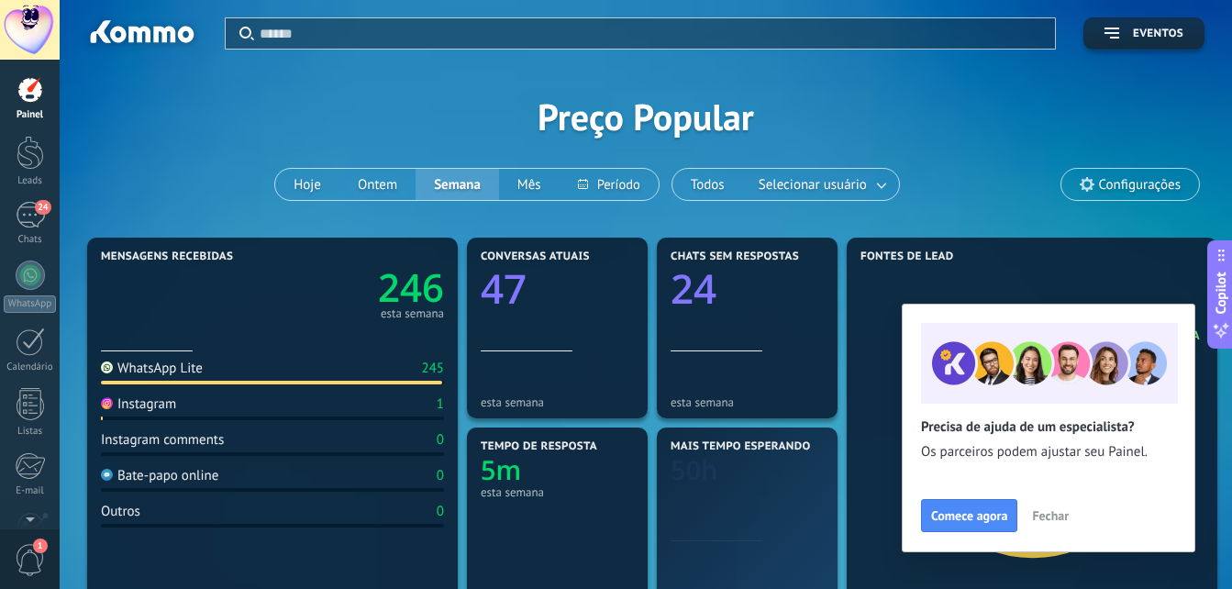
scroll to position [92, 0]
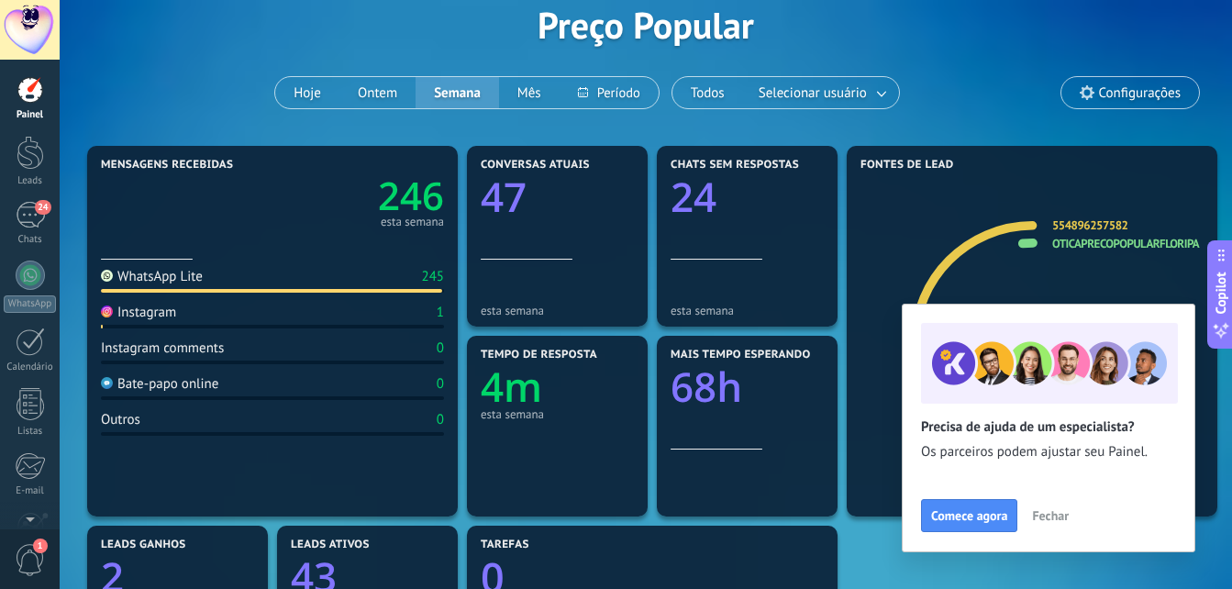
click at [1051, 511] on span "Fechar" at bounding box center [1050, 515] width 37 height 13
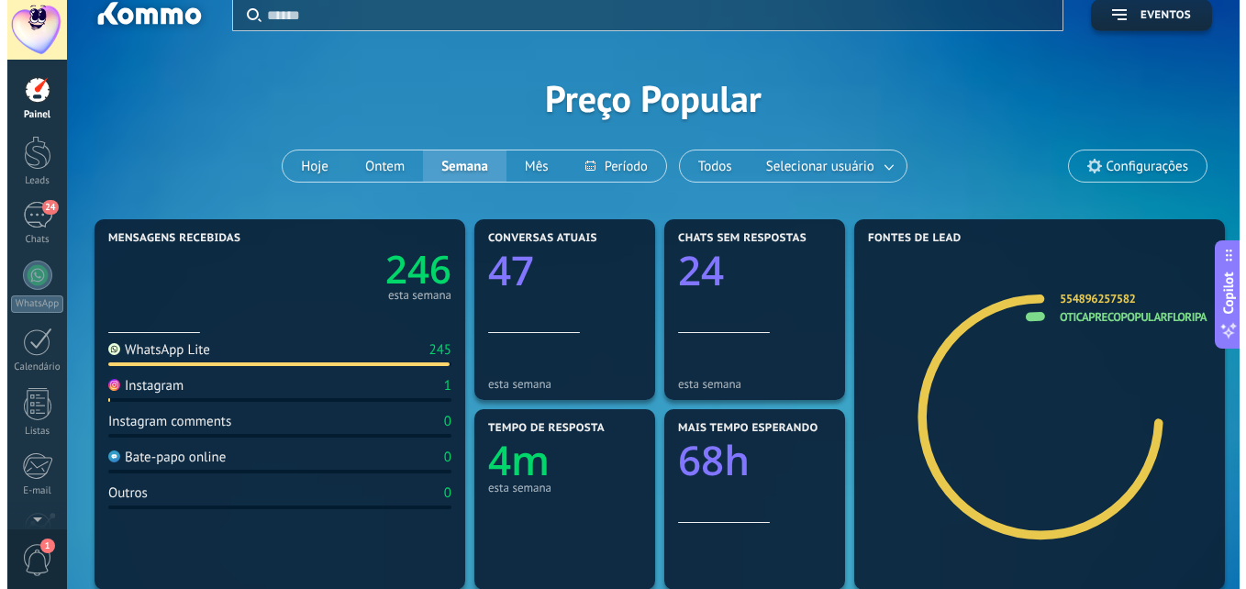
scroll to position [0, 0]
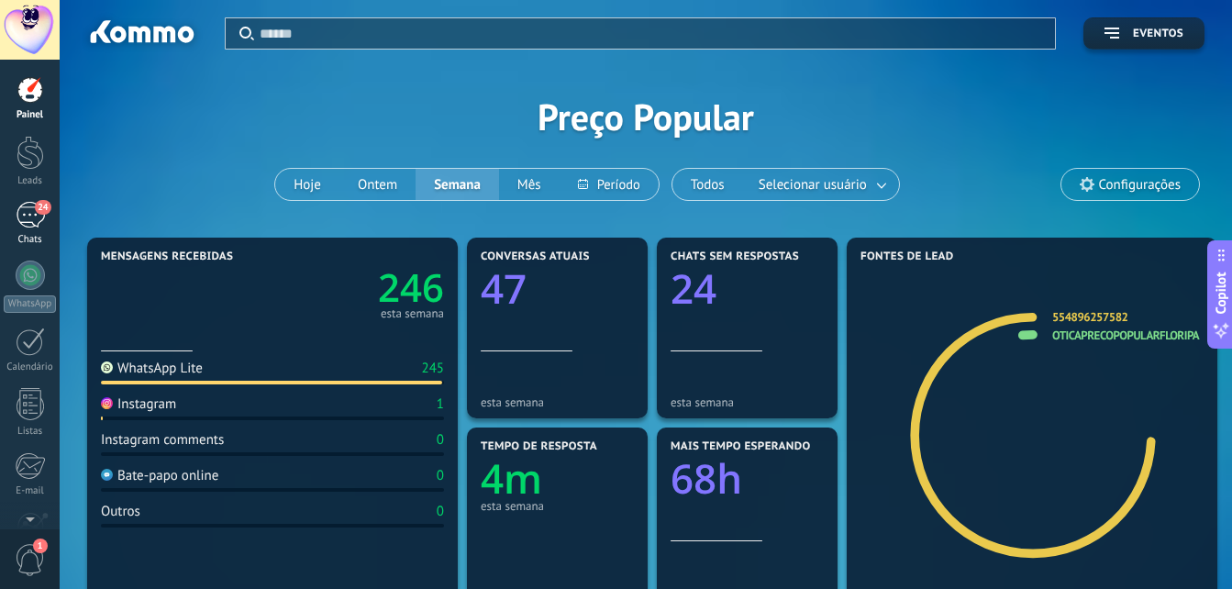
click at [28, 218] on div "24" at bounding box center [30, 215] width 29 height 27
